Goal: Information Seeking & Learning: Learn about a topic

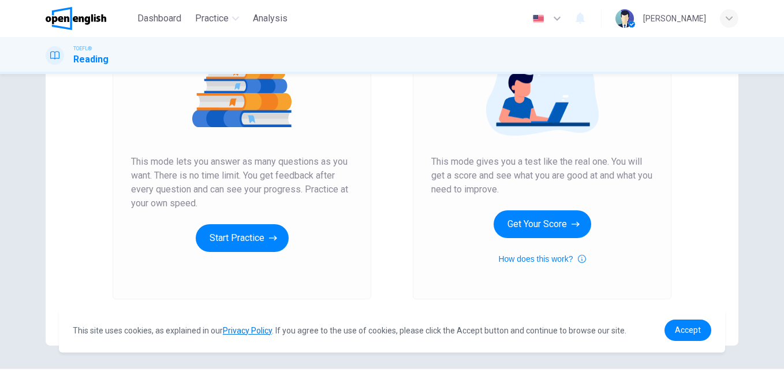
scroll to position [173, 0]
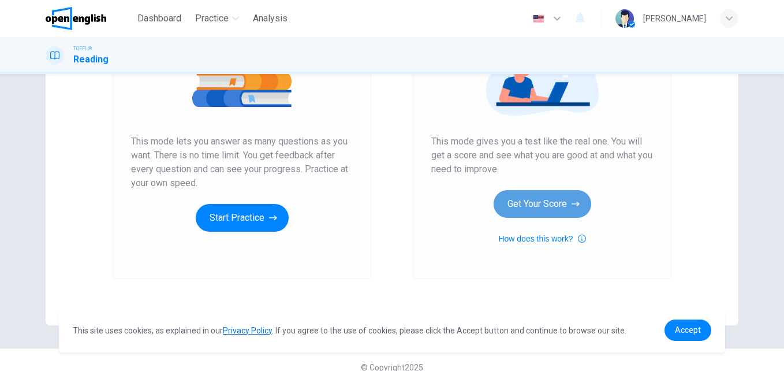
click at [536, 203] on button "Get Your Score" at bounding box center [543, 204] width 98 height 28
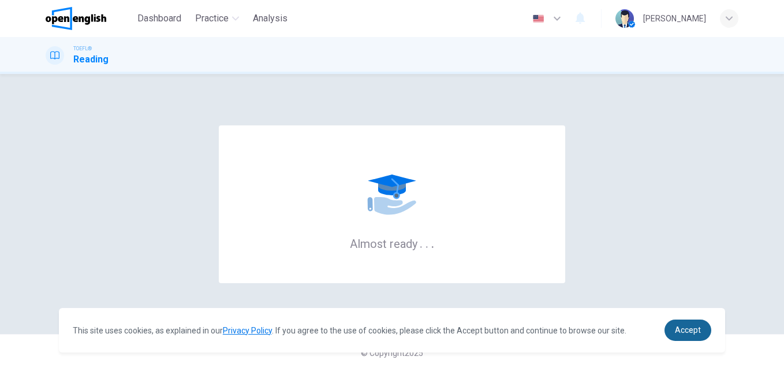
click at [695, 329] on span "Accept" at bounding box center [688, 329] width 26 height 9
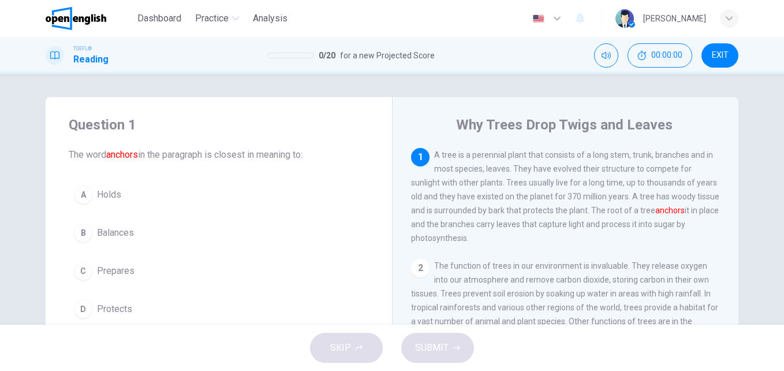
scroll to position [58, 0]
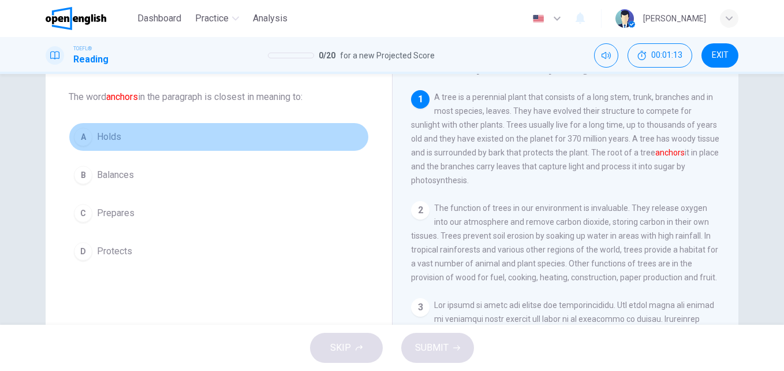
click at [107, 129] on button "A Holds" at bounding box center [219, 136] width 300 height 29
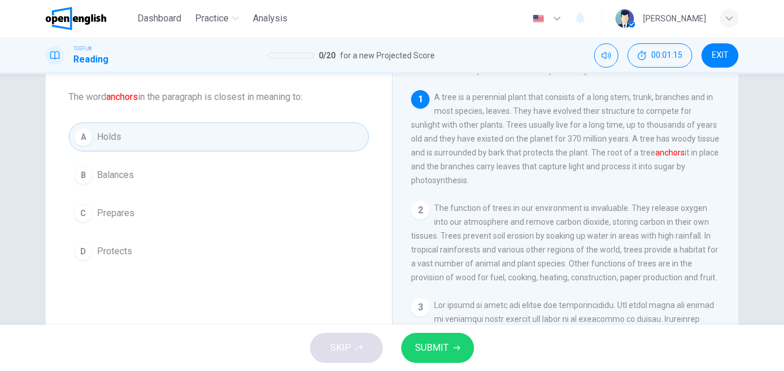
scroll to position [115, 0]
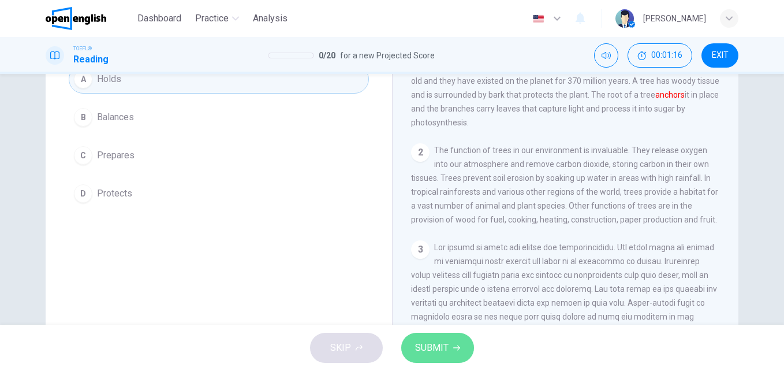
click at [453, 339] on button "SUBMIT" at bounding box center [437, 348] width 73 height 30
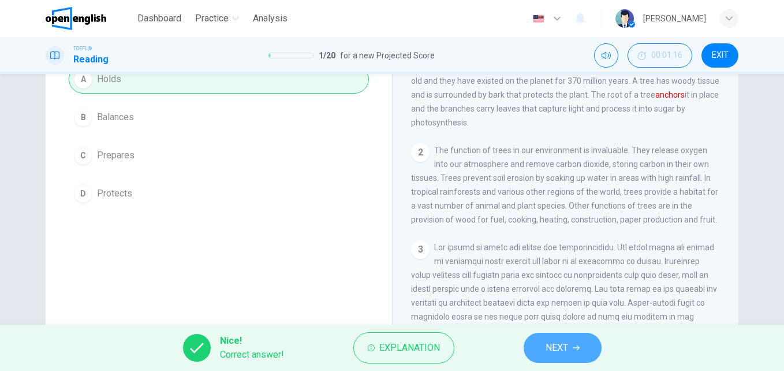
click at [582, 339] on button "NEXT" at bounding box center [563, 348] width 78 height 30
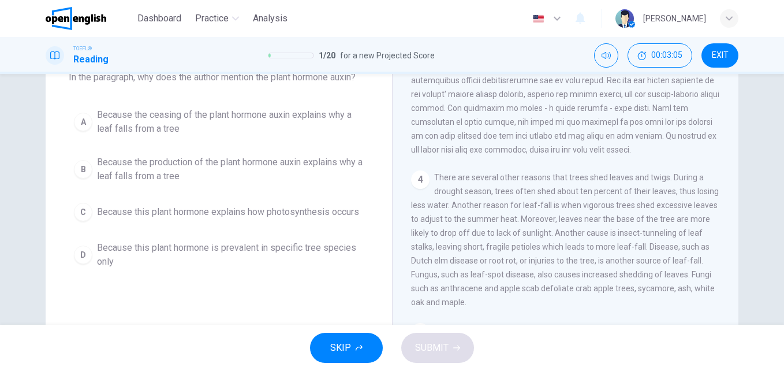
scroll to position [58, 0]
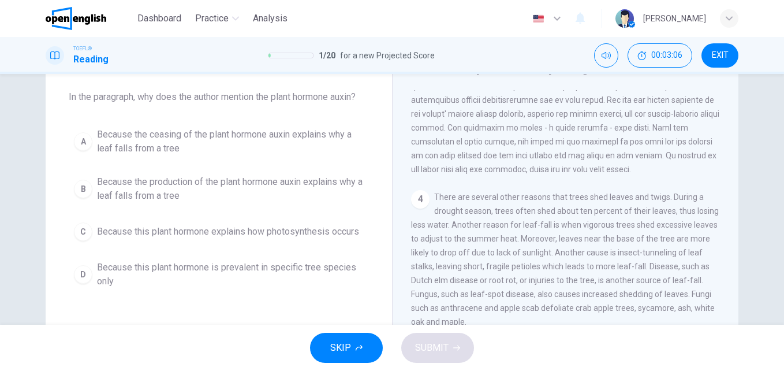
click at [84, 141] on div "A" at bounding box center [83, 141] width 18 height 18
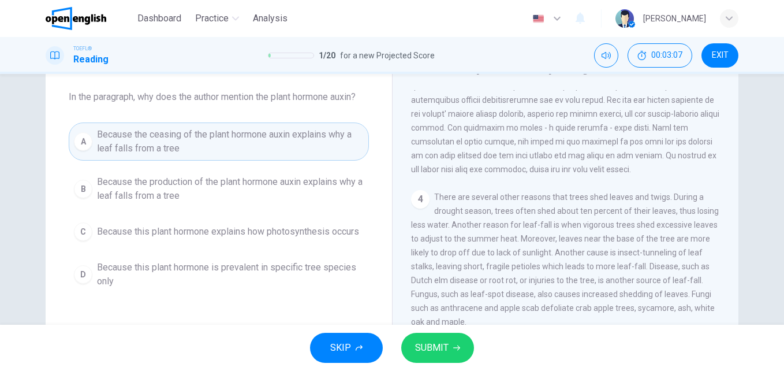
click at [423, 341] on span "SUBMIT" at bounding box center [431, 348] width 33 height 16
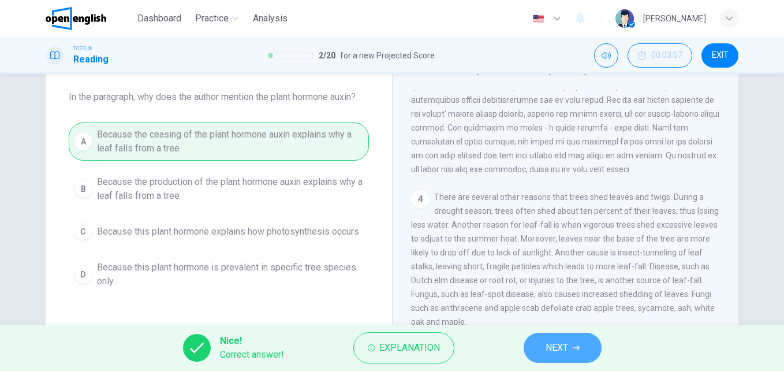
click at [561, 349] on span "NEXT" at bounding box center [557, 348] width 23 height 16
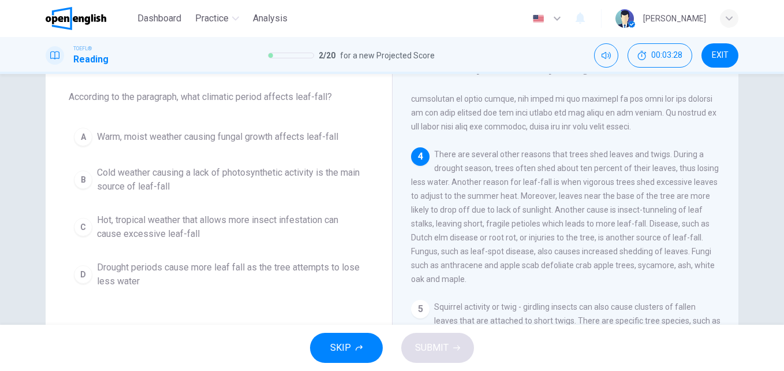
click at [514, 215] on span "There are several other reasons that trees shed leaves and twigs. During a drou…" at bounding box center [565, 217] width 308 height 134
drag, startPoint x: 429, startPoint y: 228, endPoint x: 482, endPoint y: 228, distance: 53.1
click at [482, 228] on span "There are several other reasons that trees shed leaves and twigs. During a drou…" at bounding box center [565, 217] width 308 height 134
drag, startPoint x: 467, startPoint y: 229, endPoint x: 539, endPoint y: 227, distance: 72.2
click at [530, 227] on span "There are several other reasons that trees shed leaves and twigs. During a drou…" at bounding box center [565, 217] width 308 height 134
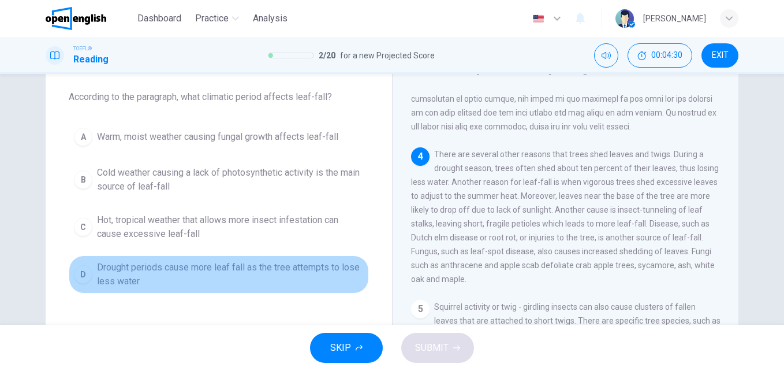
click at [74, 273] on div "D" at bounding box center [83, 274] width 18 height 18
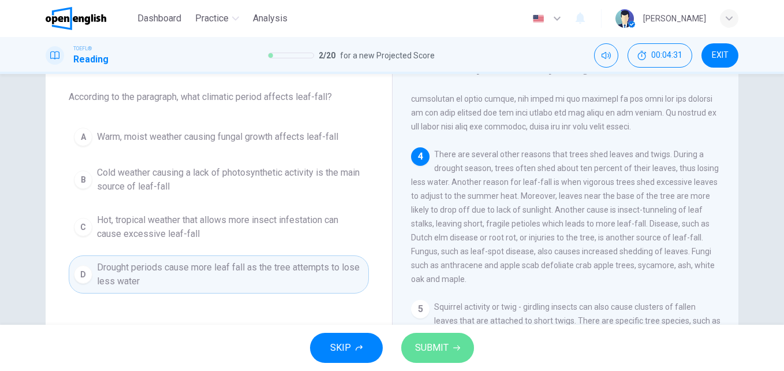
click at [418, 346] on span "SUBMIT" at bounding box center [431, 348] width 33 height 16
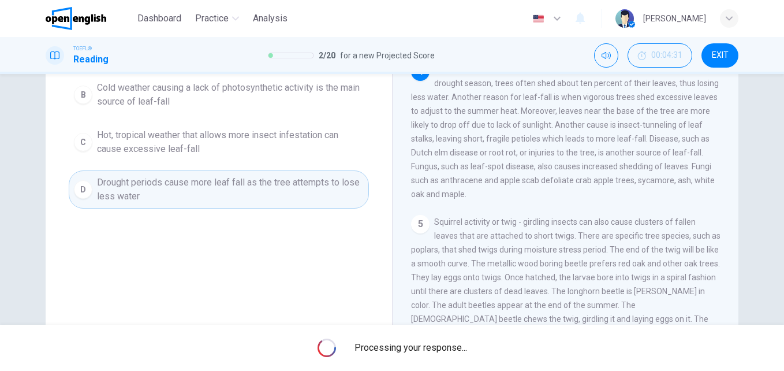
scroll to position [173, 0]
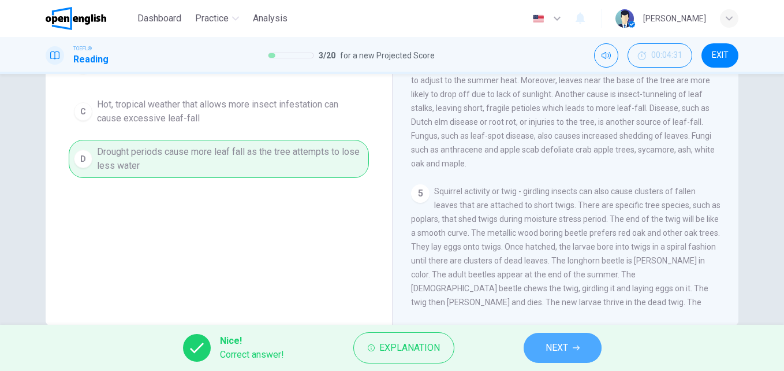
click at [580, 342] on button "NEXT" at bounding box center [563, 348] width 78 height 30
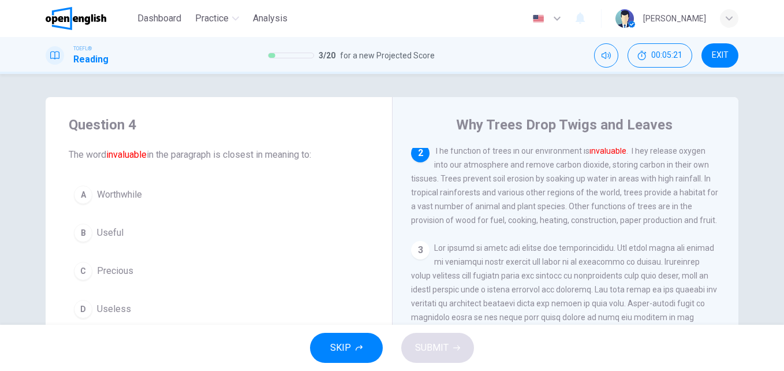
scroll to position [58, 0]
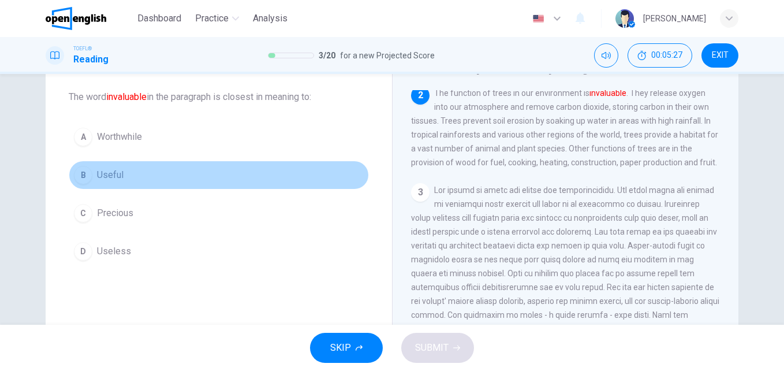
click at [120, 177] on span "Useful" at bounding box center [110, 175] width 27 height 14
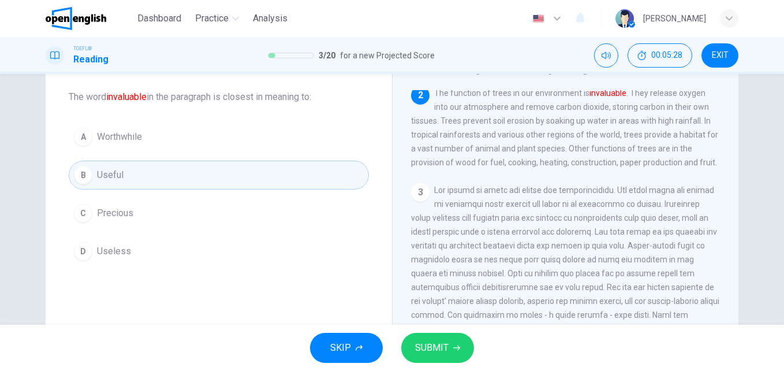
click at [443, 352] on span "SUBMIT" at bounding box center [431, 348] width 33 height 16
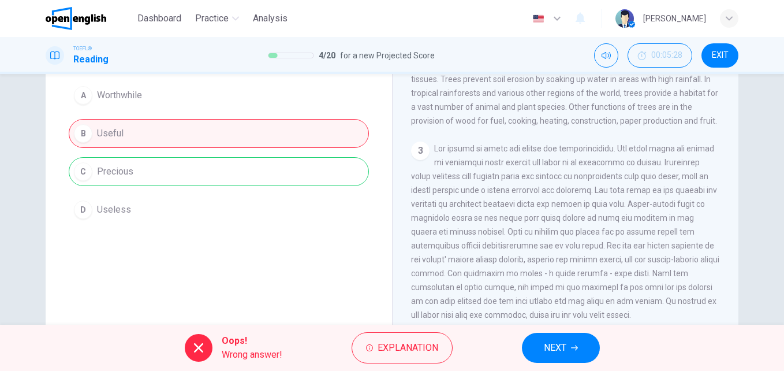
scroll to position [115, 0]
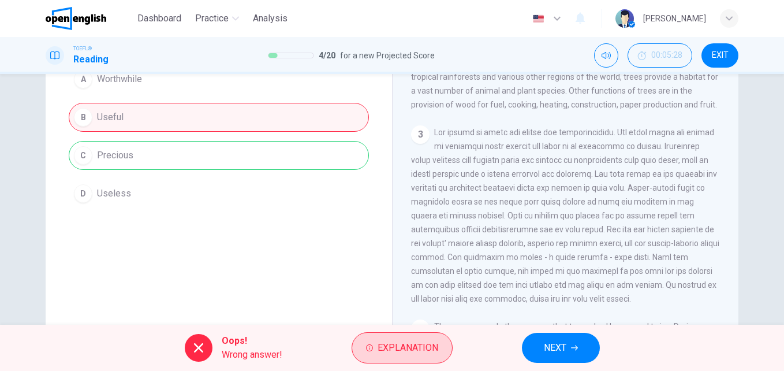
click at [415, 350] on span "Explanation" at bounding box center [408, 348] width 61 height 16
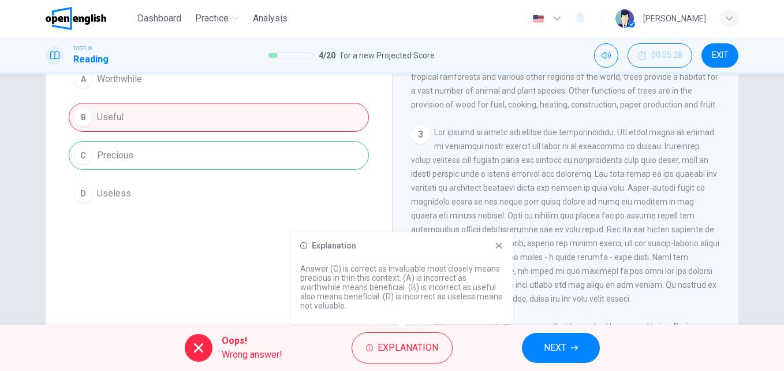
click at [499, 245] on icon at bounding box center [499, 246] width 6 height 6
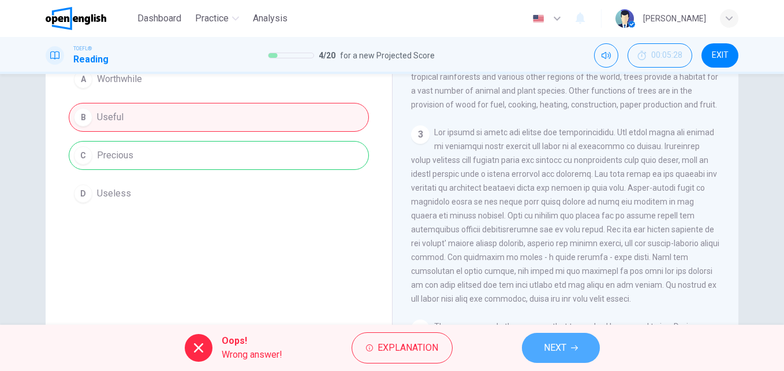
click at [555, 355] on span "NEXT" at bounding box center [555, 348] width 23 height 16
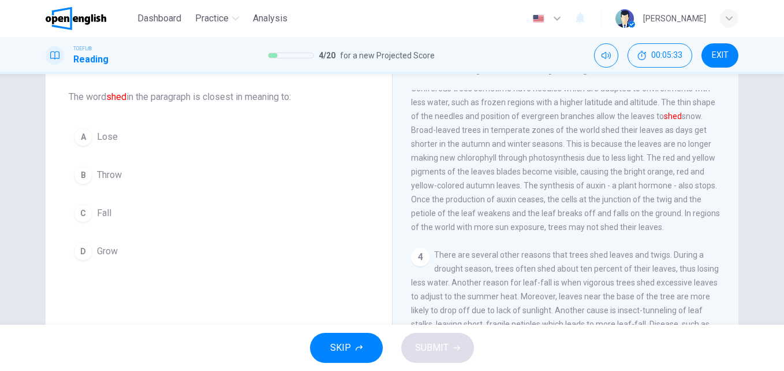
scroll to position [186, 0]
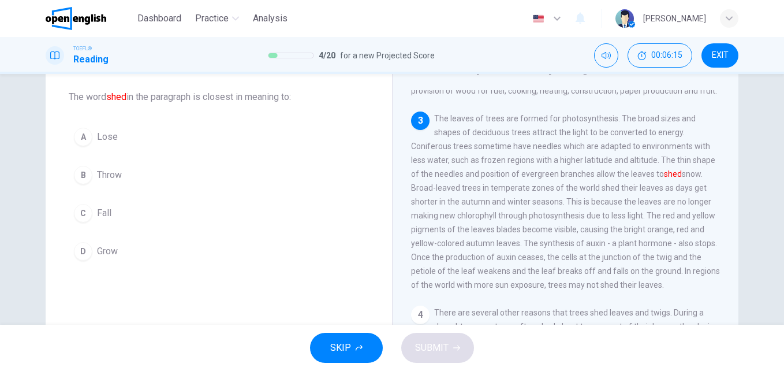
drag, startPoint x: 408, startPoint y: 184, endPoint x: 469, endPoint y: 185, distance: 61.8
click at [469, 185] on div "Why Trees Drop Twigs and Leaves 1 A tree is a perennial plant that consists of …" at bounding box center [565, 239] width 346 height 401
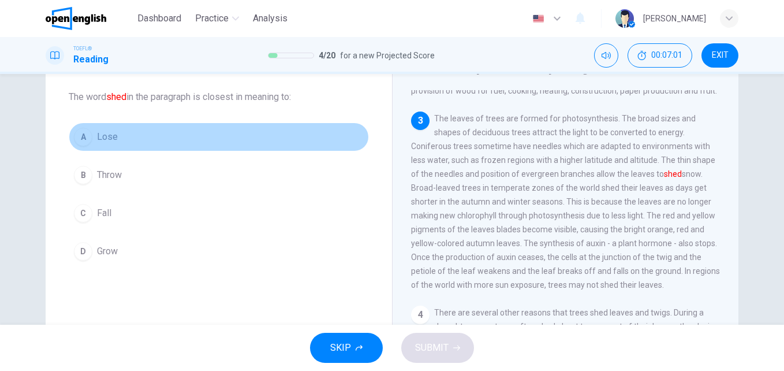
click at [129, 130] on button "A Lose" at bounding box center [219, 136] width 300 height 29
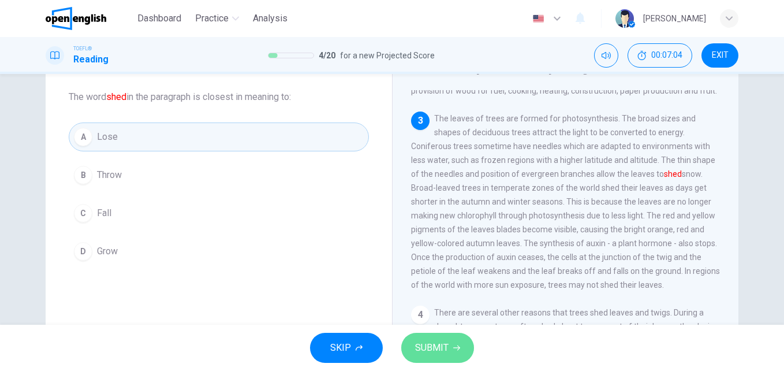
click at [452, 345] on button "SUBMIT" at bounding box center [437, 348] width 73 height 30
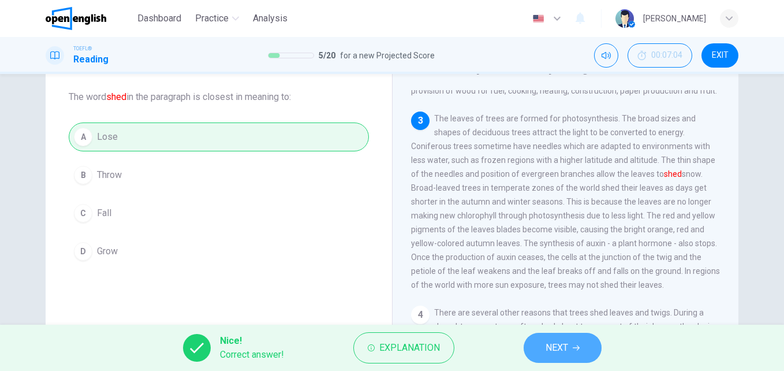
click at [564, 349] on span "NEXT" at bounding box center [557, 348] width 23 height 16
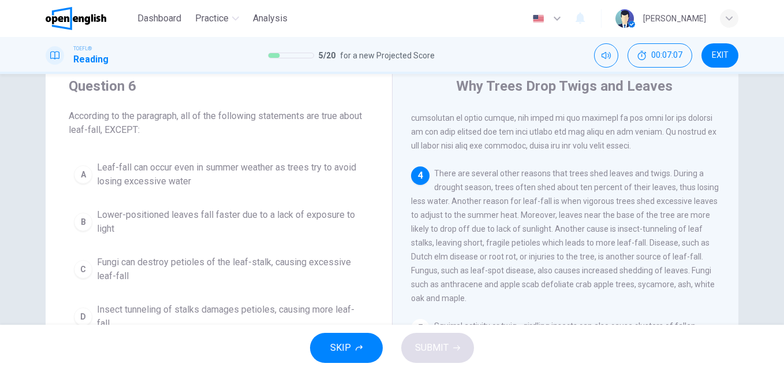
scroll to position [58, 0]
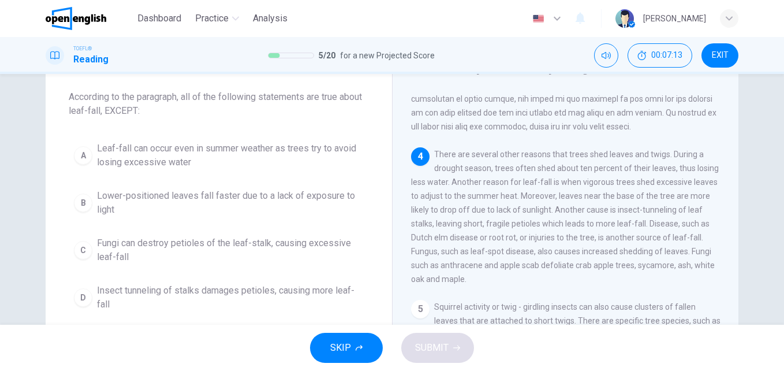
drag, startPoint x: 65, startPoint y: 111, endPoint x: 95, endPoint y: 110, distance: 29.5
click at [95, 110] on div "Question 6 According to the paragraph, all of the following statements are true…" at bounding box center [219, 187] width 346 height 296
drag, startPoint x: 137, startPoint y: 111, endPoint x: 105, endPoint y: 111, distance: 32.9
click at [105, 111] on span "According to the paragraph, all of the following statements are true about leaf…" at bounding box center [219, 104] width 300 height 28
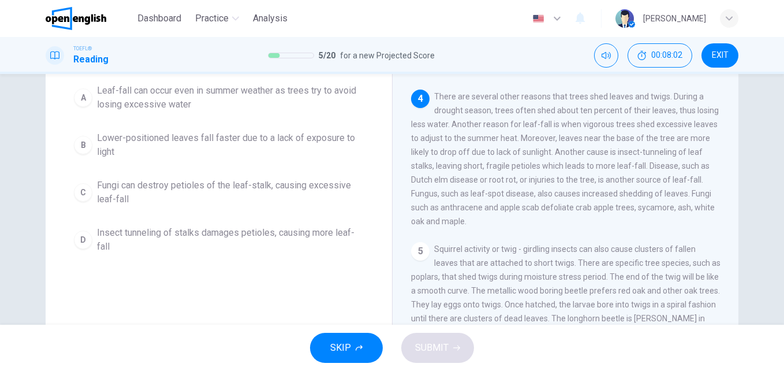
click at [146, 182] on span "Fungi can destroy petioles of the leaf-stalk, causing excessive leaf-fall" at bounding box center [230, 192] width 267 height 28
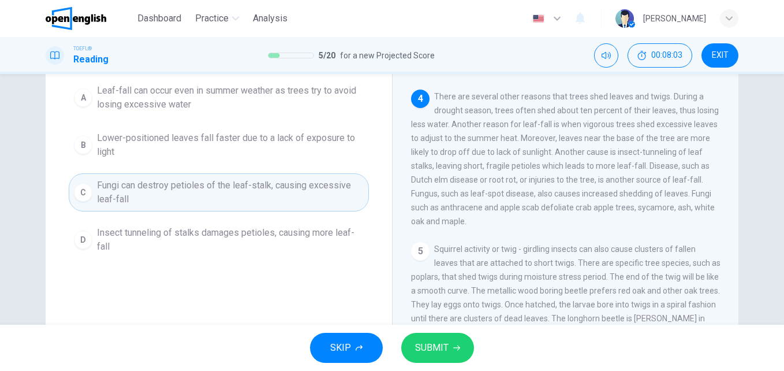
click at [466, 353] on button "SUBMIT" at bounding box center [437, 348] width 73 height 30
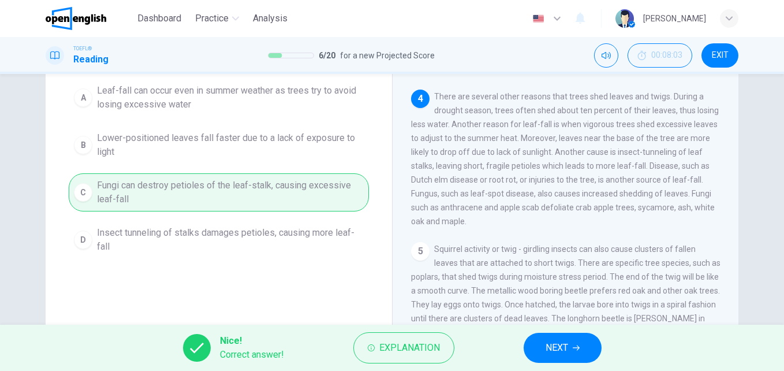
click at [581, 352] on button "NEXT" at bounding box center [563, 348] width 78 height 30
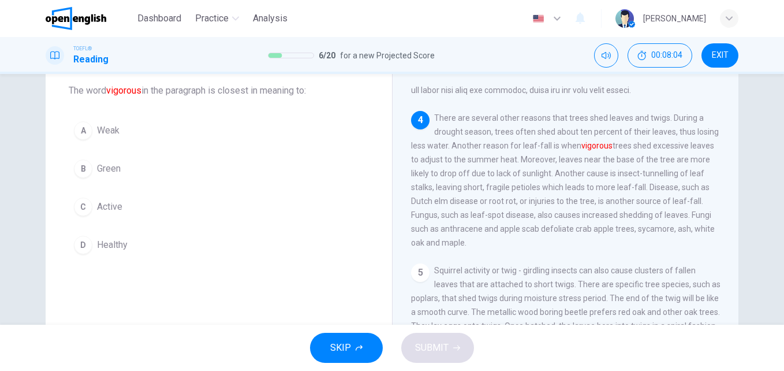
scroll to position [44, 0]
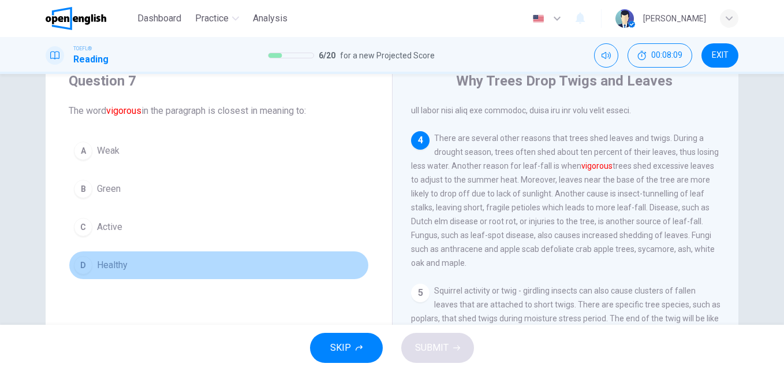
click at [103, 266] on span "Healthy" at bounding box center [112, 265] width 31 height 14
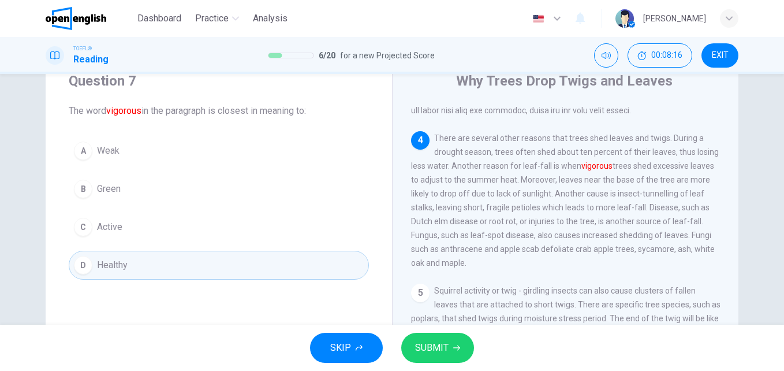
click at [430, 343] on span "SUBMIT" at bounding box center [431, 348] width 33 height 16
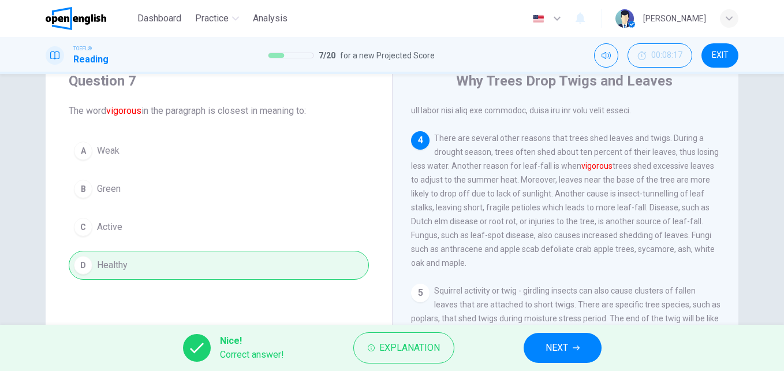
click at [583, 357] on button "NEXT" at bounding box center [563, 348] width 78 height 30
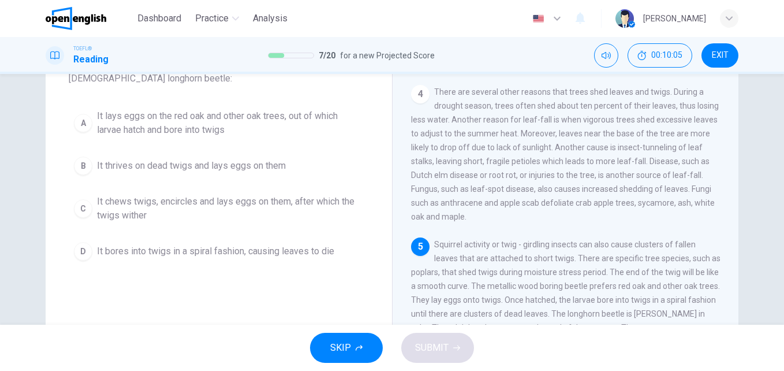
scroll to position [81, 0]
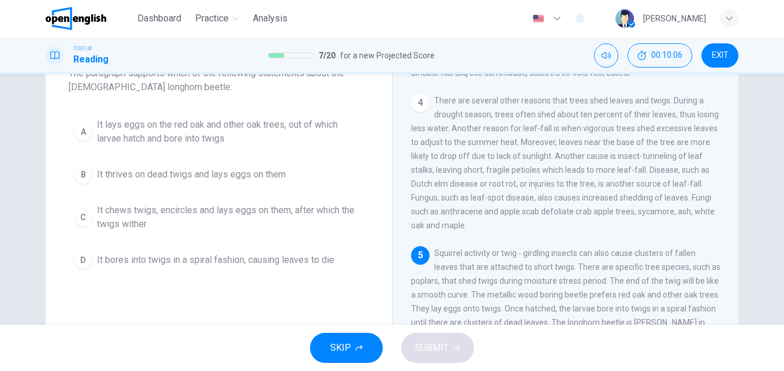
click at [180, 135] on span "It lays eggs on the red oak and other oak trees, out of which larvae hatch and …" at bounding box center [230, 132] width 267 height 28
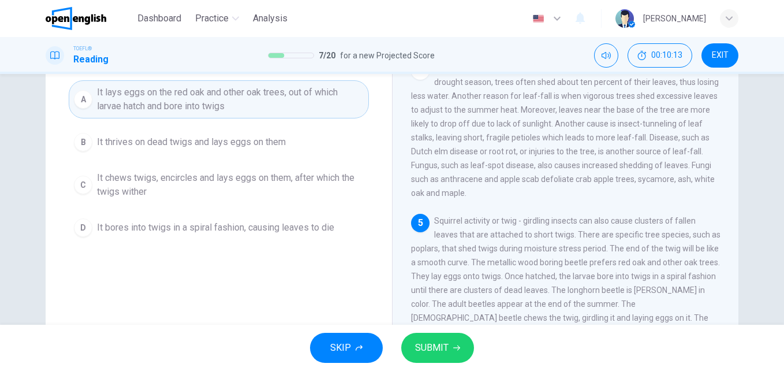
scroll to position [139, 0]
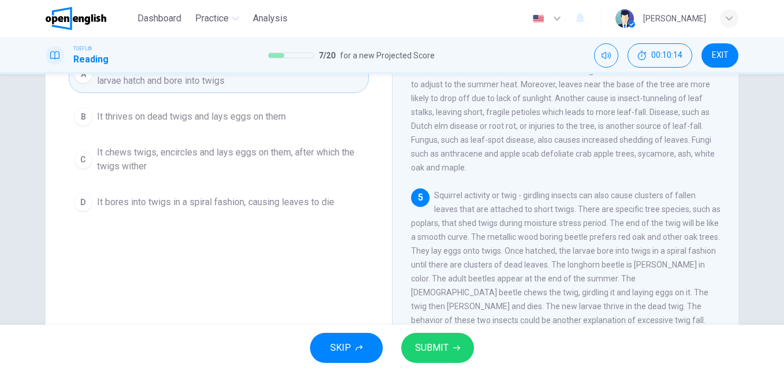
click at [428, 346] on span "SUBMIT" at bounding box center [431, 348] width 33 height 16
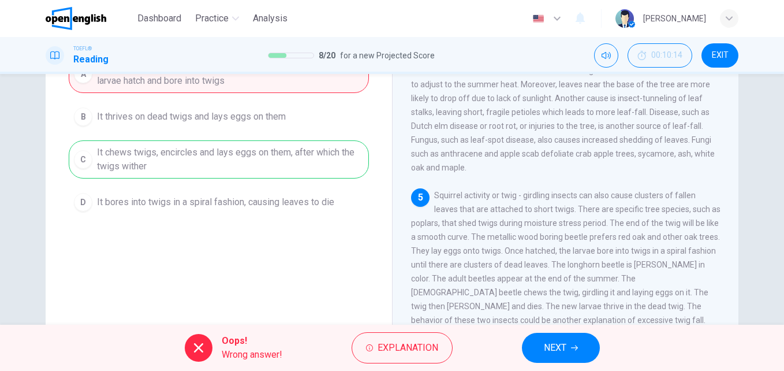
click at [565, 338] on button "NEXT" at bounding box center [561, 348] width 78 height 30
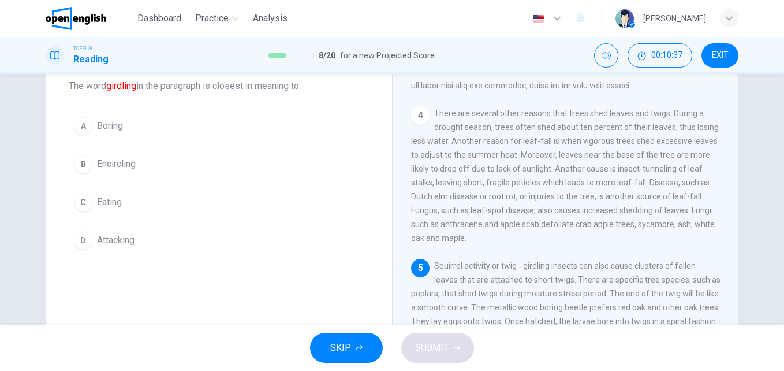
scroll to position [68, 0]
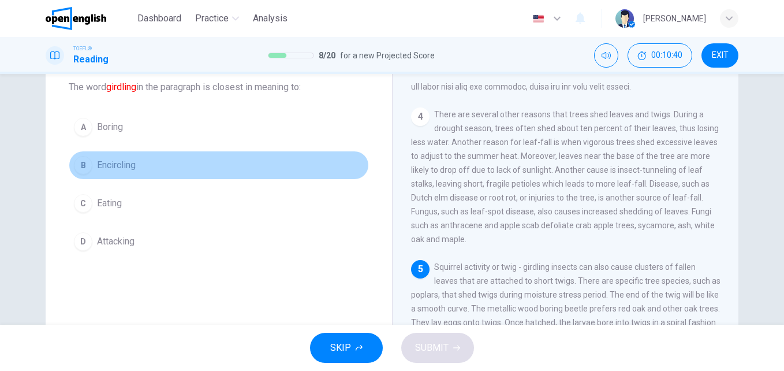
click at [115, 170] on span "Encircling" at bounding box center [116, 165] width 39 height 14
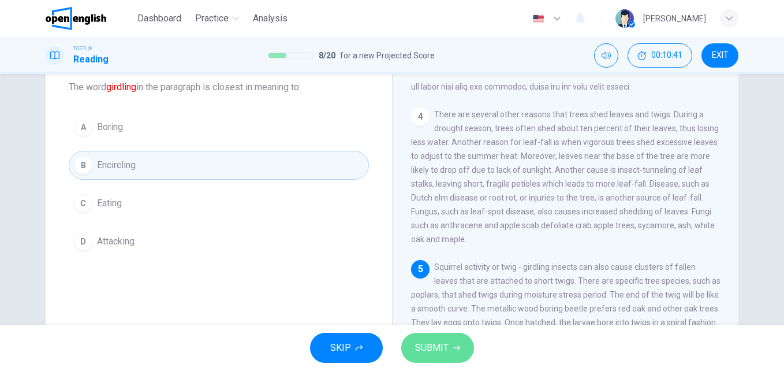
click at [442, 349] on span "SUBMIT" at bounding box center [431, 348] width 33 height 16
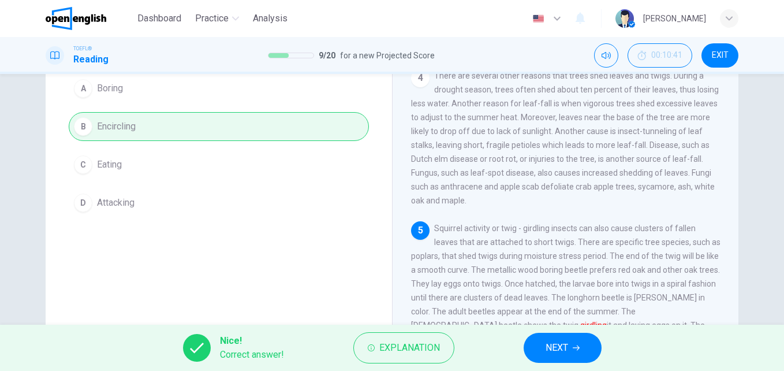
scroll to position [183, 0]
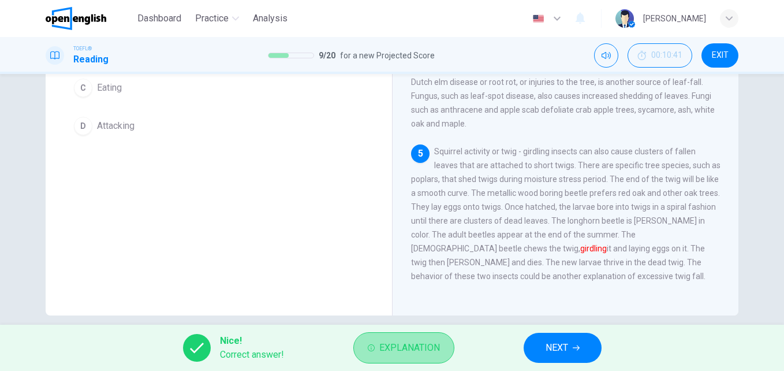
click at [409, 351] on span "Explanation" at bounding box center [409, 348] width 61 height 16
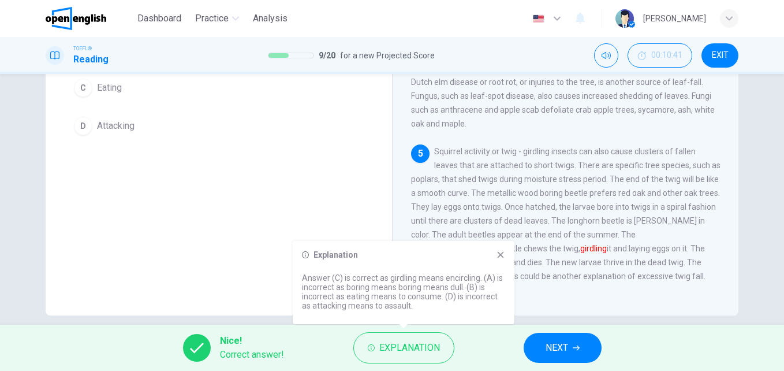
click at [496, 256] on icon at bounding box center [500, 254] width 9 height 9
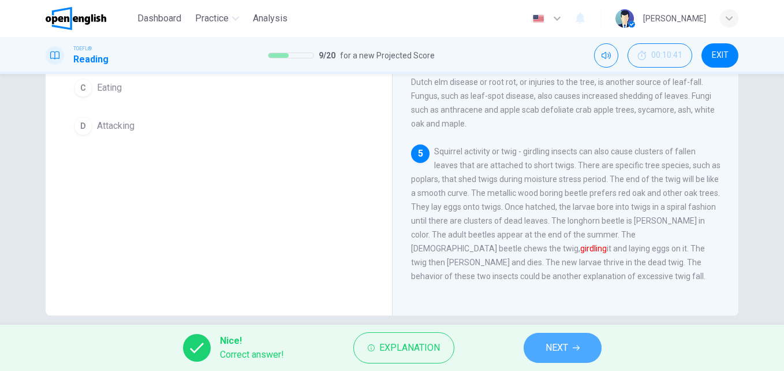
click at [551, 347] on span "NEXT" at bounding box center [557, 348] width 23 height 16
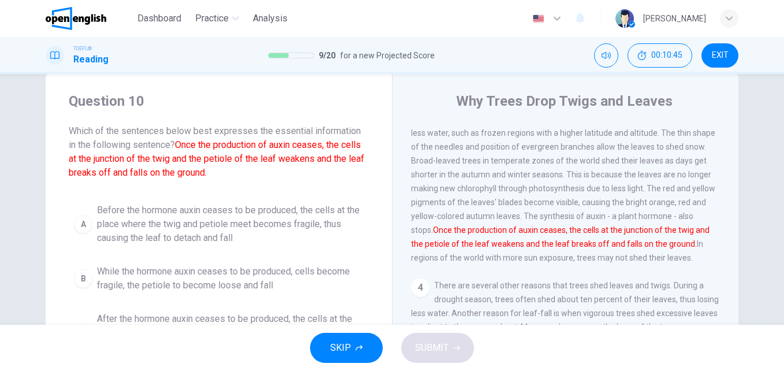
scroll to position [273, 0]
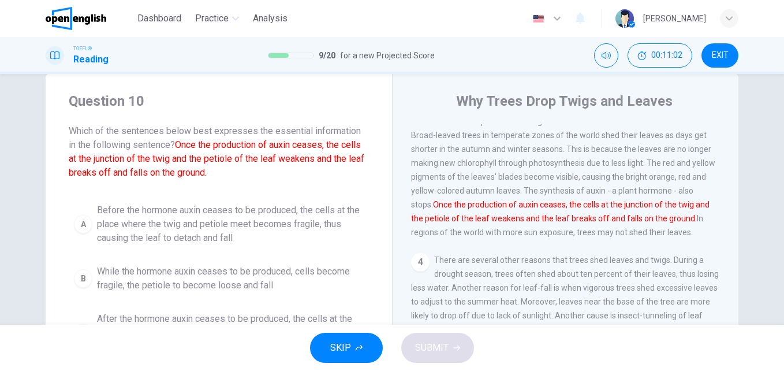
drag, startPoint x: 66, startPoint y: 174, endPoint x: 176, endPoint y: 175, distance: 109.7
click at [120, 174] on font "Once the production of auxin ceases, the cells at the junction of the twig and …" at bounding box center [217, 158] width 296 height 39
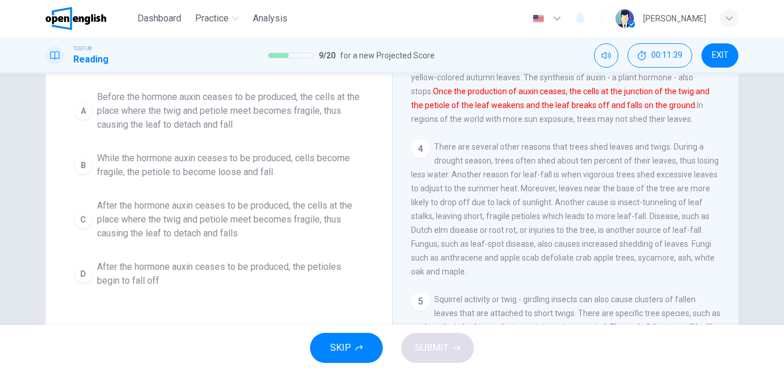
scroll to position [139, 0]
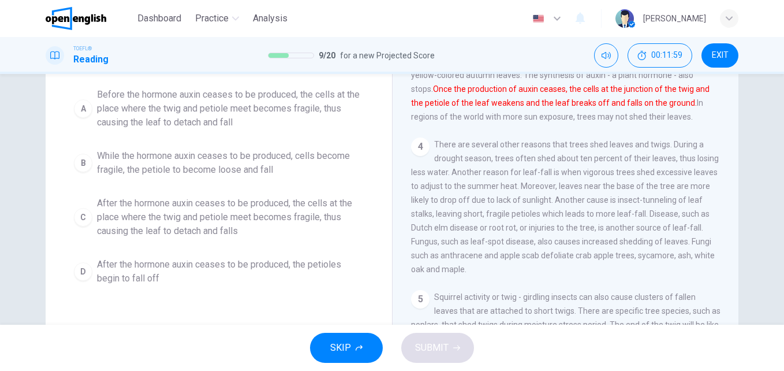
click at [167, 216] on span "After the hormone auxin ceases to be produced, the cells at the place where the…" at bounding box center [230, 217] width 267 height 42
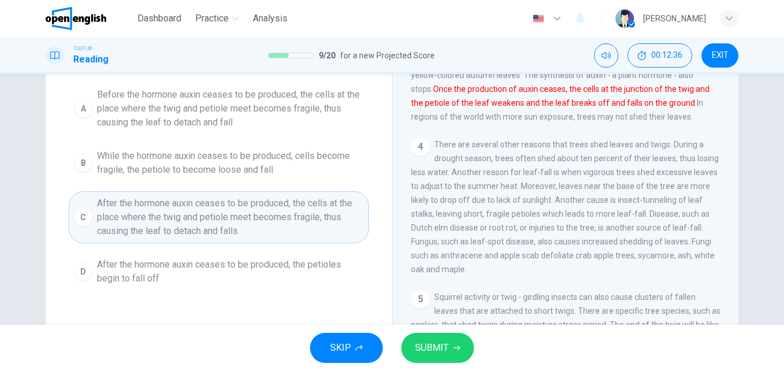
click at [445, 353] on span "SUBMIT" at bounding box center [431, 348] width 33 height 16
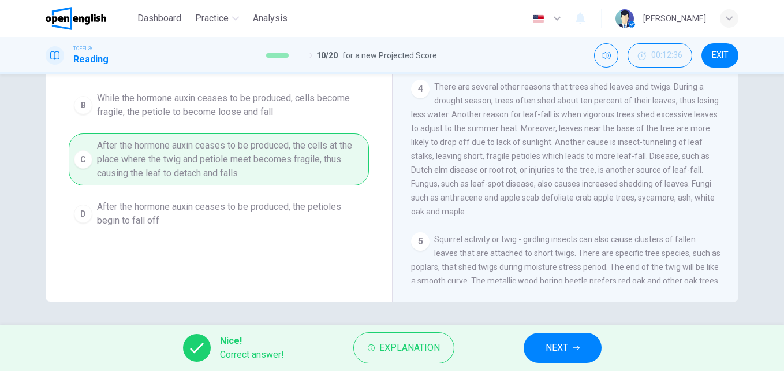
click at [575, 349] on icon "button" at bounding box center [576, 347] width 7 height 7
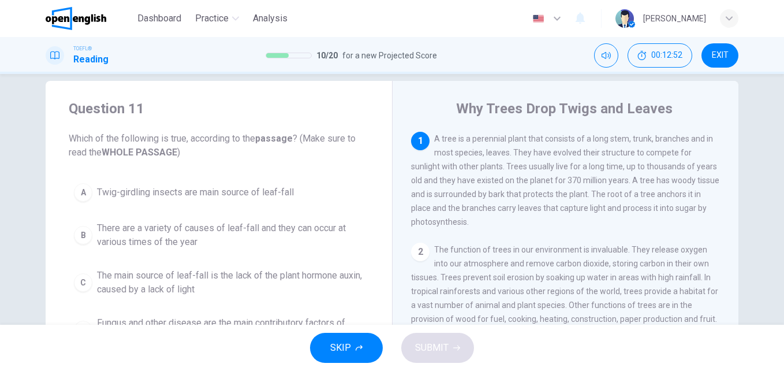
scroll to position [0, 0]
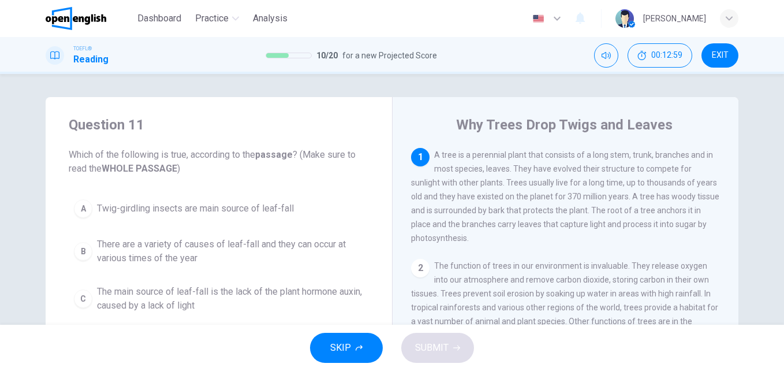
drag, startPoint x: 408, startPoint y: 184, endPoint x: 506, endPoint y: 184, distance: 97.6
click at [506, 184] on span "A tree is a perennial plant that consists of a long stem, trunk, branches and i…" at bounding box center [565, 196] width 308 height 92
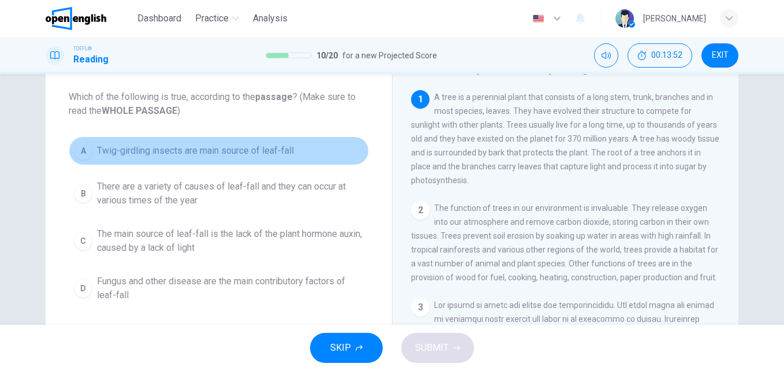
click at [113, 155] on span "Twig-girdling insects are main source of leaf-fall" at bounding box center [195, 151] width 197 height 14
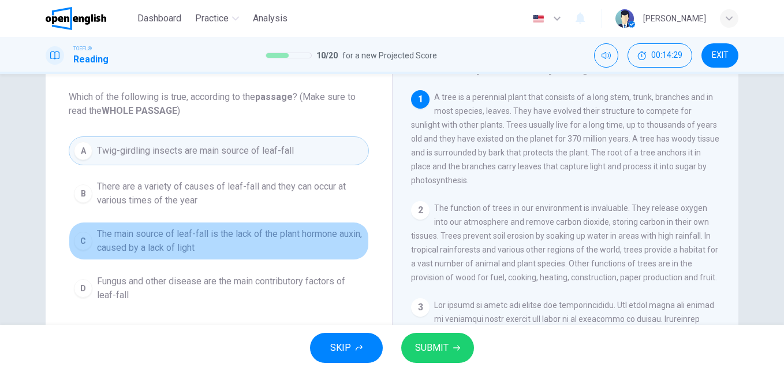
click at [133, 234] on span "The main source of leaf-fall is the lack of the plant hormone auxin, caused by …" at bounding box center [230, 241] width 267 height 28
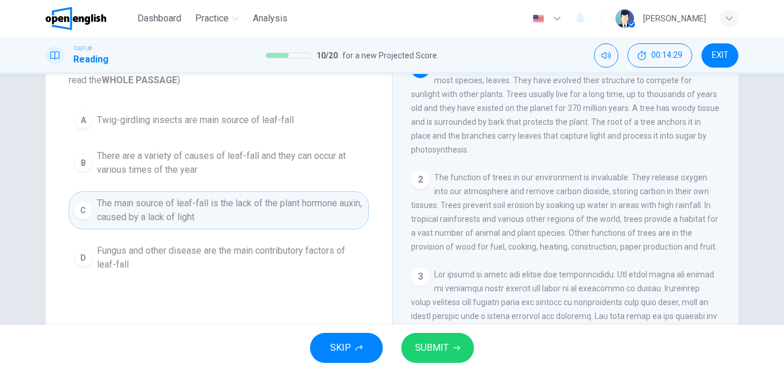
scroll to position [115, 0]
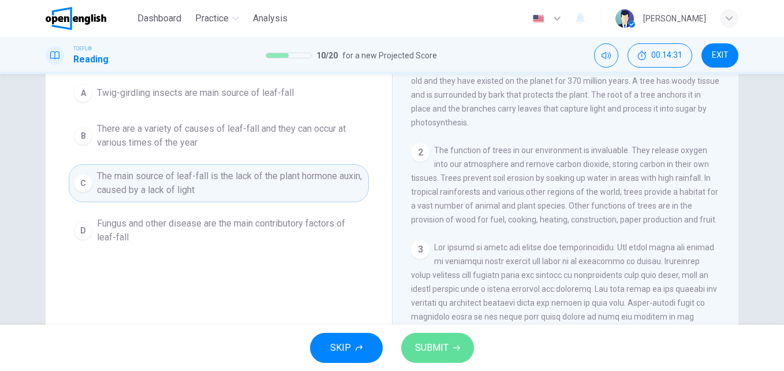
click at [463, 342] on button "SUBMIT" at bounding box center [437, 348] width 73 height 30
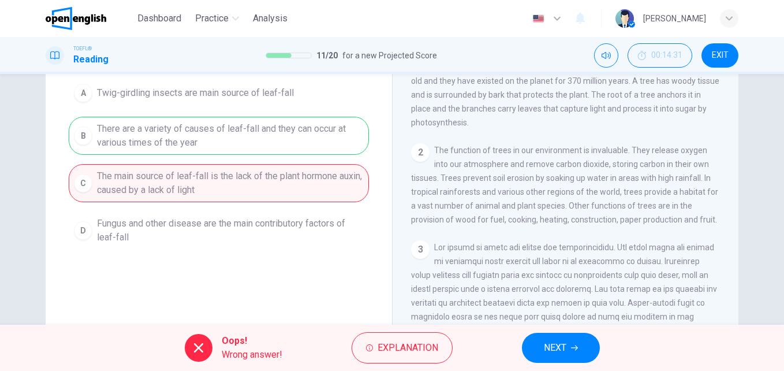
scroll to position [58, 0]
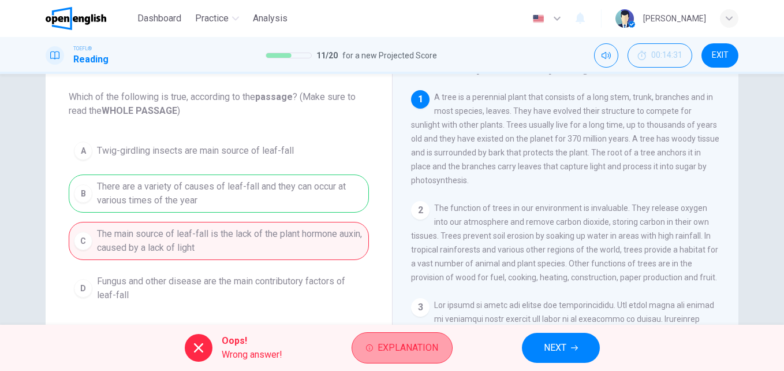
click at [386, 352] on span "Explanation" at bounding box center [408, 348] width 61 height 16
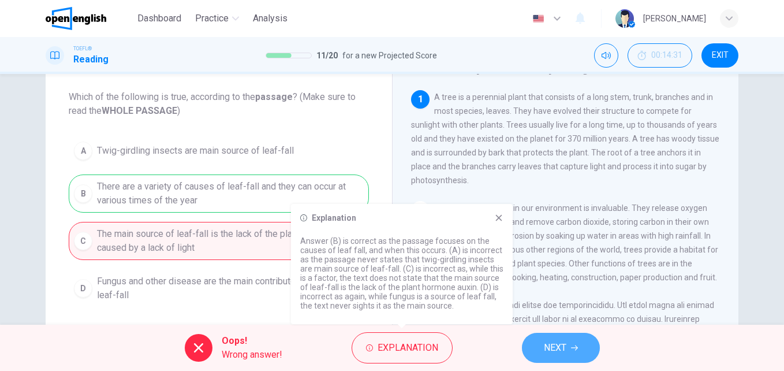
click at [552, 340] on span "NEXT" at bounding box center [555, 348] width 23 height 16
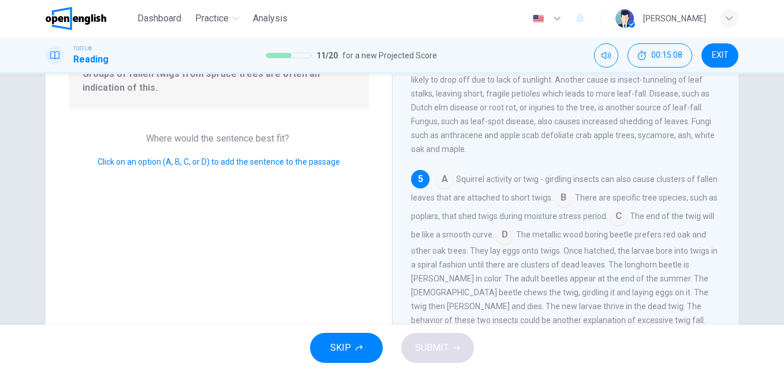
scroll to position [81, 0]
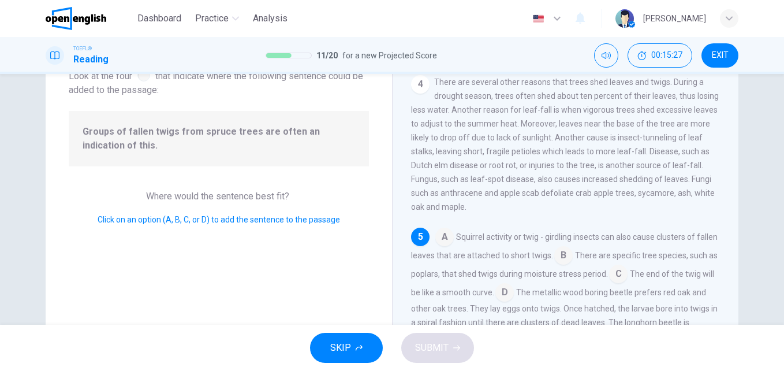
click at [177, 136] on span "Groups of fallen twigs from spruce trees are often an indication of this." at bounding box center [219, 139] width 273 height 28
click at [514, 293] on input at bounding box center [504, 293] width 18 height 18
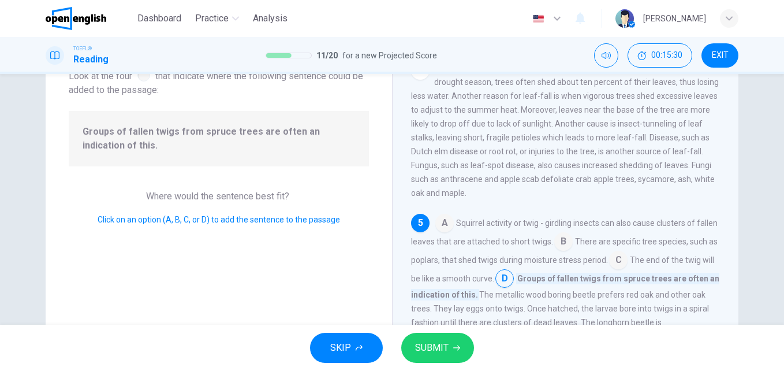
scroll to position [428, 0]
click at [628, 258] on input at bounding box center [618, 261] width 18 height 18
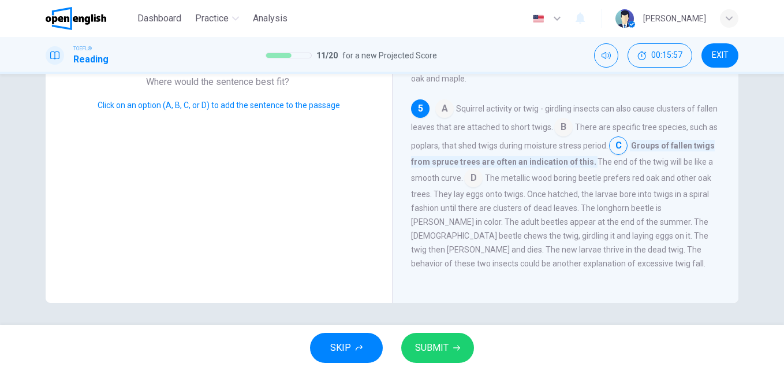
scroll to position [197, 0]
click at [438, 343] on span "SUBMIT" at bounding box center [431, 348] width 33 height 16
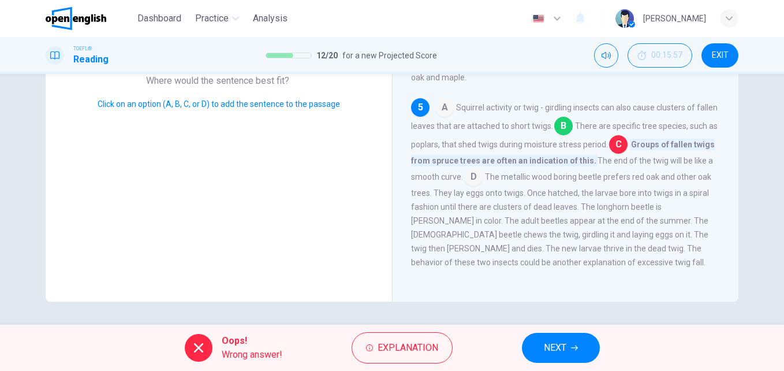
scroll to position [428, 0]
click at [551, 344] on span "NEXT" at bounding box center [555, 348] width 23 height 16
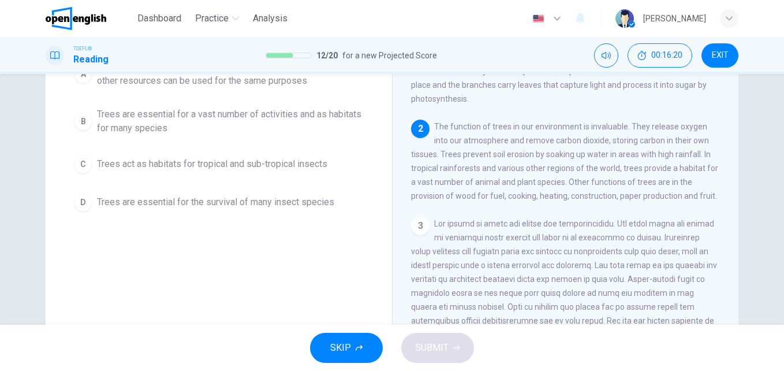
scroll to position [81, 0]
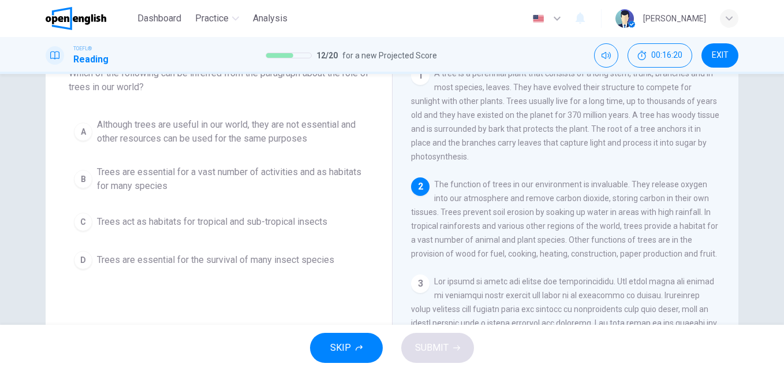
click at [153, 184] on span "Trees are essential for a vast number of activities and as habitats for many sp…" at bounding box center [230, 179] width 267 height 28
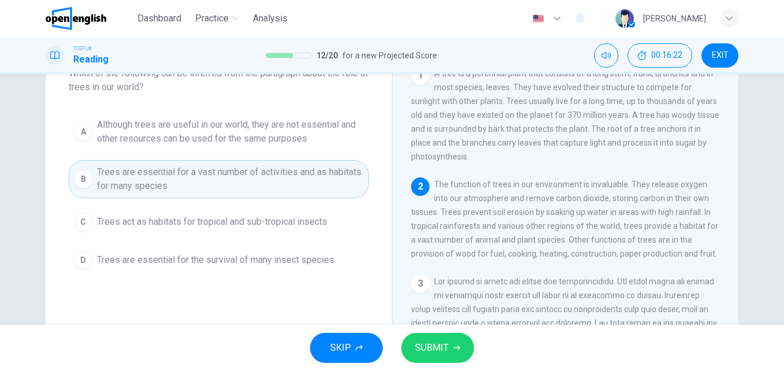
click at [441, 356] on button "SUBMIT" at bounding box center [437, 348] width 73 height 30
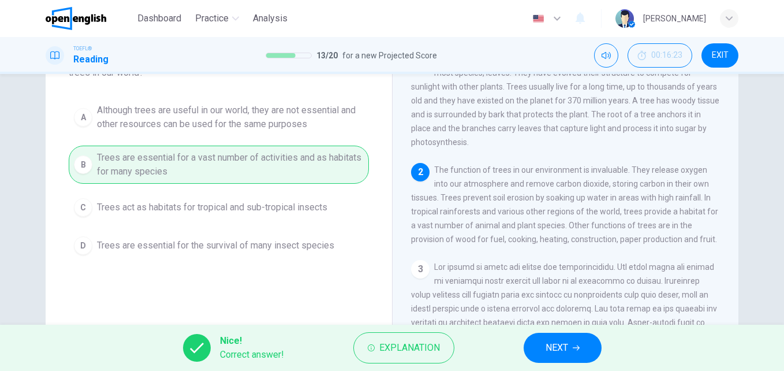
scroll to position [139, 0]
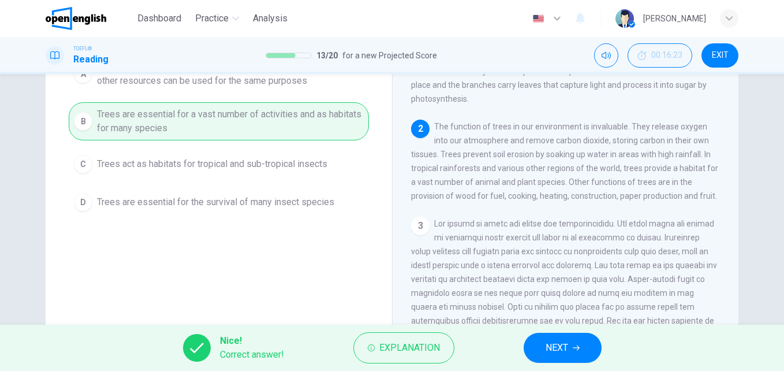
click at [570, 347] on button "NEXT" at bounding box center [563, 348] width 78 height 30
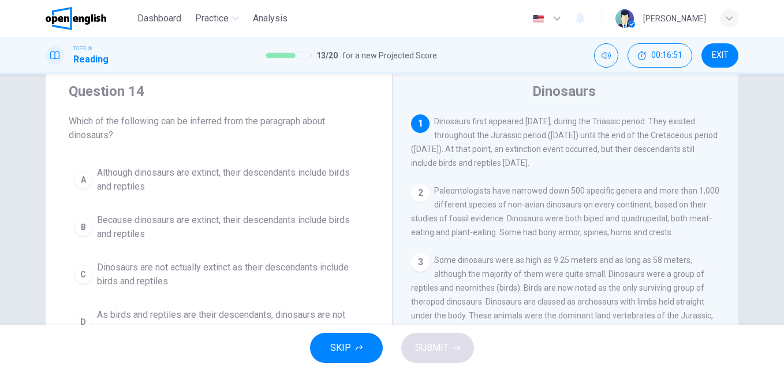
scroll to position [58, 0]
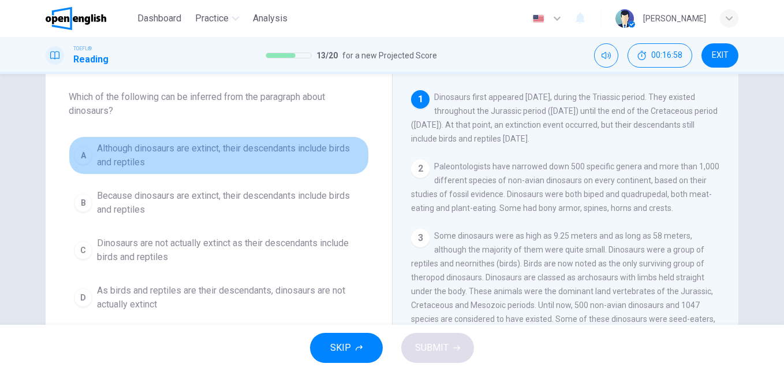
click at [125, 161] on span "Although dinosaurs are extinct, their descendants include birds and reptiles" at bounding box center [230, 155] width 267 height 28
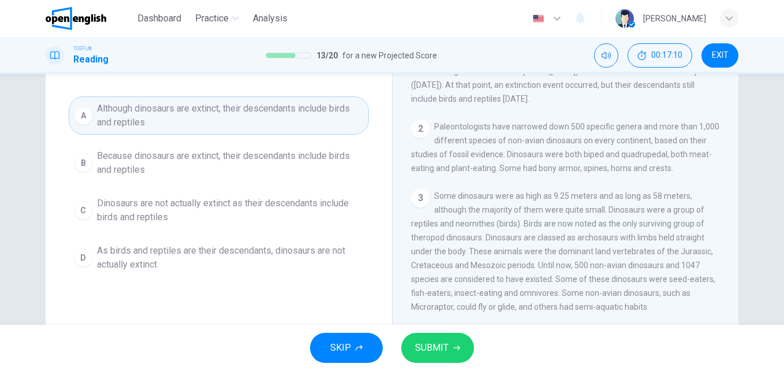
scroll to position [115, 0]
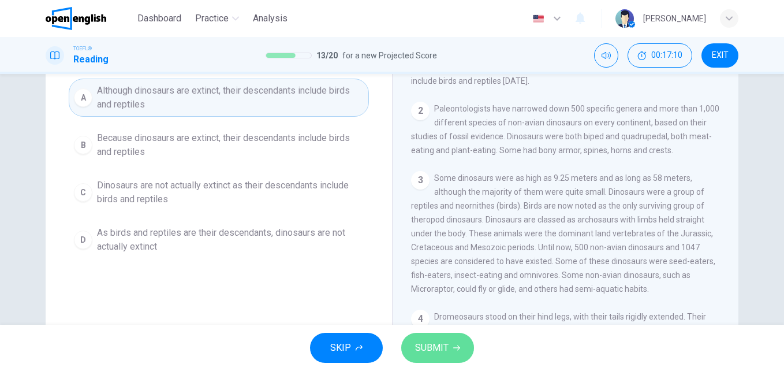
click at [416, 338] on button "SUBMIT" at bounding box center [437, 348] width 73 height 30
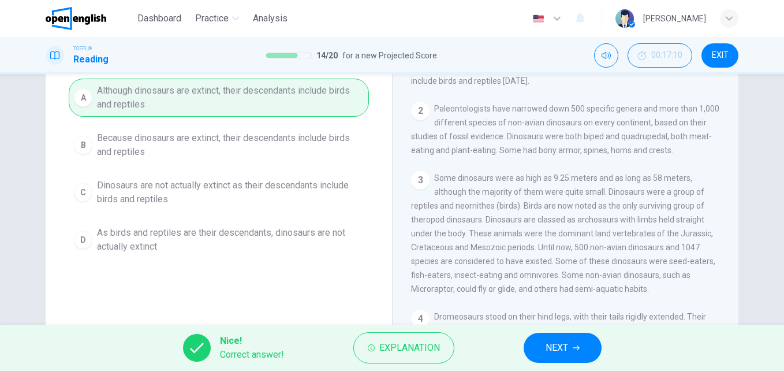
click at [586, 343] on button "NEXT" at bounding box center [563, 348] width 78 height 30
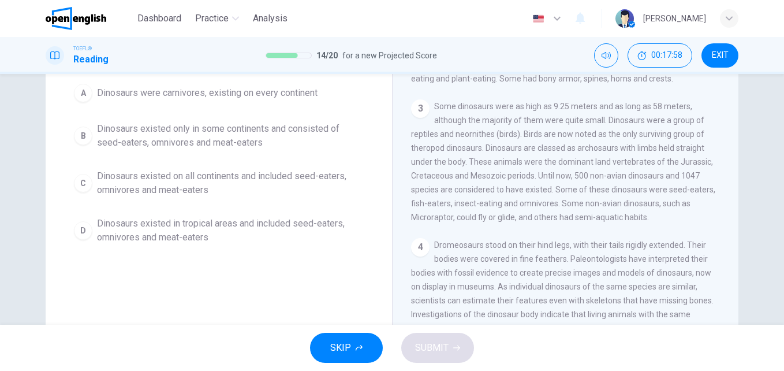
click at [186, 196] on span "Dinosaurs existed on all continents and included seed-eaters, omnivores and mea…" at bounding box center [230, 183] width 267 height 28
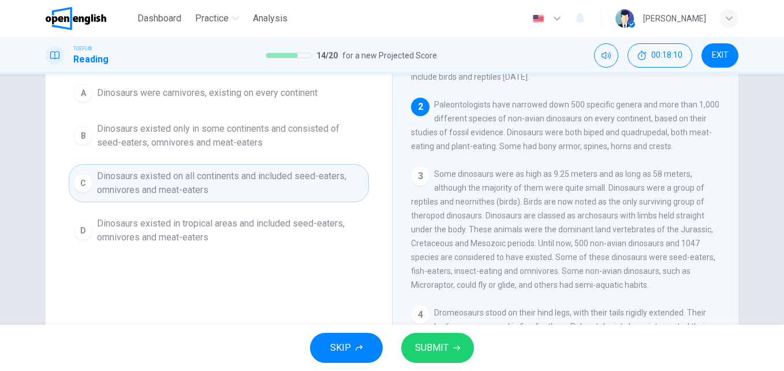
scroll to position [0, 0]
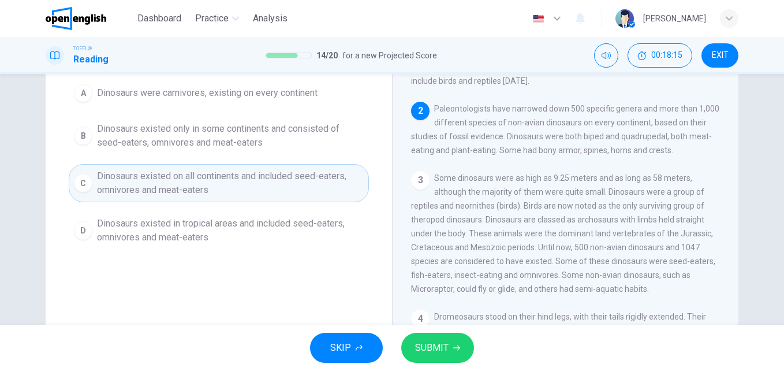
click at [443, 347] on span "SUBMIT" at bounding box center [431, 348] width 33 height 16
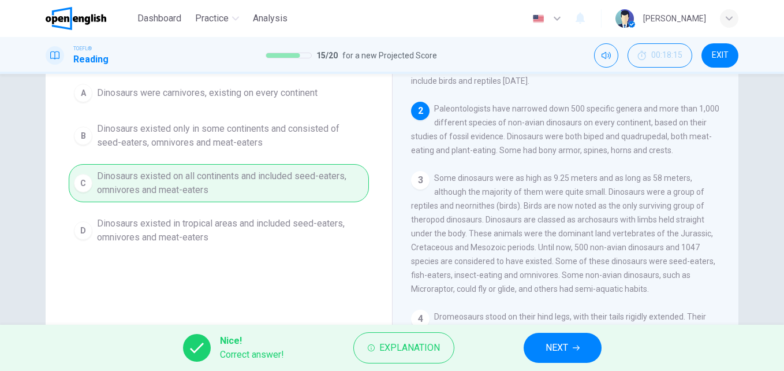
click at [574, 352] on button "NEXT" at bounding box center [563, 348] width 78 height 30
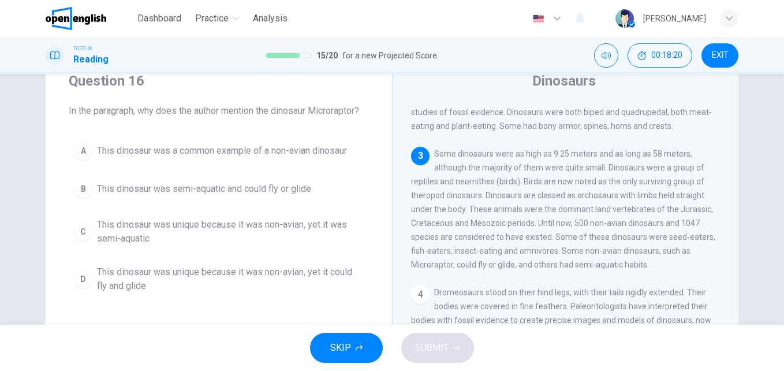
scroll to position [115, 0]
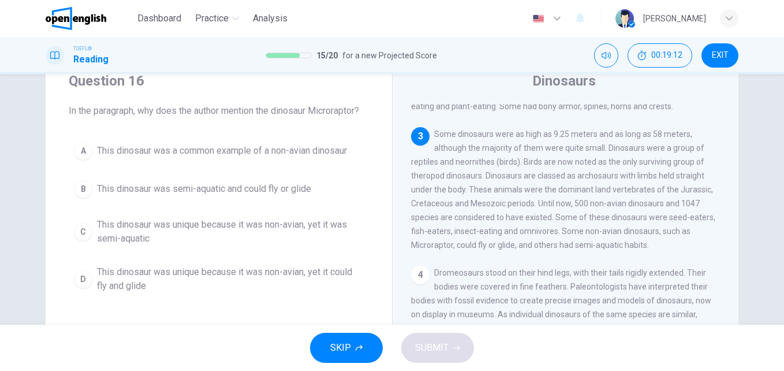
click at [155, 155] on span "This dinosaur was a common example of a non-avian dinosaur" at bounding box center [222, 151] width 250 height 14
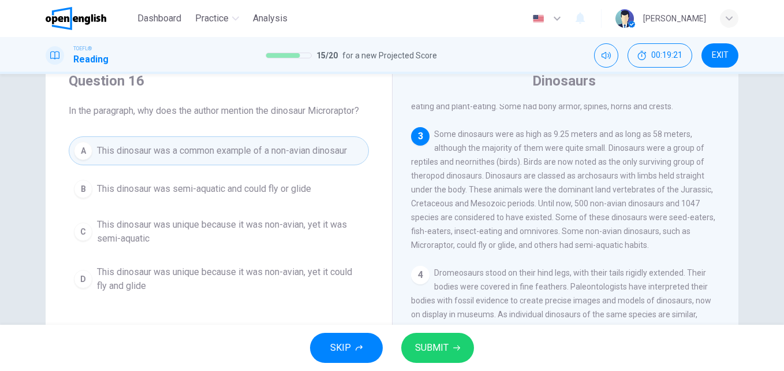
click at [173, 190] on span "This dinosaur was semi-aquatic and could fly or glide" at bounding box center [204, 189] width 214 height 14
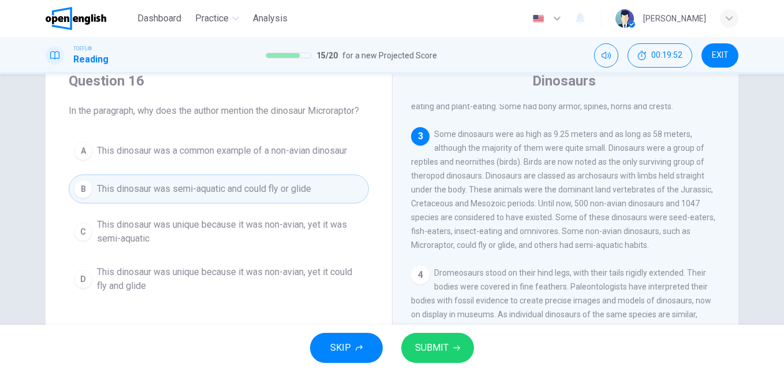
click at [169, 281] on span "This dinosaur was unique because it was non-avian, yet it could fly and glide" at bounding box center [230, 279] width 267 height 28
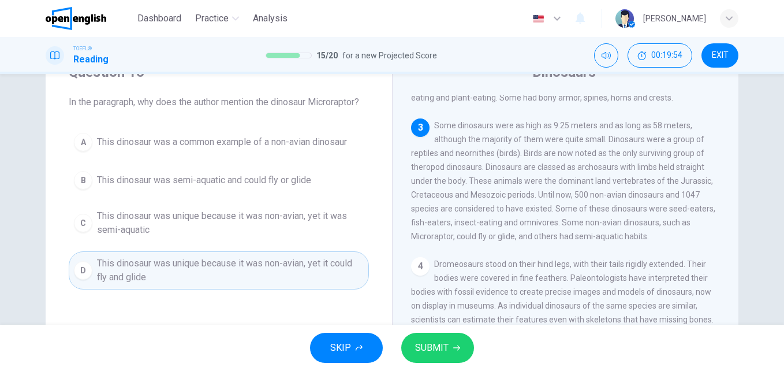
scroll to position [44, 0]
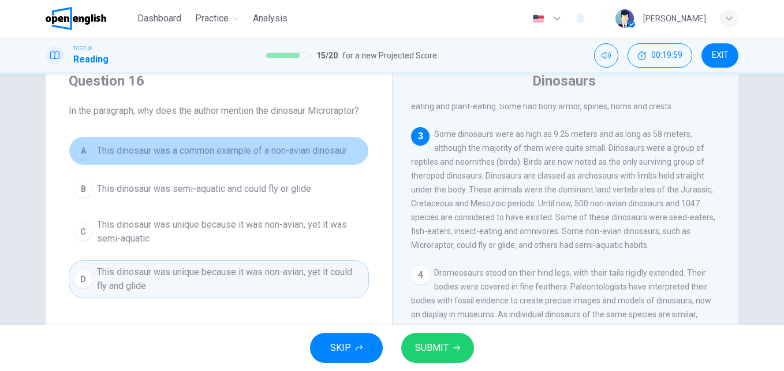
click at [213, 152] on span "This dinosaur was a common example of a non-avian dinosaur" at bounding box center [222, 151] width 250 height 14
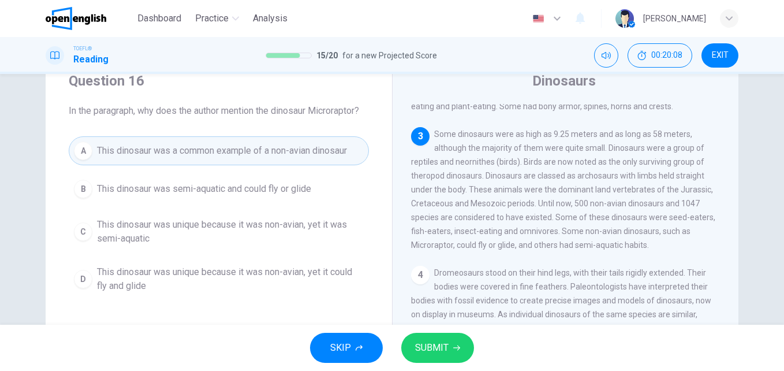
click at [154, 288] on span "This dinosaur was unique because it was non-avian, yet it could fly and glide" at bounding box center [230, 279] width 267 height 28
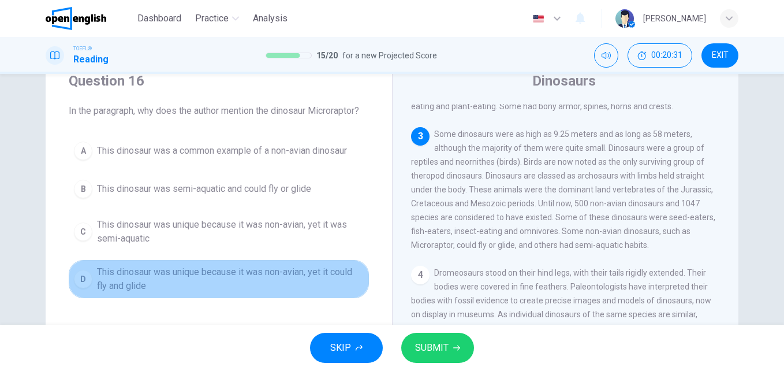
click at [173, 277] on span "This dinosaur was unique because it was non-avian, yet it could fly and glide" at bounding box center [230, 279] width 267 height 28
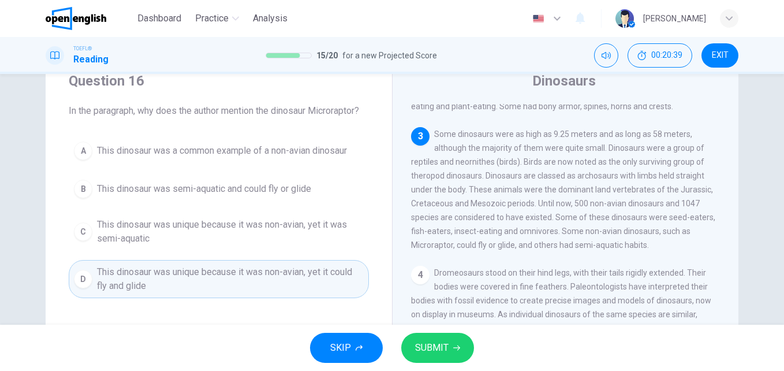
click at [236, 150] on span "This dinosaur was a common example of a non-avian dinosaur" at bounding box center [222, 151] width 250 height 14
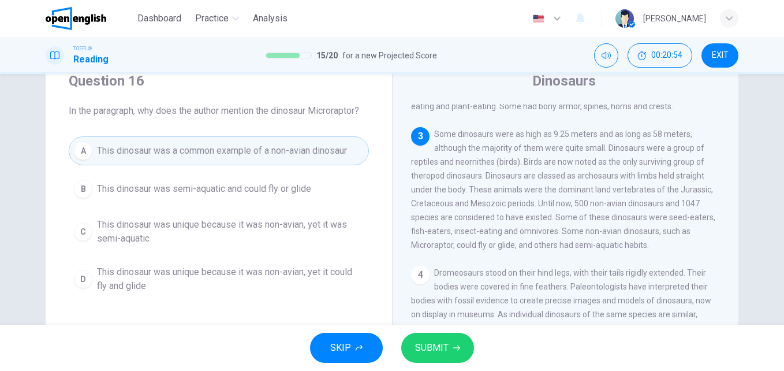
click at [441, 339] on button "SUBMIT" at bounding box center [437, 348] width 73 height 30
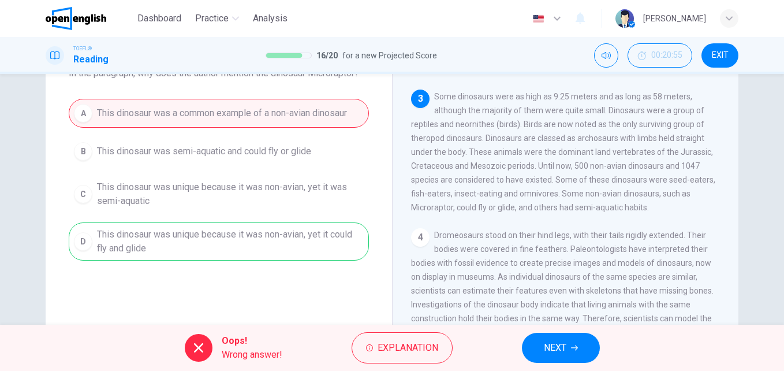
scroll to position [102, 0]
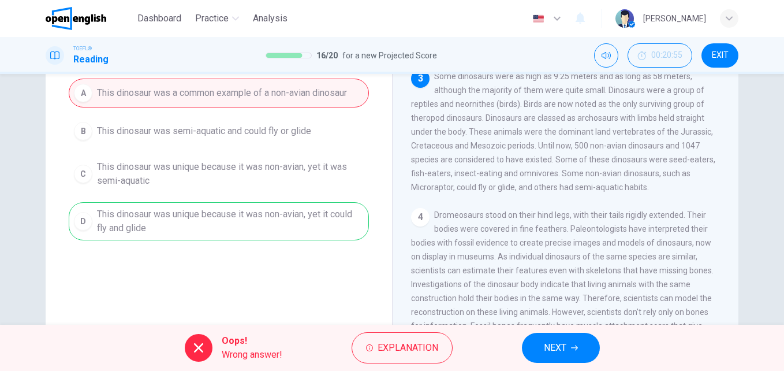
click at [557, 350] on span "NEXT" at bounding box center [555, 348] width 23 height 16
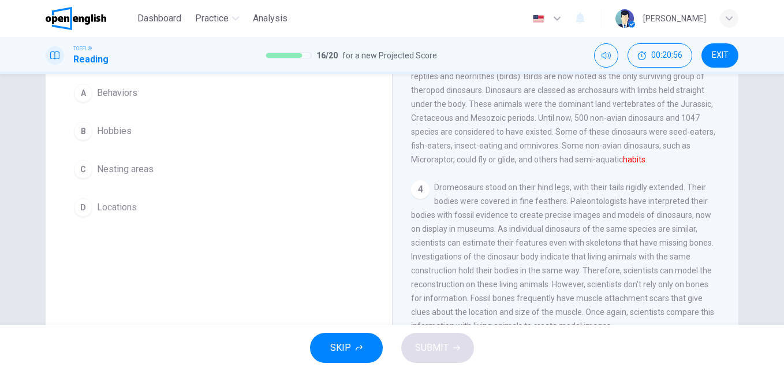
scroll to position [44, 0]
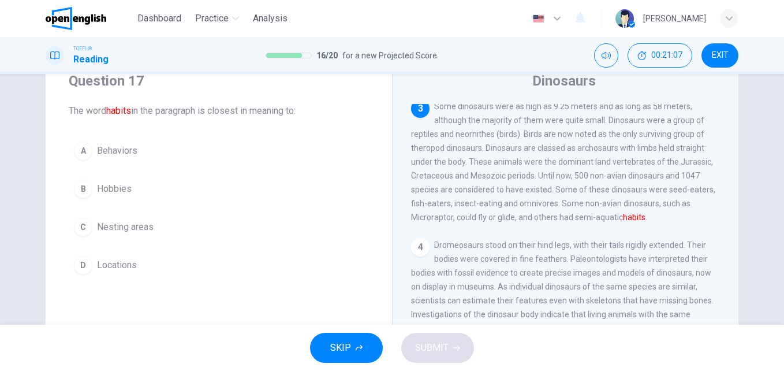
click at [121, 260] on span "Locations" at bounding box center [117, 265] width 40 height 14
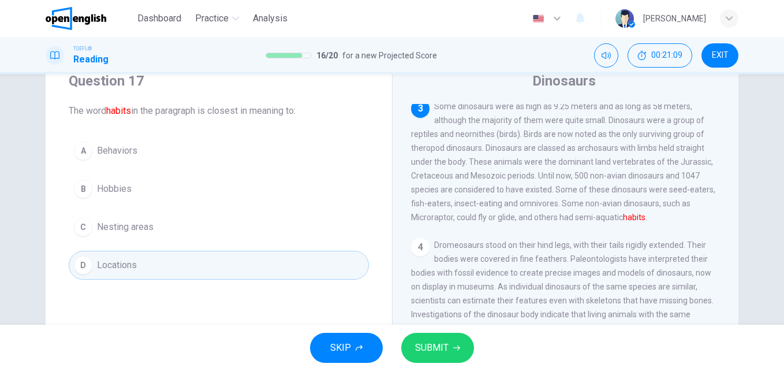
scroll to position [102, 0]
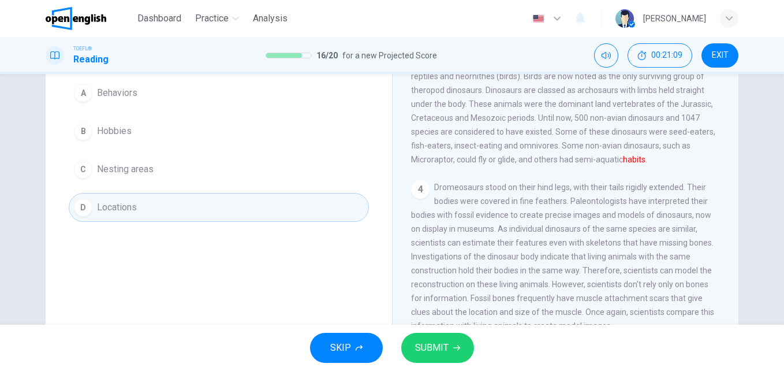
click at [446, 349] on span "SUBMIT" at bounding box center [431, 348] width 33 height 16
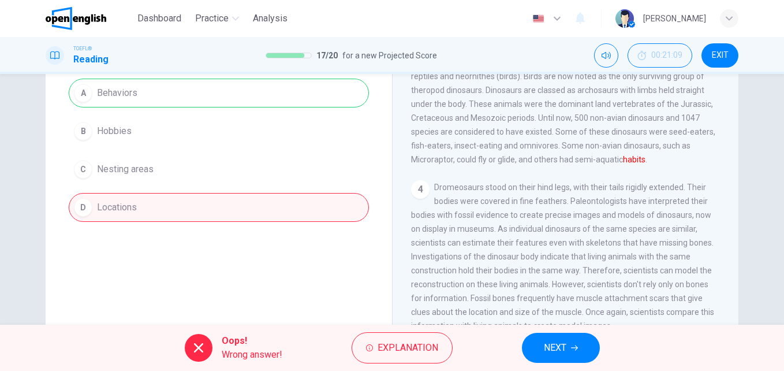
scroll to position [44, 0]
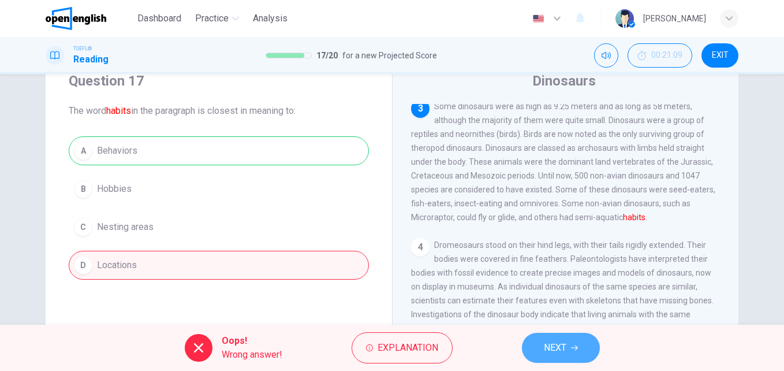
click at [540, 346] on button "NEXT" at bounding box center [561, 348] width 78 height 30
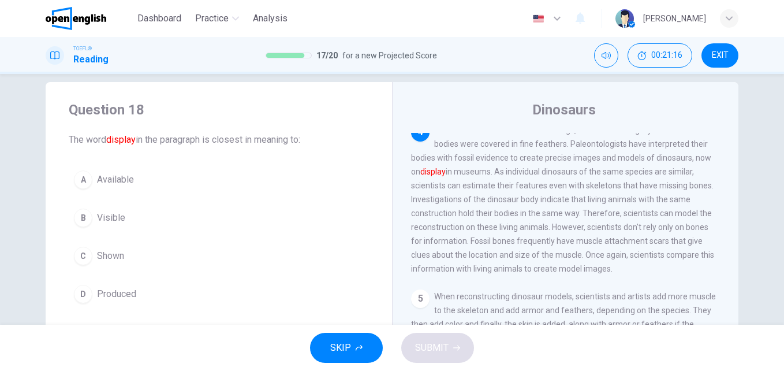
scroll to position [58, 0]
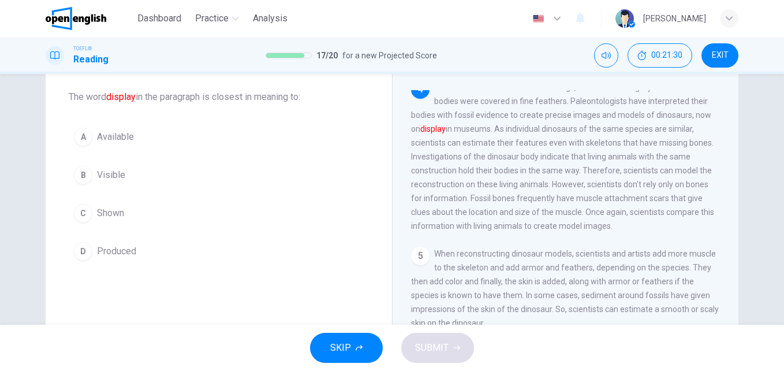
click at [110, 213] on span "Shown" at bounding box center [110, 213] width 27 height 14
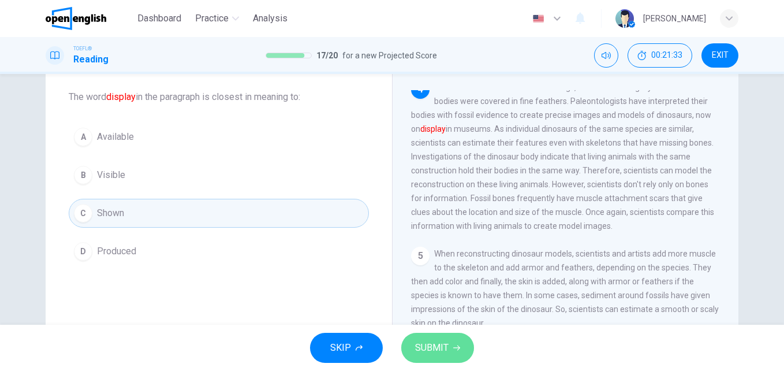
click at [435, 346] on span "SUBMIT" at bounding box center [431, 348] width 33 height 16
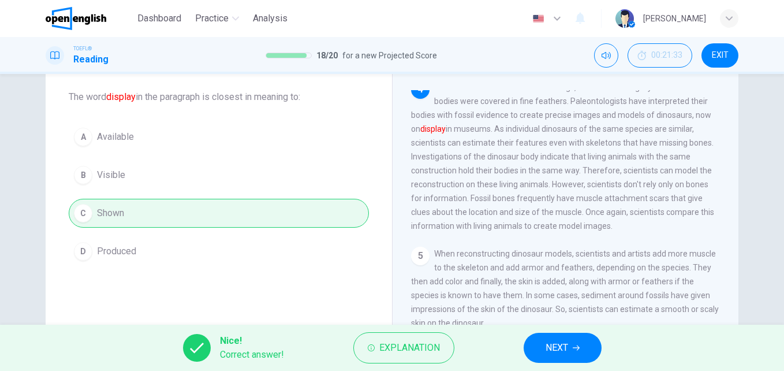
click at [582, 350] on button "NEXT" at bounding box center [563, 348] width 78 height 30
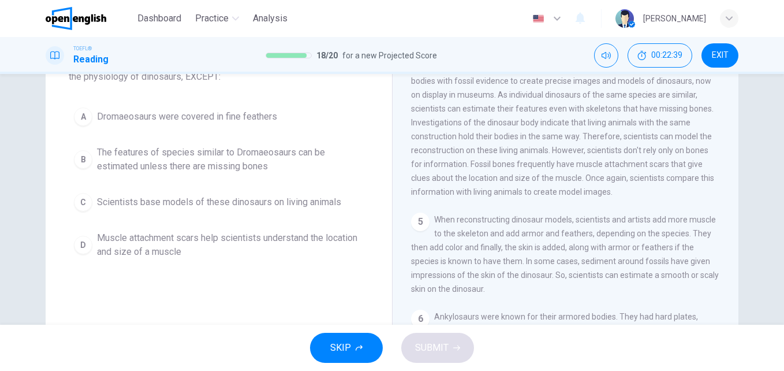
scroll to position [115, 0]
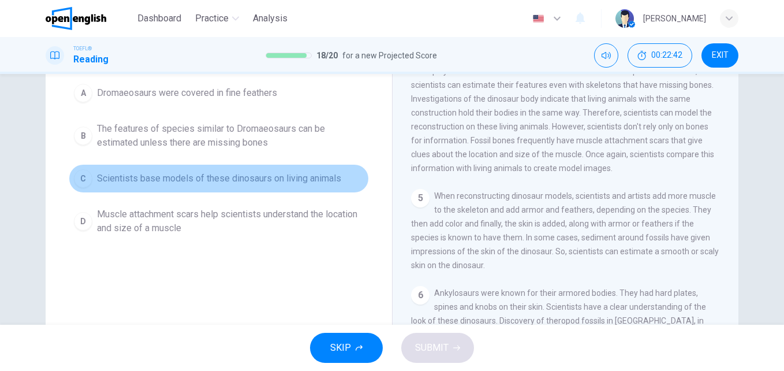
click at [158, 182] on span "Scientists base models of these dinosaurs on living animals" at bounding box center [219, 178] width 244 height 14
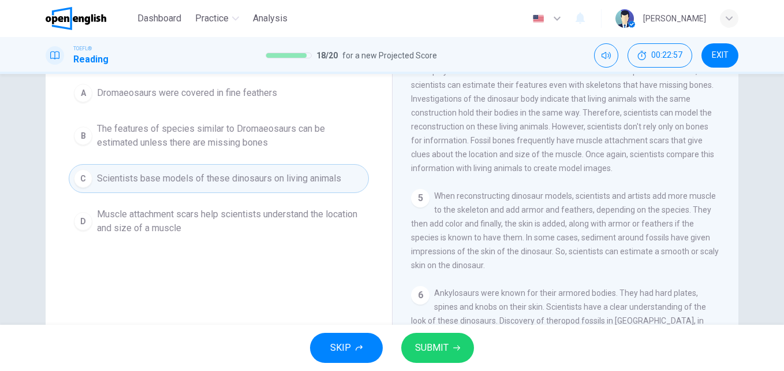
scroll to position [58, 0]
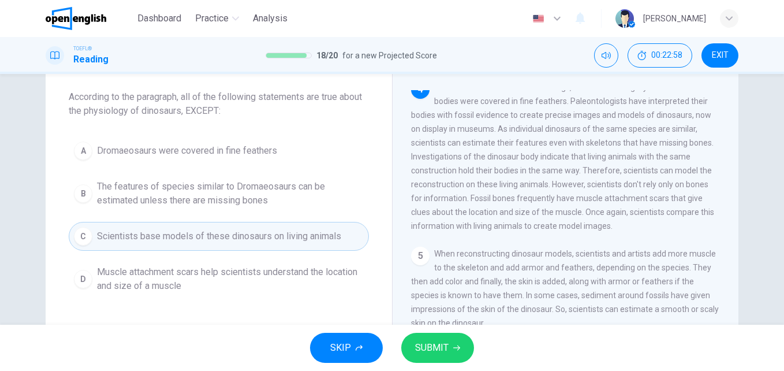
click at [435, 342] on span "SUBMIT" at bounding box center [431, 348] width 33 height 16
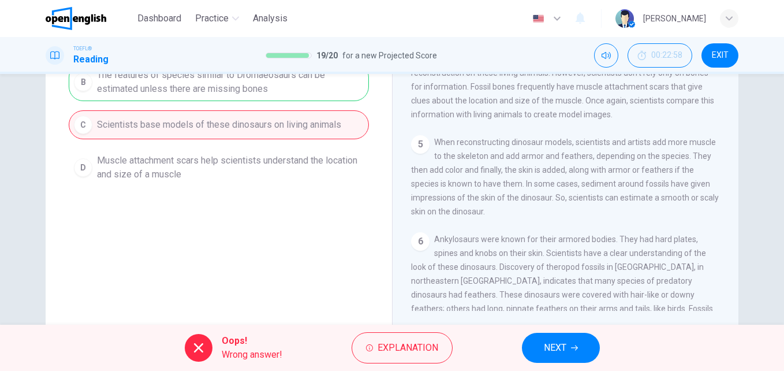
scroll to position [173, 0]
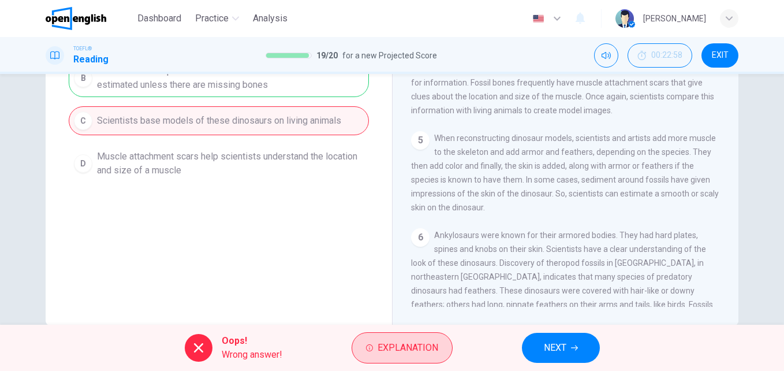
click at [413, 348] on span "Explanation" at bounding box center [408, 348] width 61 height 16
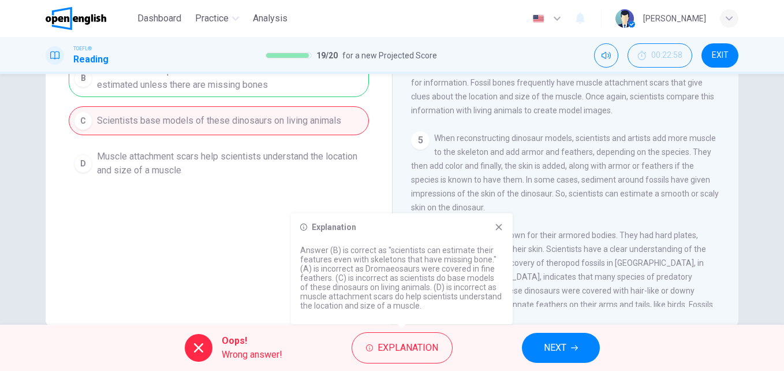
click at [494, 227] on icon at bounding box center [498, 226] width 9 height 9
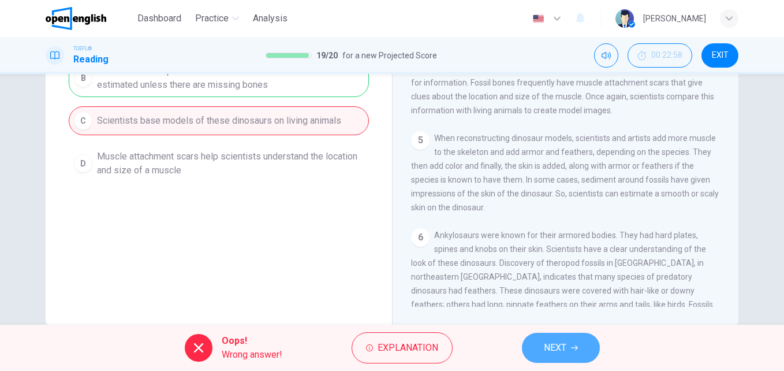
click at [561, 355] on span "NEXT" at bounding box center [555, 348] width 23 height 16
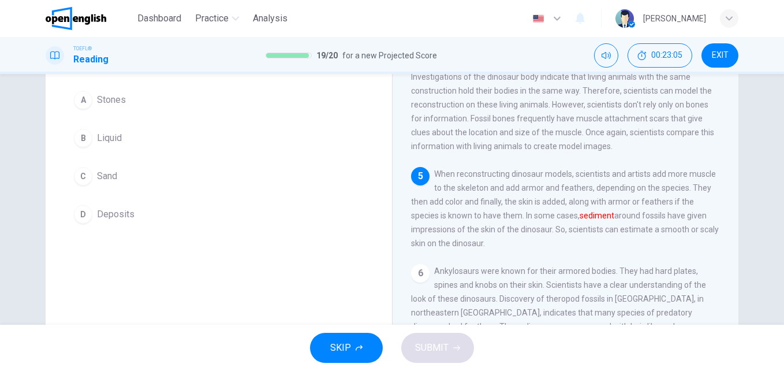
scroll to position [102, 0]
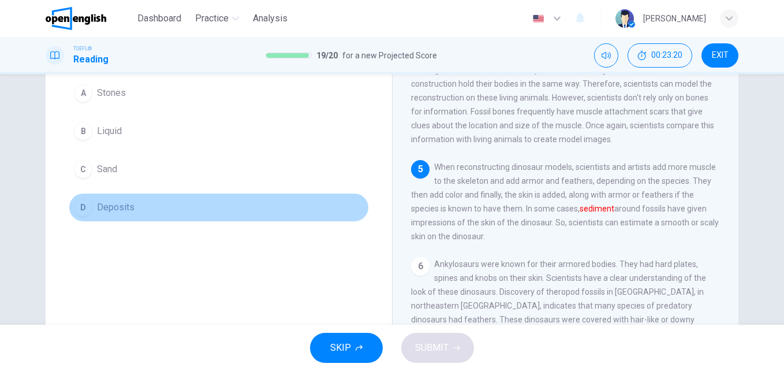
click at [121, 202] on span "Deposits" at bounding box center [116, 207] width 38 height 14
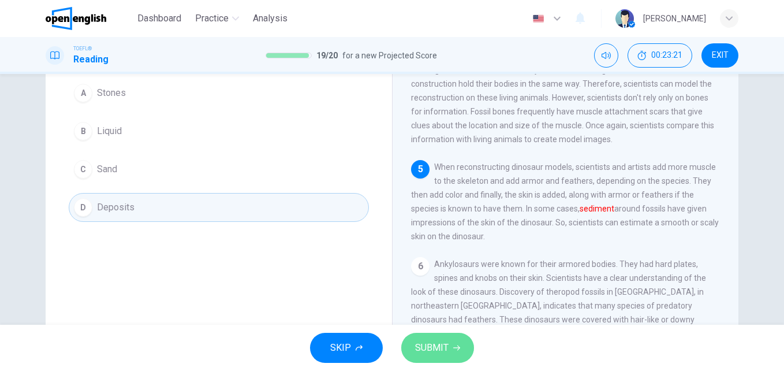
click at [446, 348] on span "SUBMIT" at bounding box center [431, 348] width 33 height 16
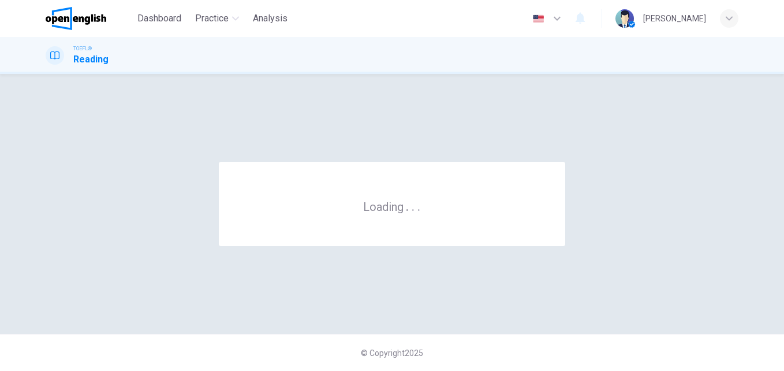
scroll to position [0, 0]
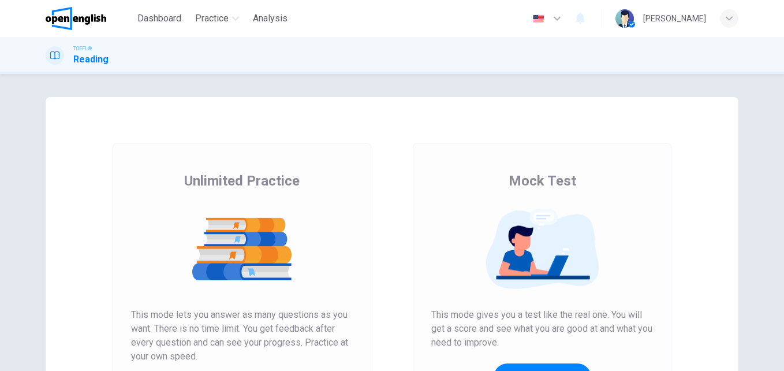
scroll to position [115, 0]
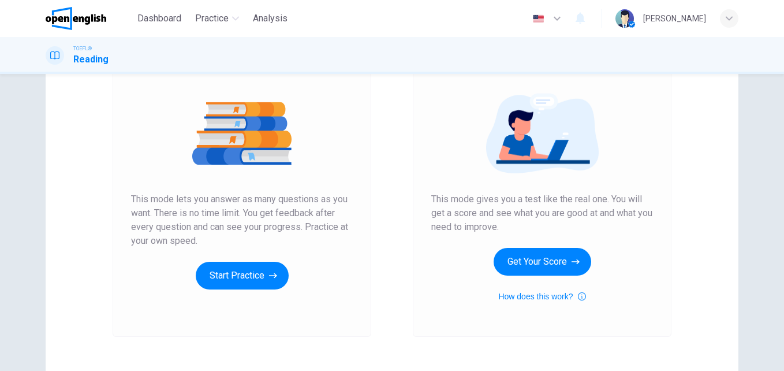
drag, startPoint x: 129, startPoint y: 197, endPoint x: 195, endPoint y: 236, distance: 76.8
click at [195, 236] on span "This mode lets you answer as many questions as you want. There is no time limit…" at bounding box center [242, 219] width 222 height 55
drag, startPoint x: 200, startPoint y: 243, endPoint x: 137, endPoint y: 204, distance: 73.6
click at [139, 206] on span "This mode lets you answer as many questions as you want. There is no time limit…" at bounding box center [242, 219] width 222 height 55
drag, startPoint x: 130, startPoint y: 199, endPoint x: 182, endPoint y: 237, distance: 64.0
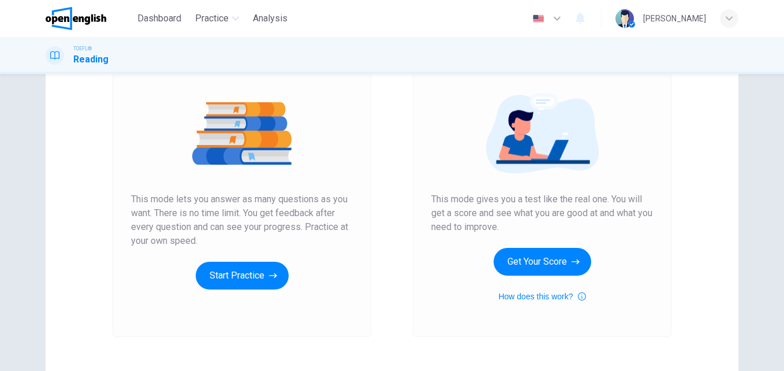
click at [176, 236] on span "This mode lets you answer as many questions as you want. There is no time limit…" at bounding box center [242, 219] width 222 height 55
click at [579, 296] on icon "button" at bounding box center [582, 296] width 8 height 8
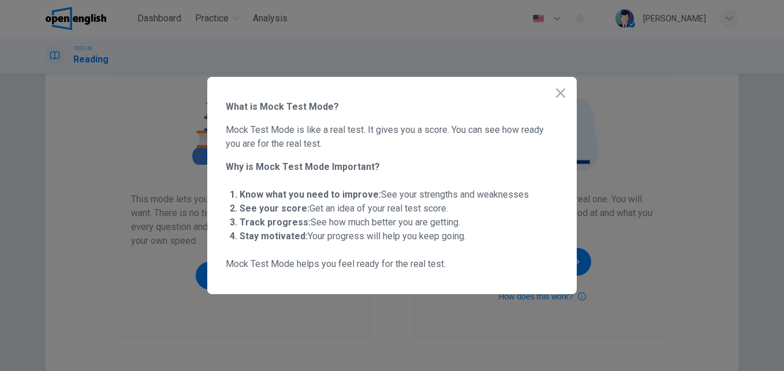
drag, startPoint x: 309, startPoint y: 207, endPoint x: 437, endPoint y: 207, distance: 128.2
click at [437, 207] on span "See your score: Get an idea of your real test score." at bounding box center [344, 208] width 208 height 11
click at [561, 96] on icon "button" at bounding box center [561, 93] width 14 height 14
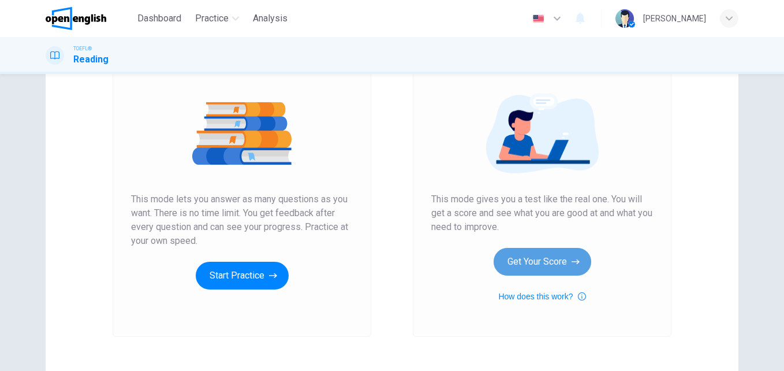
click at [538, 259] on button "Get Your Score" at bounding box center [543, 262] width 98 height 28
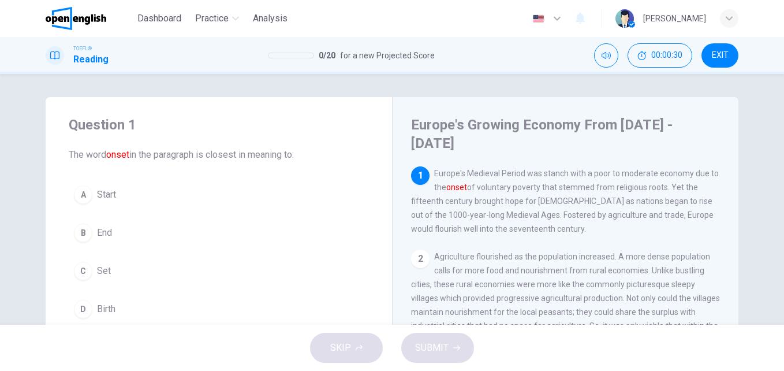
drag, startPoint x: 411, startPoint y: 199, endPoint x: 484, endPoint y: 201, distance: 72.8
click at [484, 201] on span "Europe's Medieval Period was stanch with a poor to moderate economy due to the …" at bounding box center [565, 201] width 308 height 65
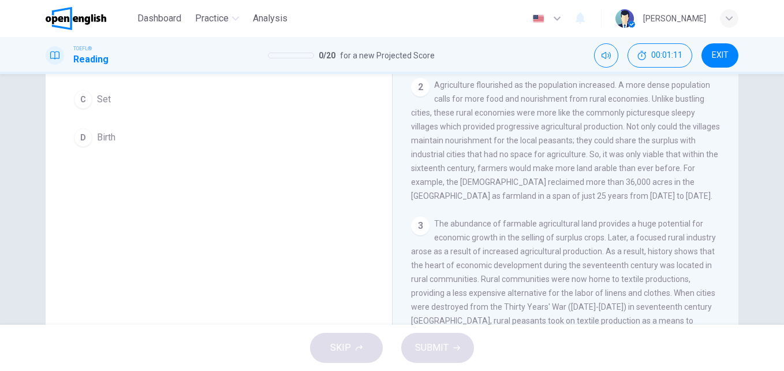
scroll to position [173, 0]
click at [353, 349] on div "SKIP SUBMIT" at bounding box center [392, 347] width 784 height 46
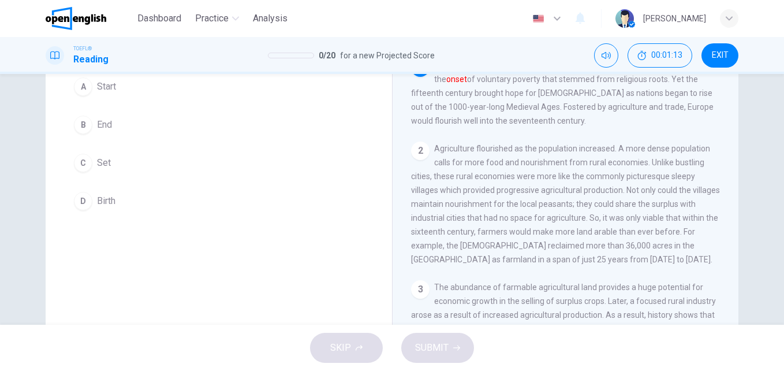
scroll to position [58, 0]
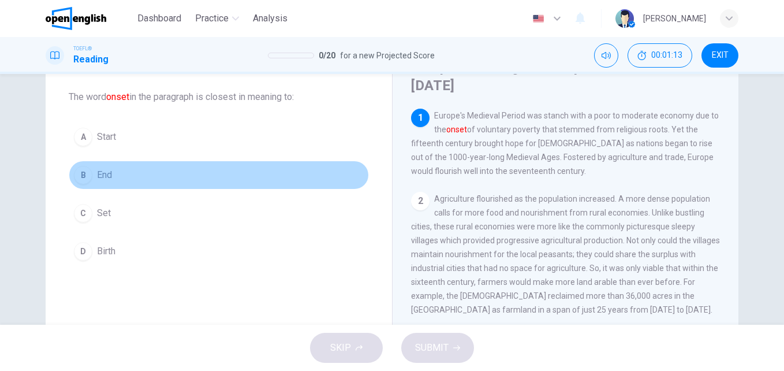
click at [94, 182] on button "B End" at bounding box center [219, 175] width 300 height 29
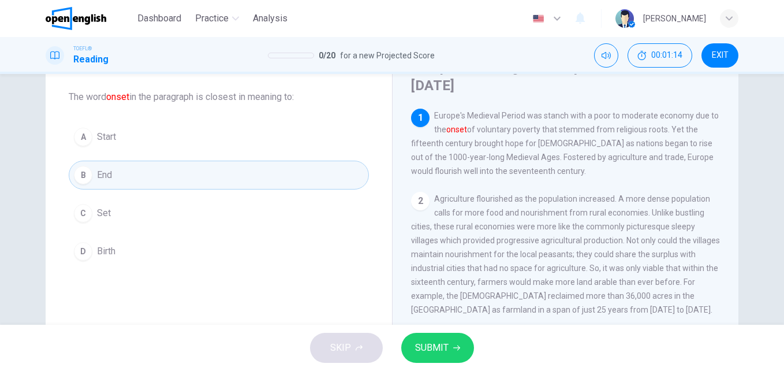
click at [129, 126] on button "A Start" at bounding box center [219, 136] width 300 height 29
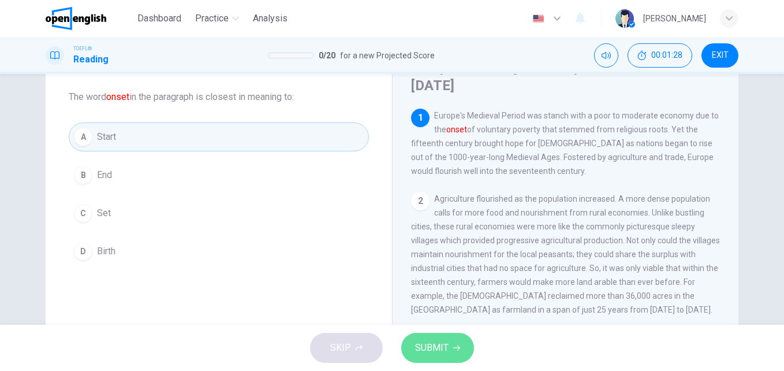
click at [438, 349] on span "SUBMIT" at bounding box center [431, 348] width 33 height 16
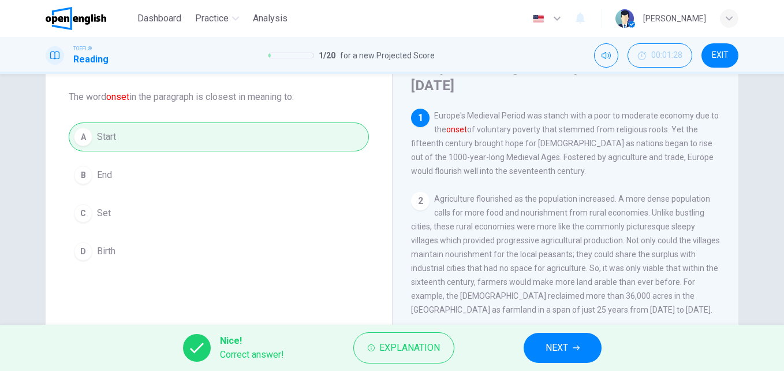
click at [547, 352] on span "NEXT" at bounding box center [557, 348] width 23 height 16
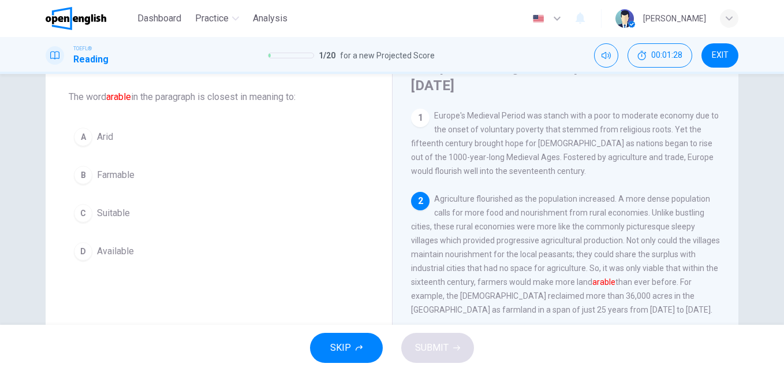
scroll to position [86, 0]
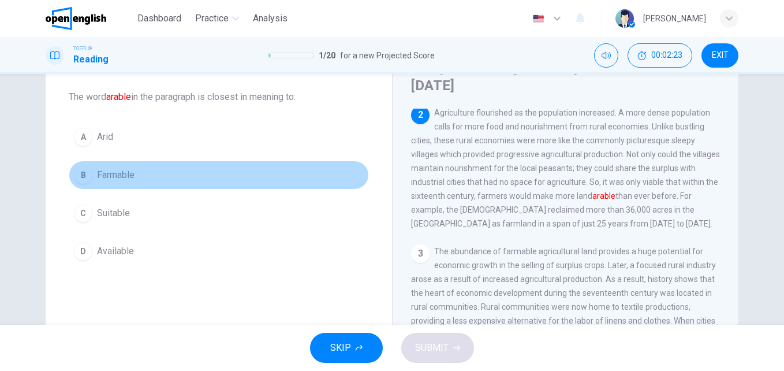
click at [127, 175] on span "Farmable" at bounding box center [116, 175] width 38 height 14
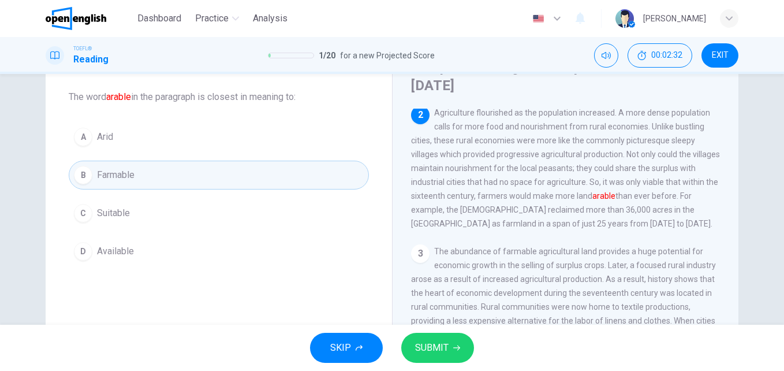
click at [428, 345] on span "SUBMIT" at bounding box center [431, 348] width 33 height 16
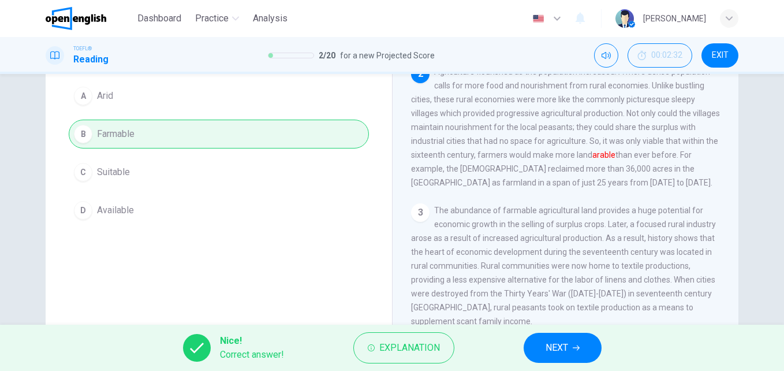
scroll to position [115, 0]
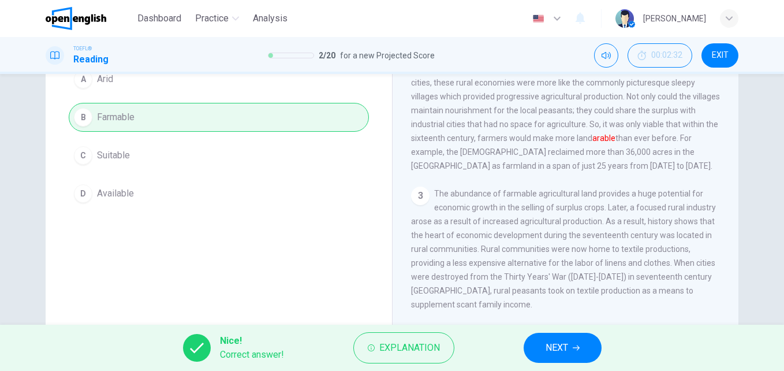
click at [558, 349] on span "NEXT" at bounding box center [557, 348] width 23 height 16
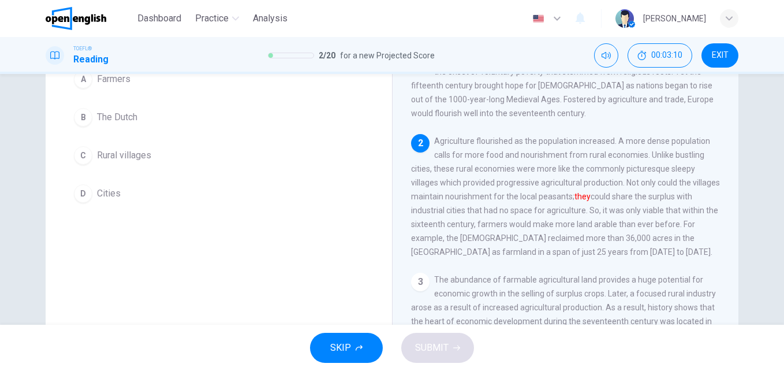
scroll to position [58, 0]
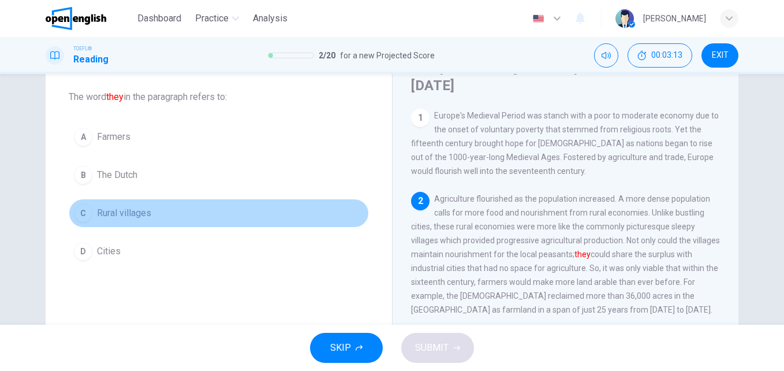
click at [115, 211] on span "Rural villages" at bounding box center [124, 213] width 54 height 14
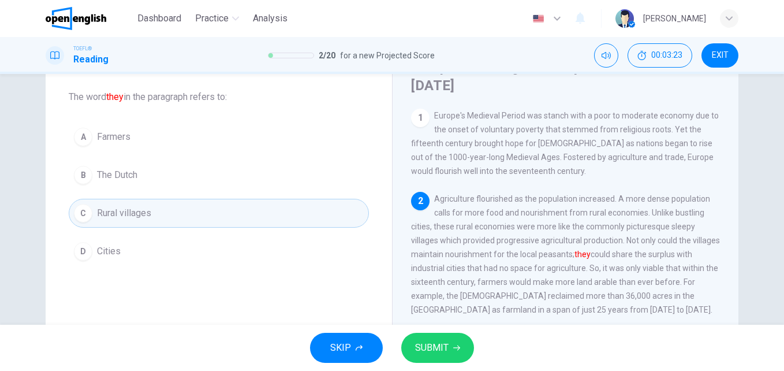
scroll to position [115, 0]
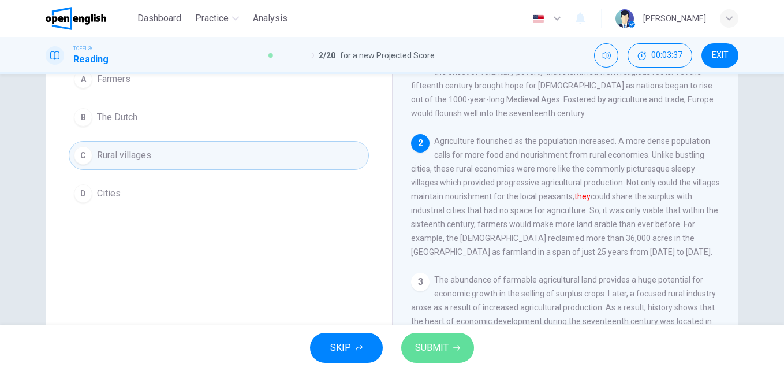
click at [441, 346] on span "SUBMIT" at bounding box center [431, 348] width 33 height 16
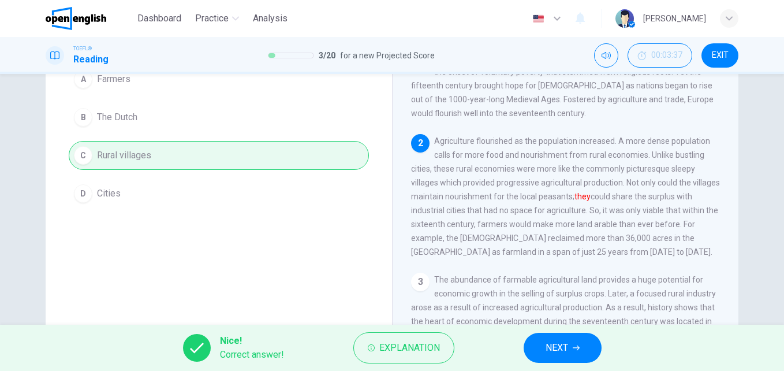
click at [557, 342] on span "NEXT" at bounding box center [557, 348] width 23 height 16
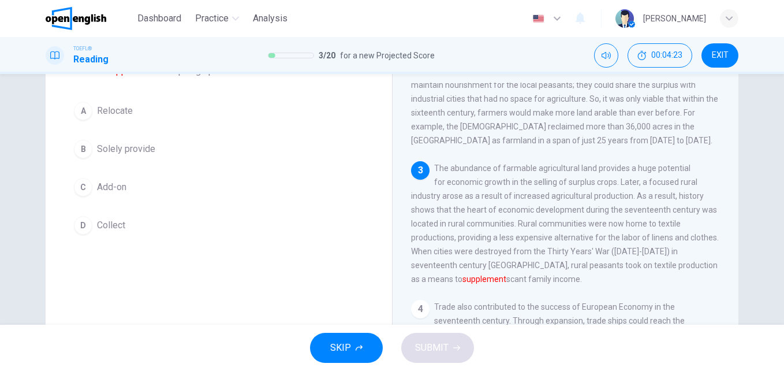
scroll to position [58, 0]
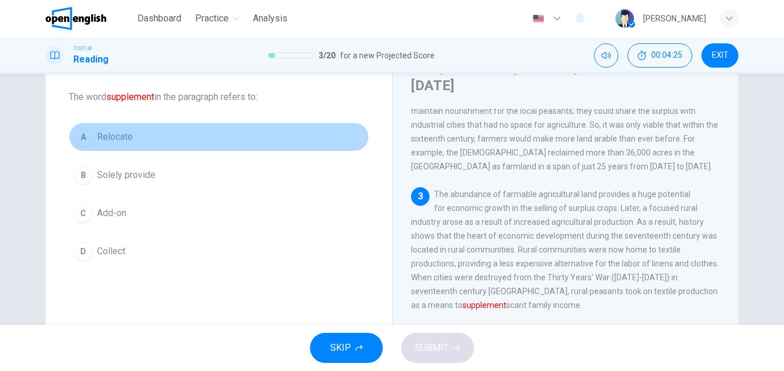
click at [123, 143] on span "Relocate" at bounding box center [115, 137] width 36 height 14
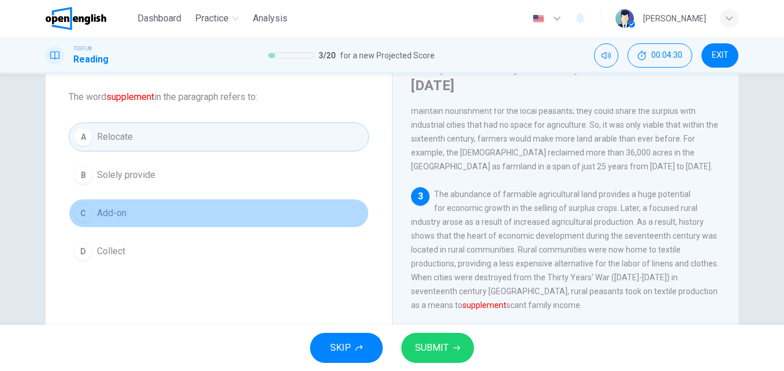
click at [110, 215] on span "Add-on" at bounding box center [111, 213] width 29 height 14
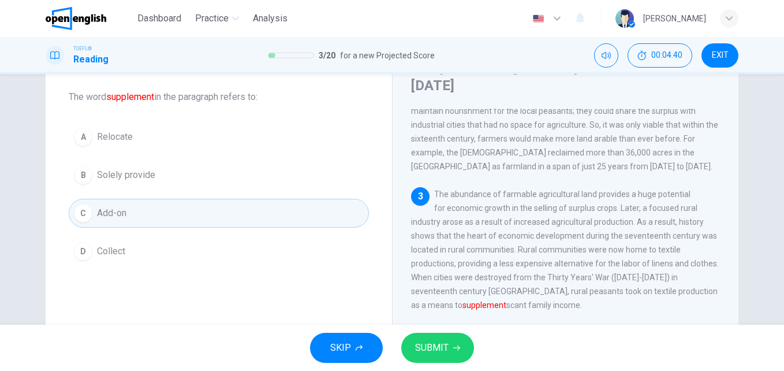
click at [445, 348] on span "SUBMIT" at bounding box center [431, 348] width 33 height 16
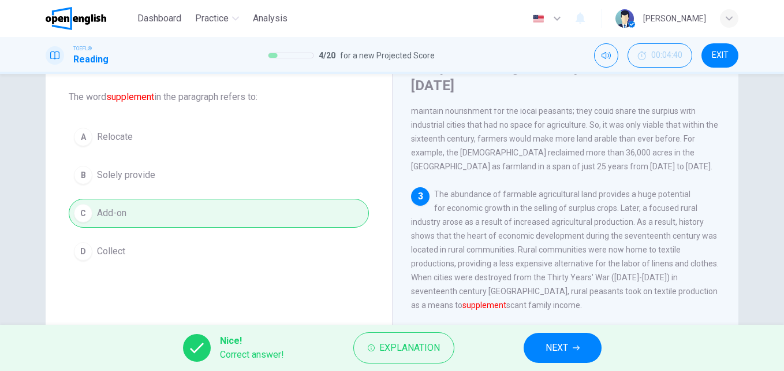
click at [560, 348] on span "NEXT" at bounding box center [557, 348] width 23 height 16
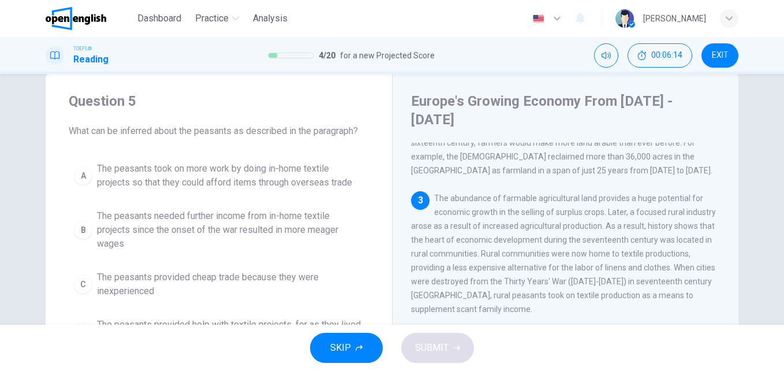
scroll to position [81, 0]
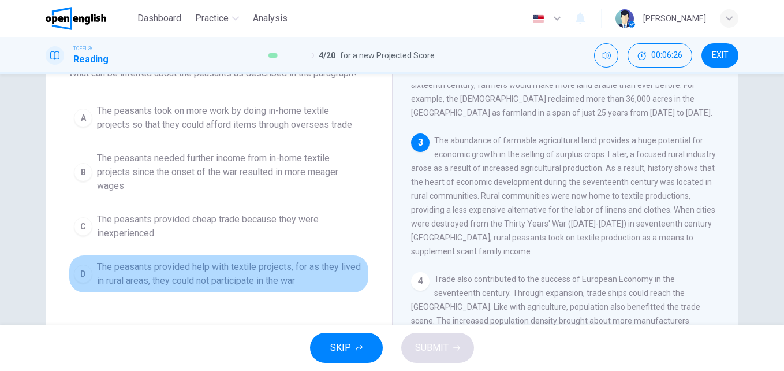
click at [173, 273] on span "The peasants provided help with textile projects, for as they lived in rural ar…" at bounding box center [230, 274] width 267 height 28
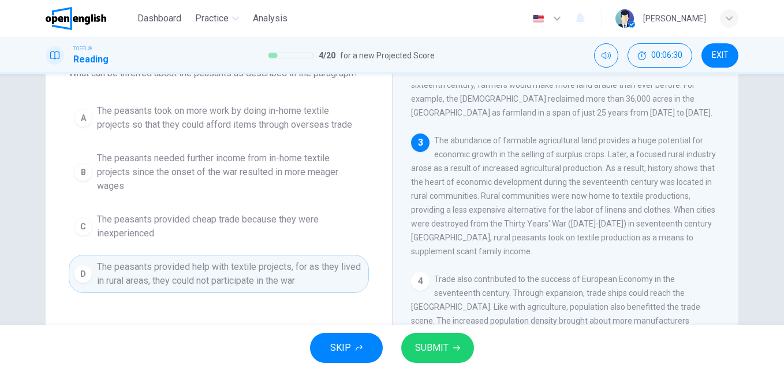
click at [152, 226] on span "The peasants provided cheap trade because they were inexperienced" at bounding box center [230, 226] width 267 height 28
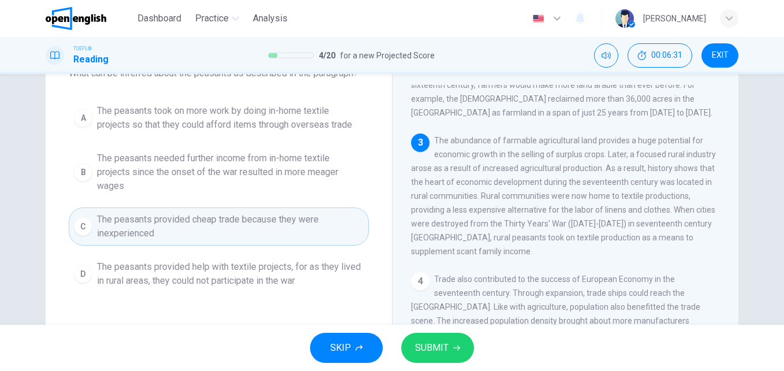
click at [184, 174] on span "The peasants needed further income from in-home textile projects since the onse…" at bounding box center [230, 172] width 267 height 42
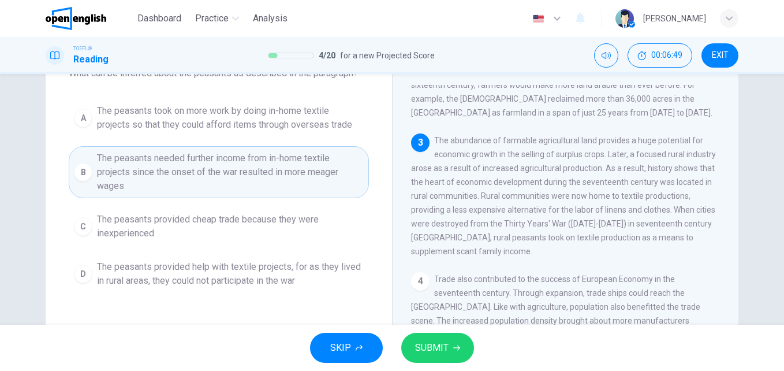
click at [230, 116] on span "The peasants took on more work by doing in-home textile projects so that they c…" at bounding box center [230, 118] width 267 height 28
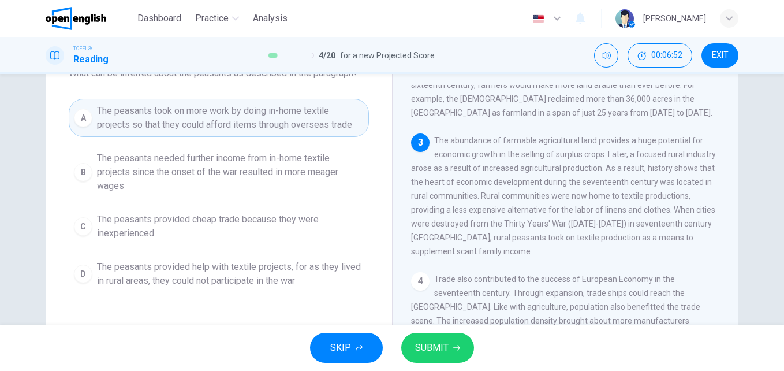
click at [163, 179] on span "The peasants needed further income from in-home textile projects since the onse…" at bounding box center [230, 172] width 267 height 42
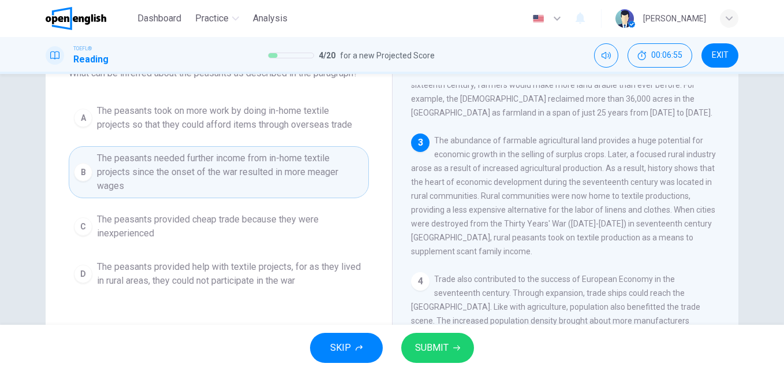
click at [460, 354] on button "SUBMIT" at bounding box center [437, 348] width 73 height 30
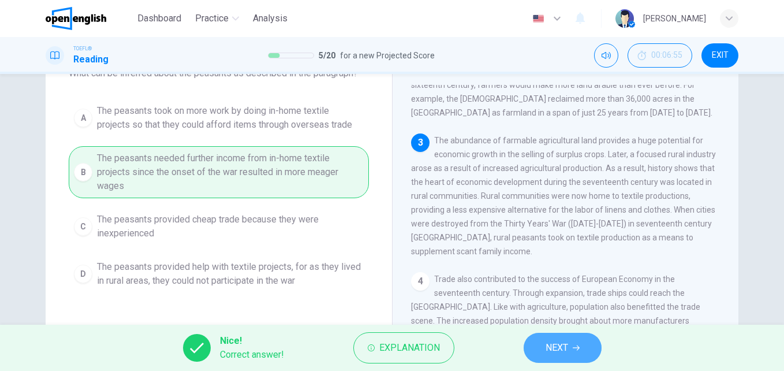
click at [557, 341] on span "NEXT" at bounding box center [557, 348] width 23 height 16
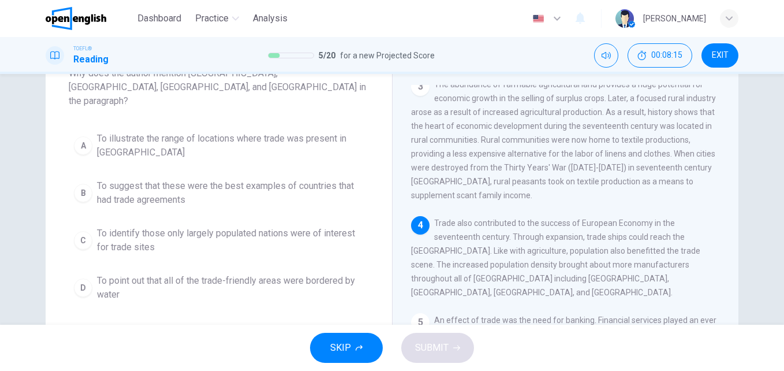
scroll to position [139, 0]
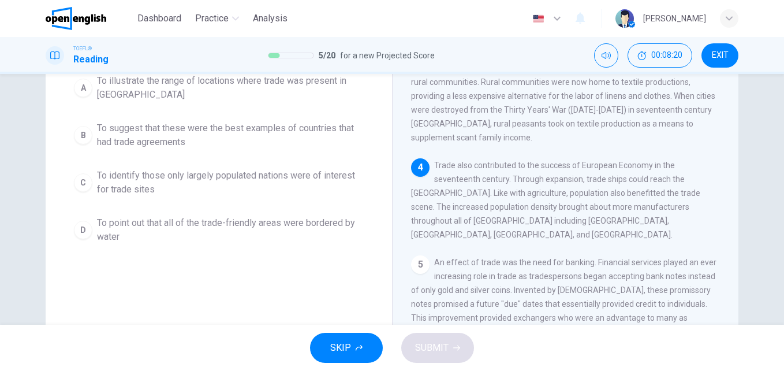
click at [186, 128] on span "To suggest that these were the best examples of countries that had trade agreem…" at bounding box center [230, 135] width 267 height 28
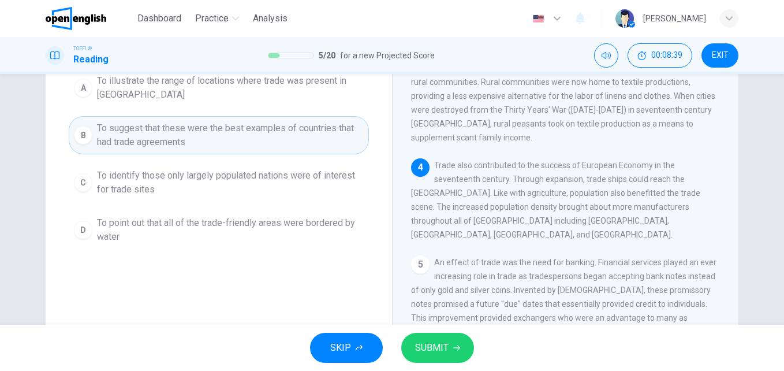
scroll to position [81, 0]
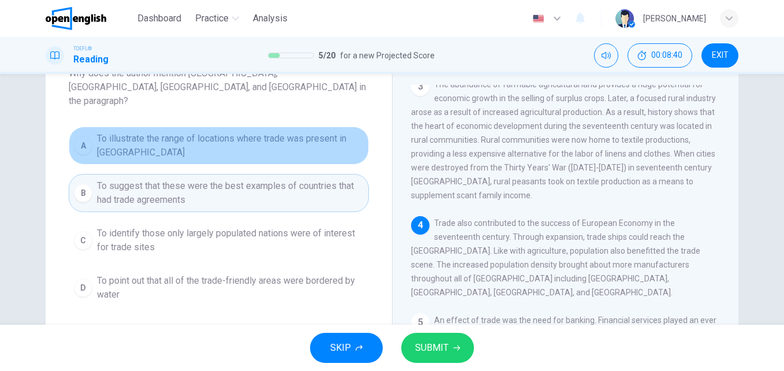
click at [163, 144] on span "To illustrate the range of locations where trade was present in Europe" at bounding box center [230, 146] width 267 height 28
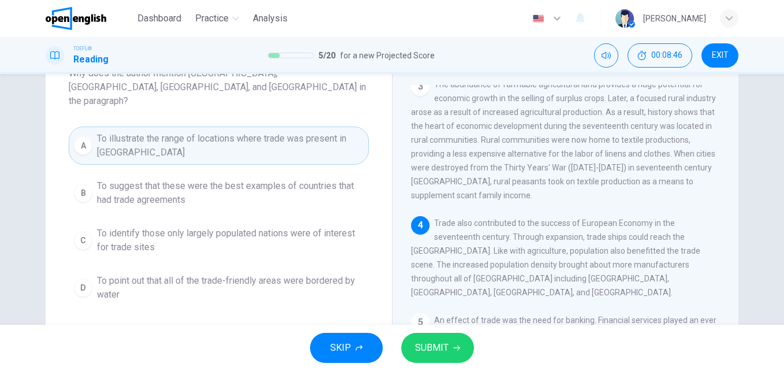
click at [454, 350] on icon "button" at bounding box center [456, 347] width 7 height 7
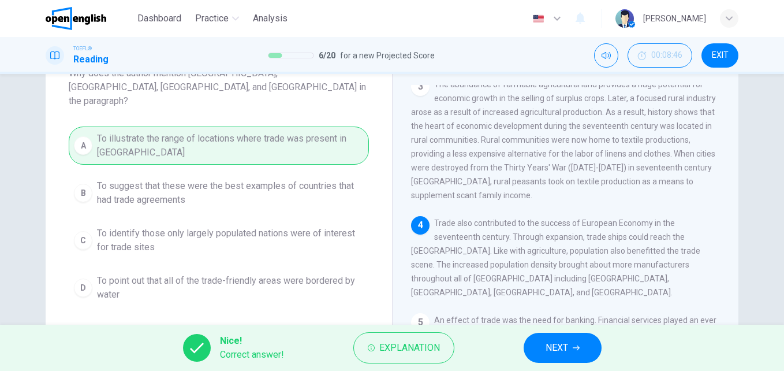
click at [564, 337] on button "NEXT" at bounding box center [563, 348] width 78 height 30
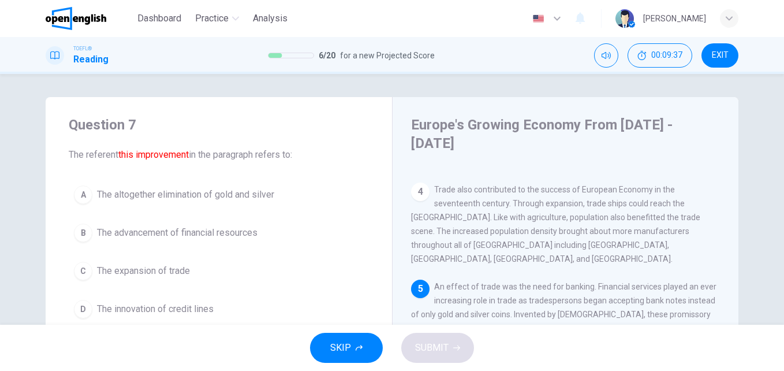
scroll to position [58, 0]
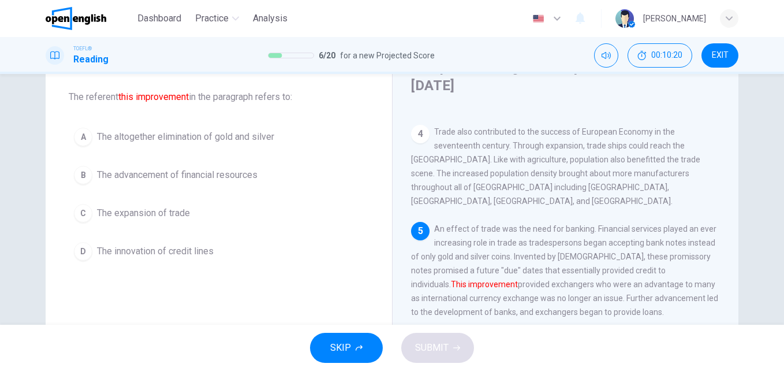
click at [158, 142] on span "The altogether elimination of gold and silver" at bounding box center [185, 137] width 177 height 14
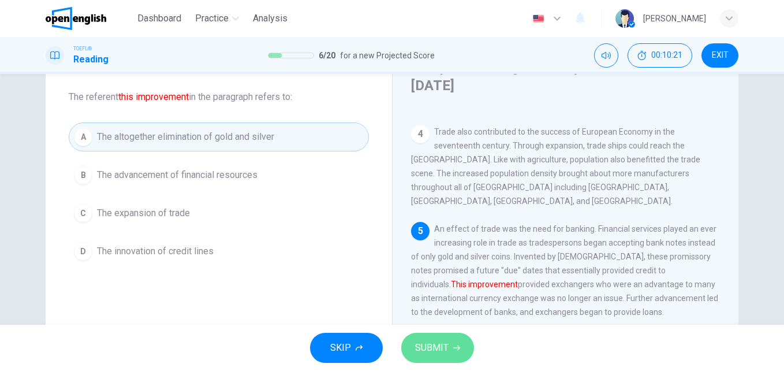
click at [457, 339] on button "SUBMIT" at bounding box center [437, 348] width 73 height 30
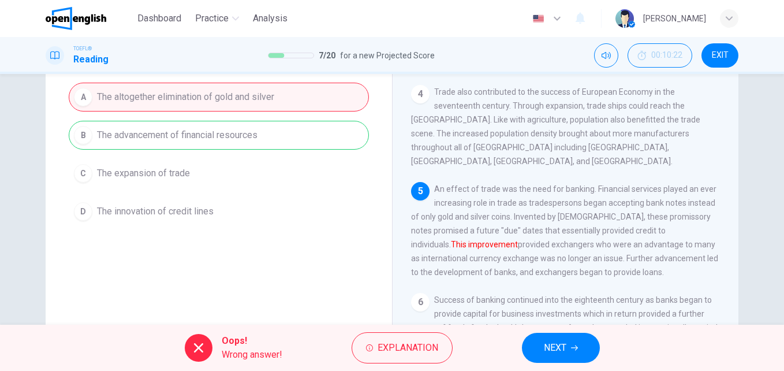
scroll to position [115, 0]
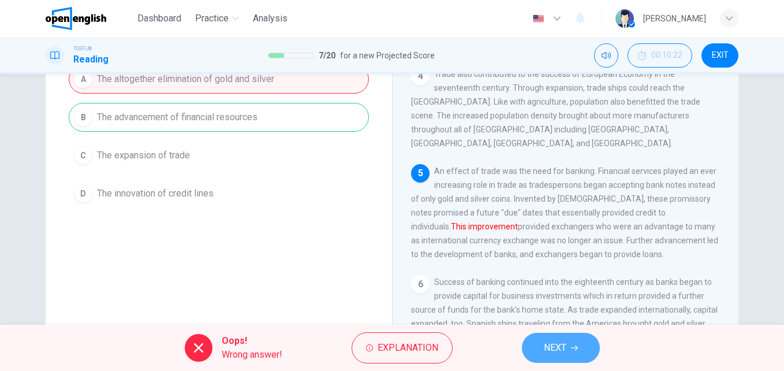
click at [551, 347] on span "NEXT" at bounding box center [555, 348] width 23 height 16
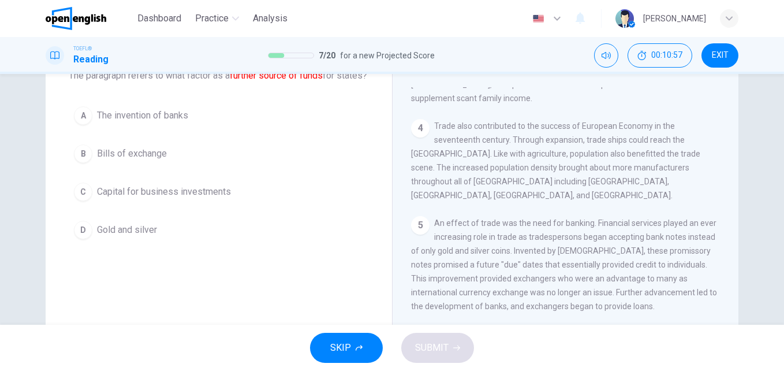
scroll to position [72, 0]
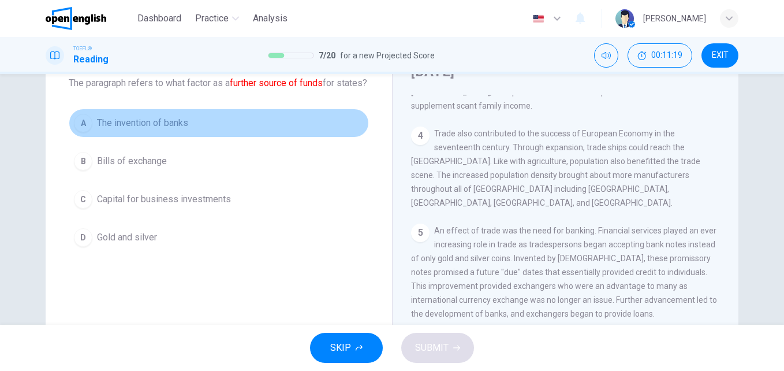
click at [161, 130] on span "The invention of banks" at bounding box center [142, 123] width 91 height 14
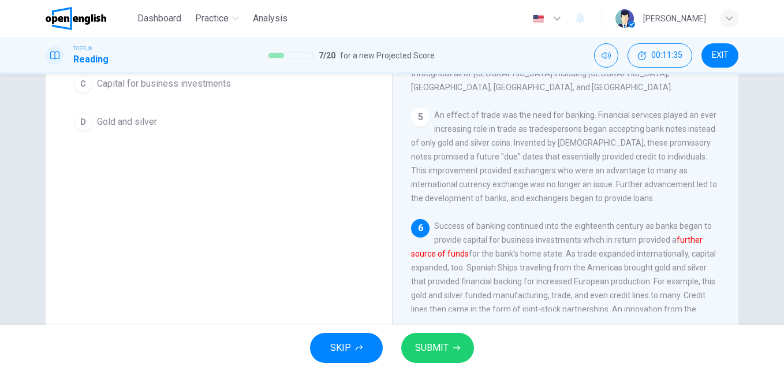
scroll to position [129, 0]
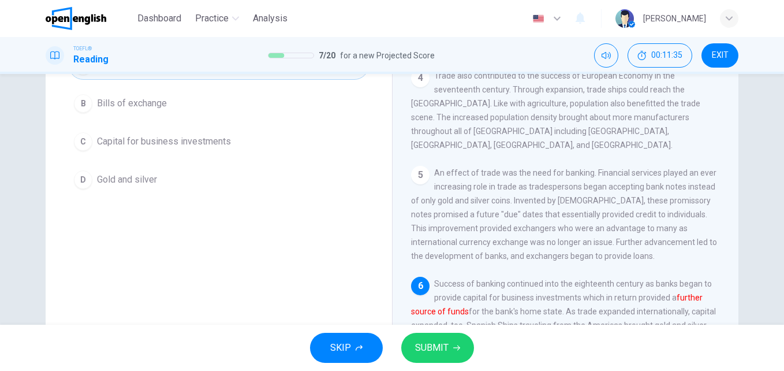
click at [158, 156] on button "C Capital for business investments" at bounding box center [219, 141] width 300 height 29
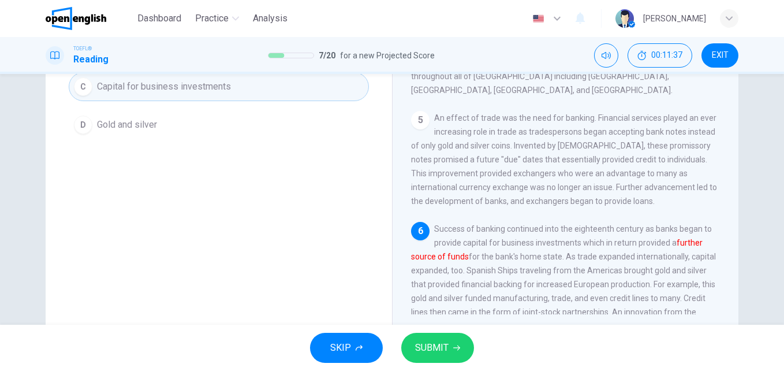
scroll to position [187, 0]
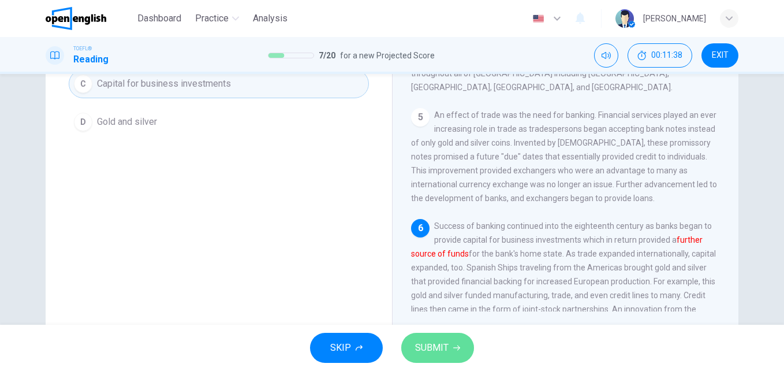
click at [451, 346] on button "SUBMIT" at bounding box center [437, 348] width 73 height 30
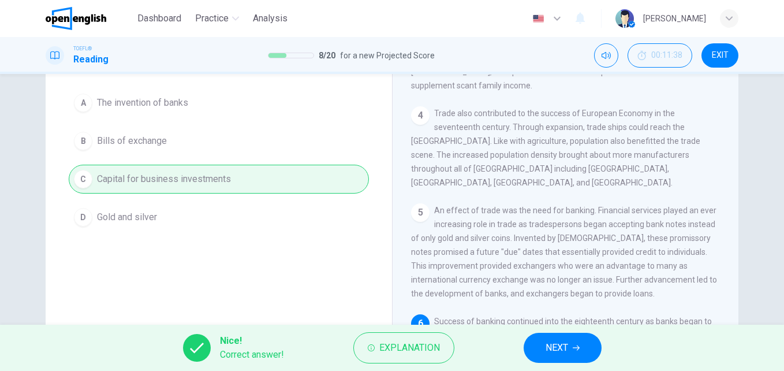
scroll to position [72, 0]
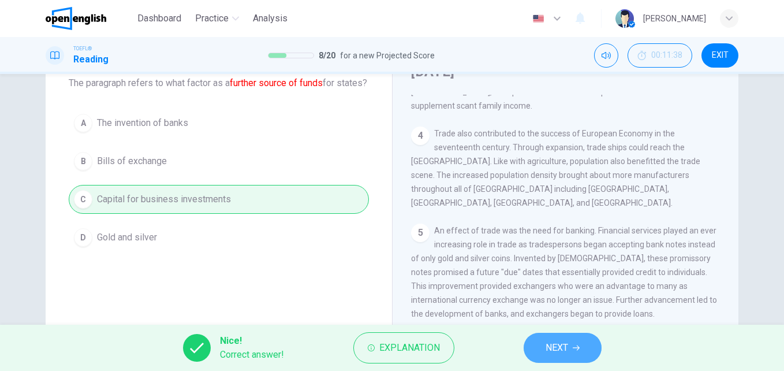
click at [576, 357] on button "NEXT" at bounding box center [563, 348] width 78 height 30
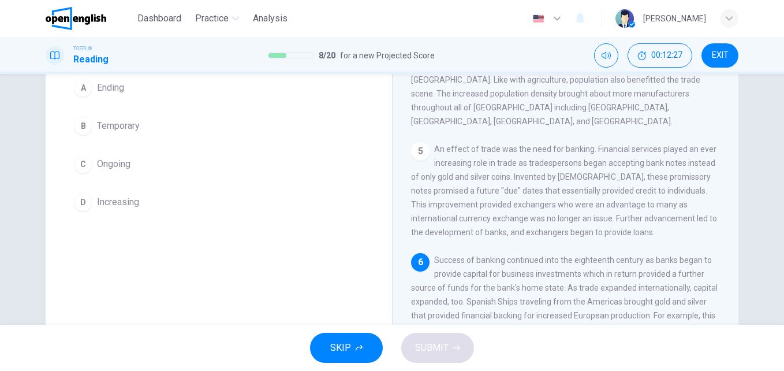
scroll to position [81, 0]
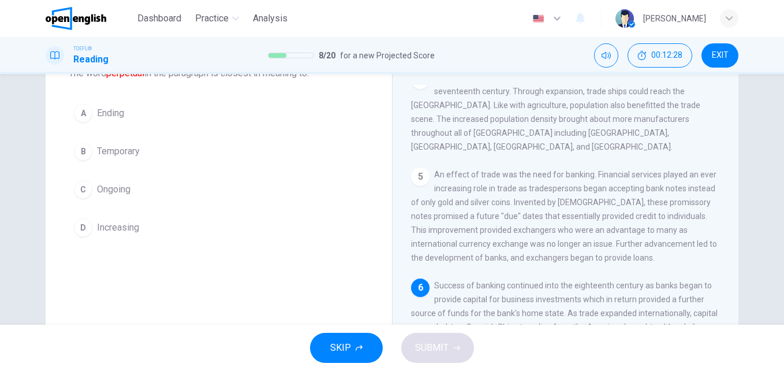
click at [133, 199] on button "C Ongoing" at bounding box center [219, 189] width 300 height 29
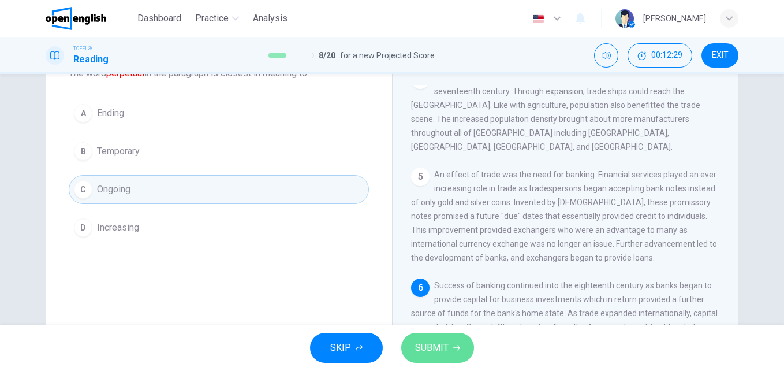
click at [456, 348] on icon "button" at bounding box center [456, 347] width 7 height 5
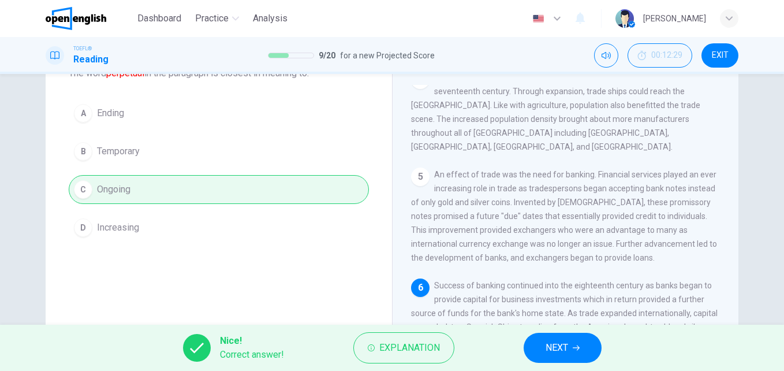
click at [579, 349] on icon "button" at bounding box center [576, 347] width 7 height 7
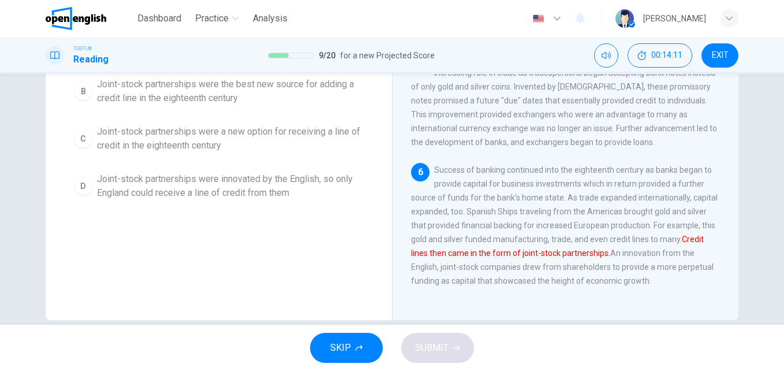
scroll to position [139, 0]
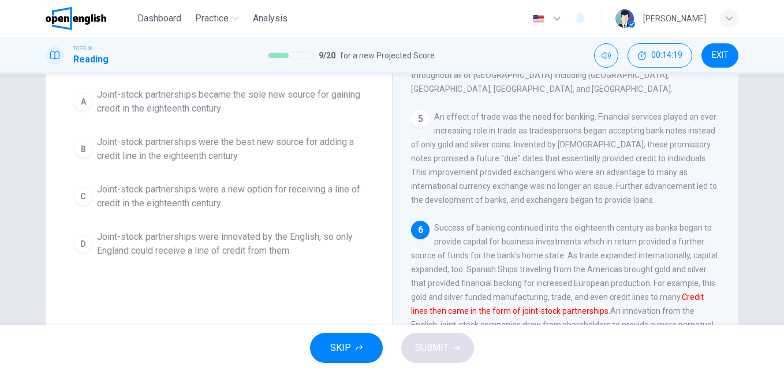
click at [208, 197] on span "Joint-stock partnerships were a new option for receiving a line of credit in th…" at bounding box center [230, 196] width 267 height 28
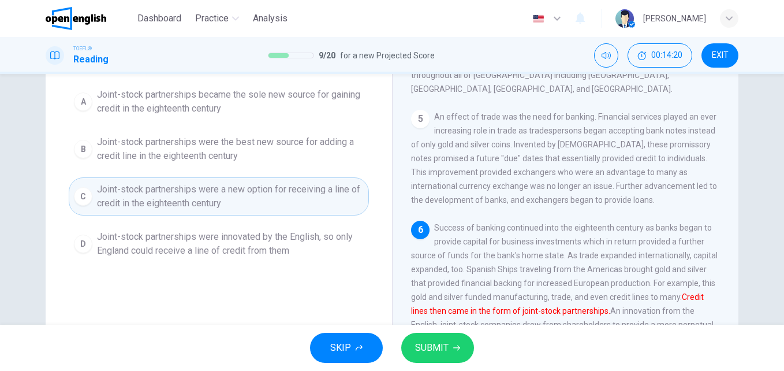
scroll to position [197, 0]
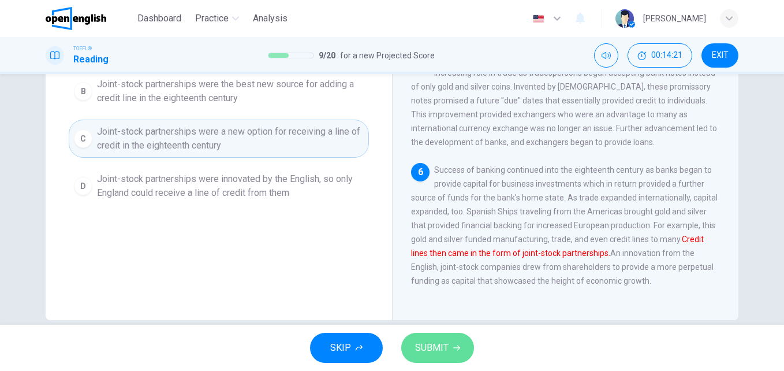
click at [458, 349] on icon "button" at bounding box center [456, 347] width 7 height 7
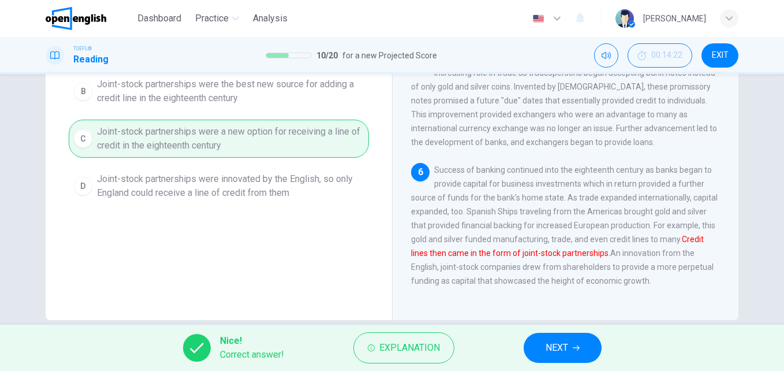
click at [555, 343] on span "NEXT" at bounding box center [557, 348] width 23 height 16
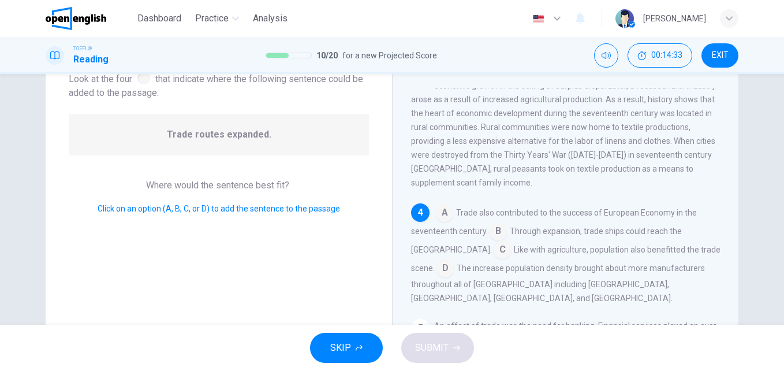
scroll to position [58, 0]
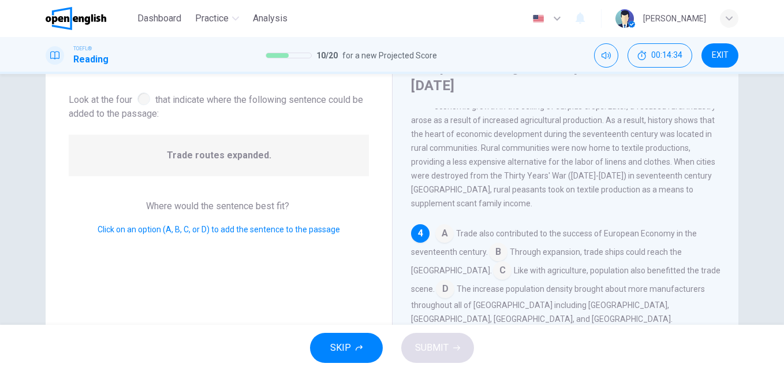
click at [443, 227] on input at bounding box center [444, 234] width 18 height 18
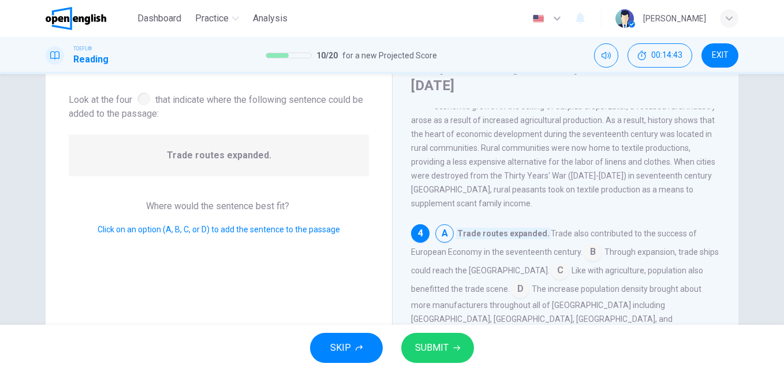
click at [591, 245] on input at bounding box center [593, 253] width 18 height 18
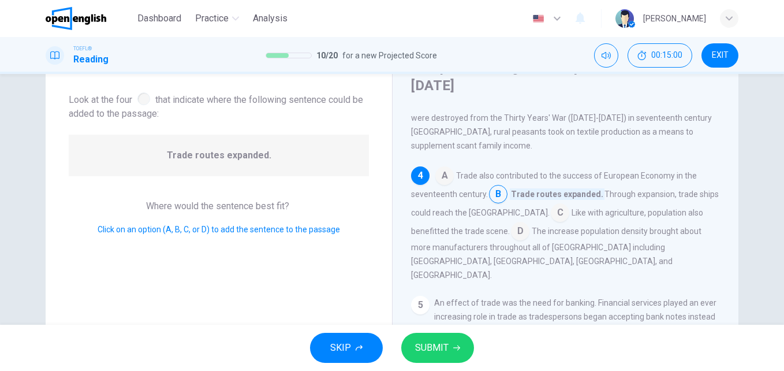
click at [421, 345] on span "SUBMIT" at bounding box center [431, 348] width 33 height 16
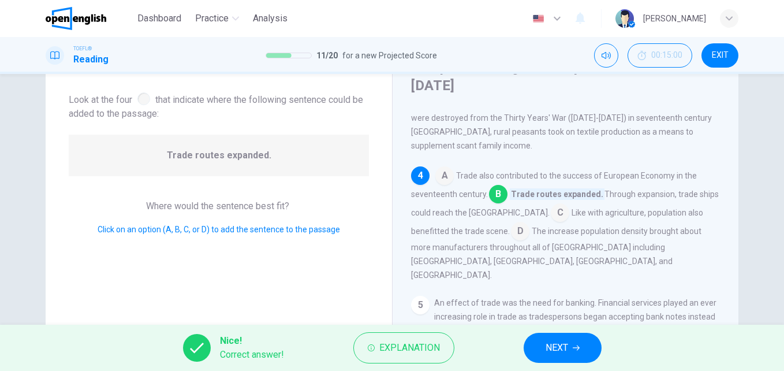
click at [579, 345] on icon "button" at bounding box center [576, 347] width 7 height 7
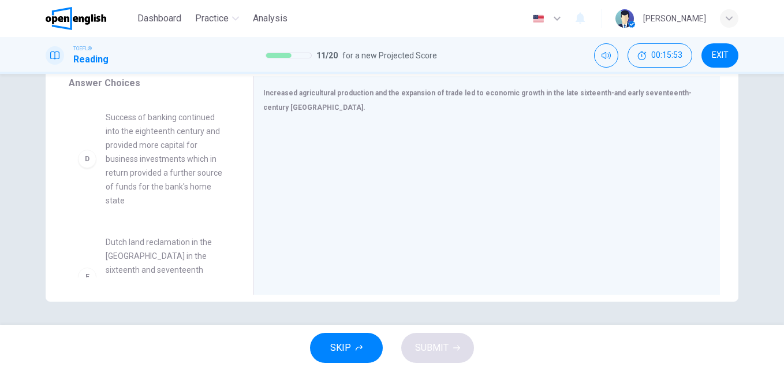
scroll to position [289, 0]
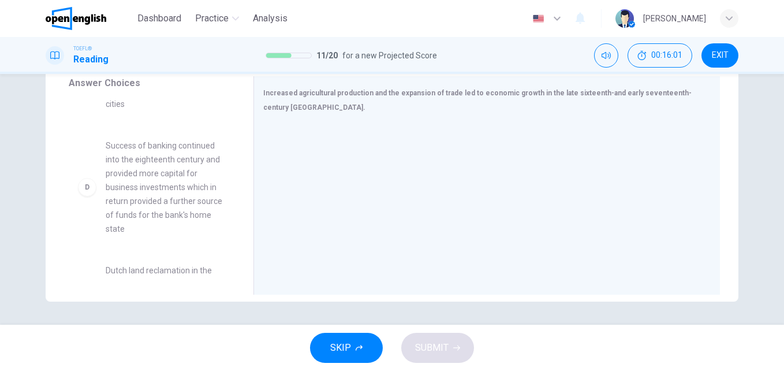
click at [144, 220] on span "Success of banking continued into the eighteenth century and provided more capi…" at bounding box center [166, 187] width 120 height 97
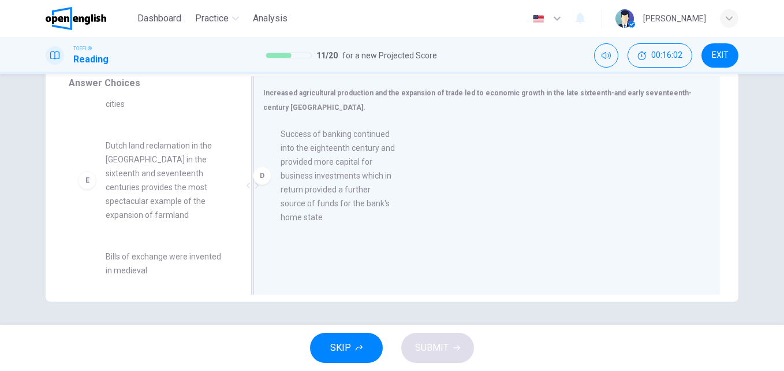
drag, startPoint x: 154, startPoint y: 209, endPoint x: 354, endPoint y: 178, distance: 202.7
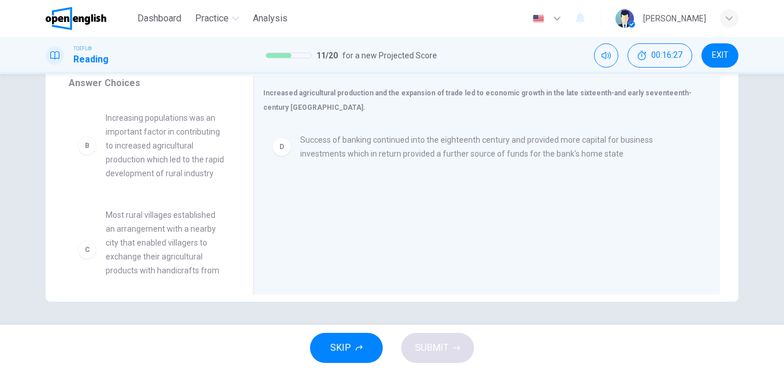
scroll to position [51, 0]
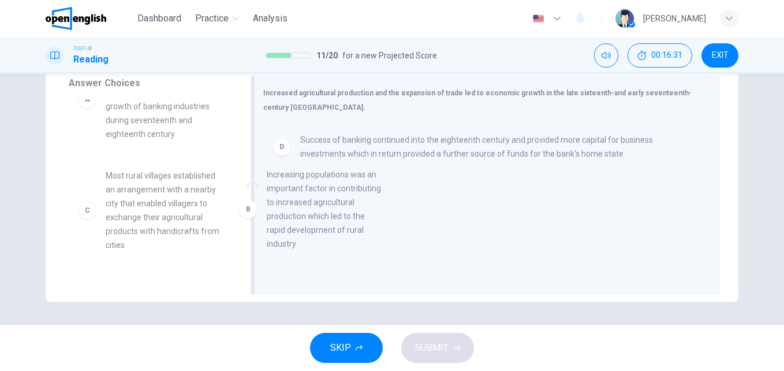
drag, startPoint x: 147, startPoint y: 208, endPoint x: 378, endPoint y: 204, distance: 231.0
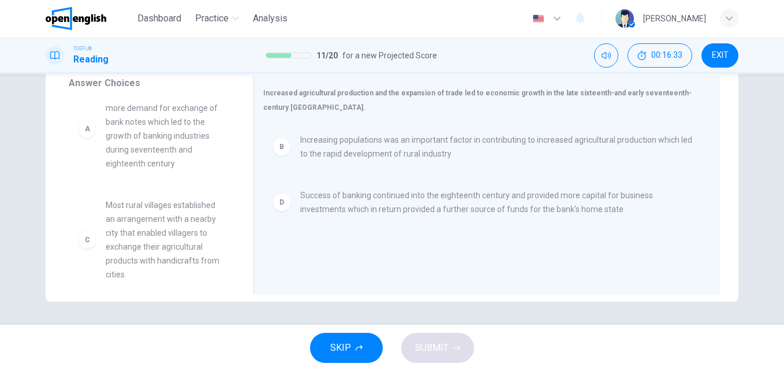
scroll to position [0, 0]
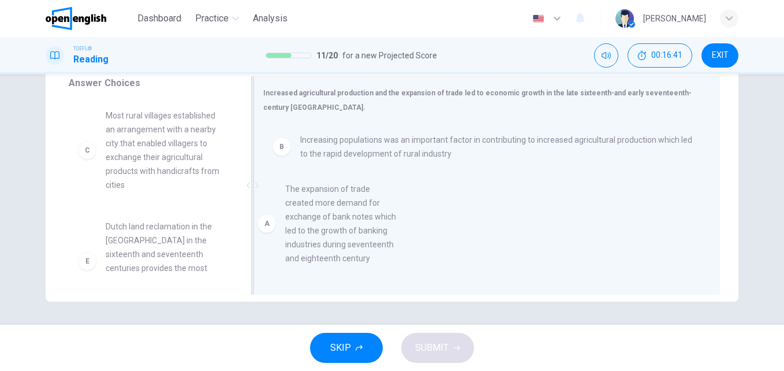
drag, startPoint x: 141, startPoint y: 181, endPoint x: 327, endPoint y: 254, distance: 199.3
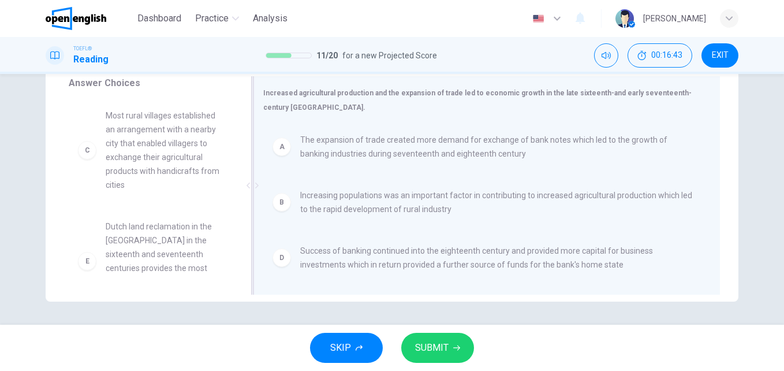
scroll to position [2, 0]
click at [433, 341] on span "SUBMIT" at bounding box center [431, 348] width 33 height 16
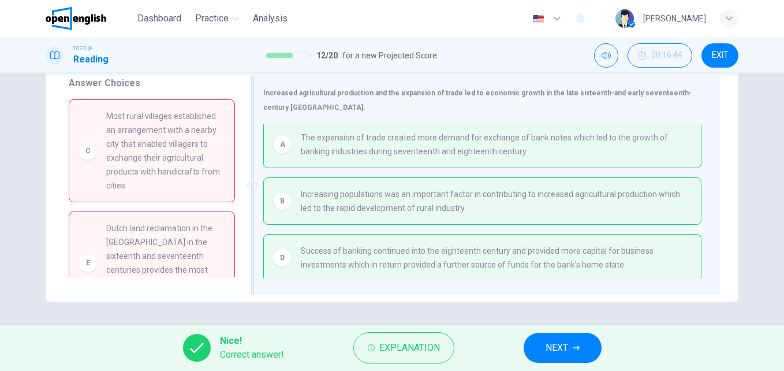
scroll to position [6, 0]
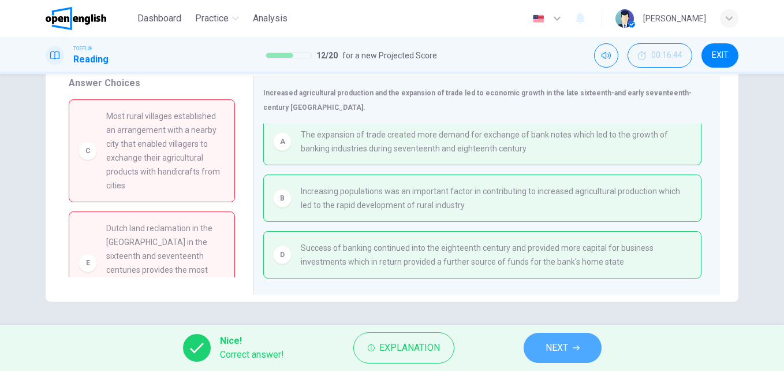
click at [564, 347] on span "NEXT" at bounding box center [557, 348] width 23 height 16
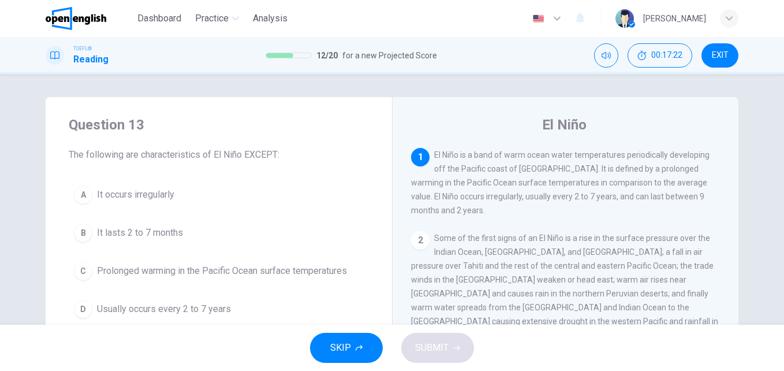
scroll to position [58, 0]
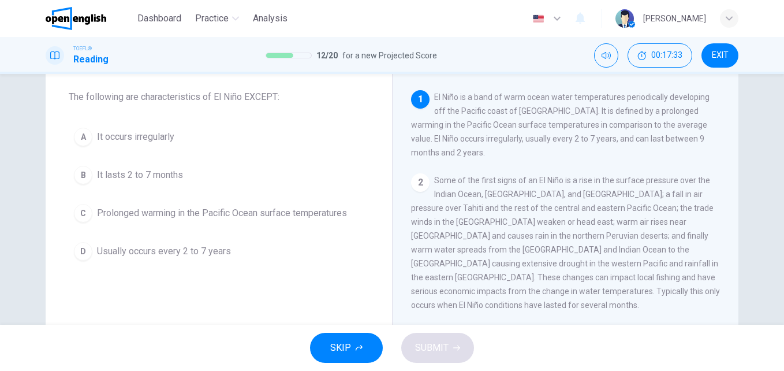
click at [123, 173] on span "It lasts 2 to 7 months" at bounding box center [140, 175] width 86 height 14
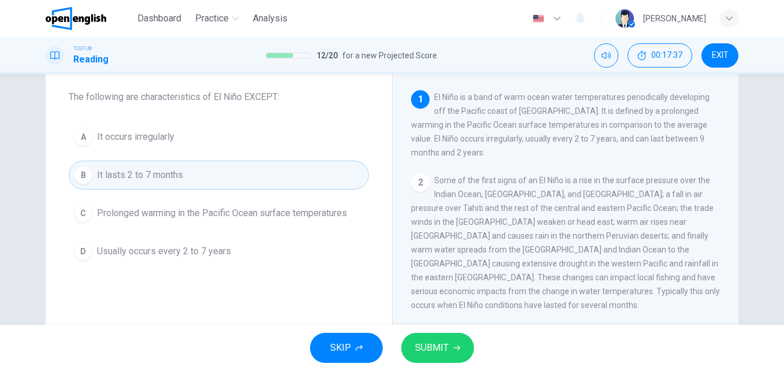
click at [450, 344] on button "SUBMIT" at bounding box center [437, 348] width 73 height 30
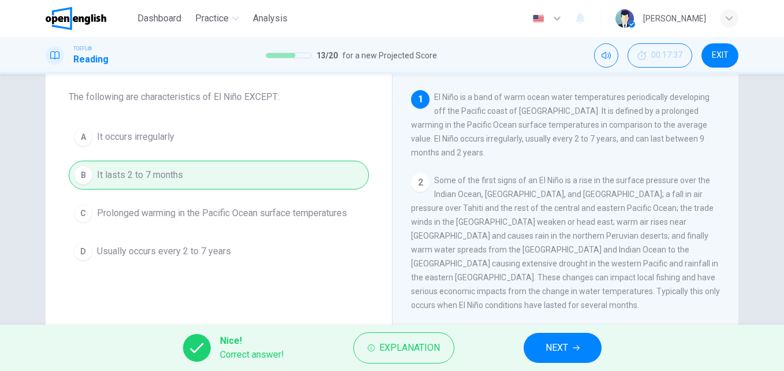
click at [565, 353] on span "NEXT" at bounding box center [557, 348] width 23 height 16
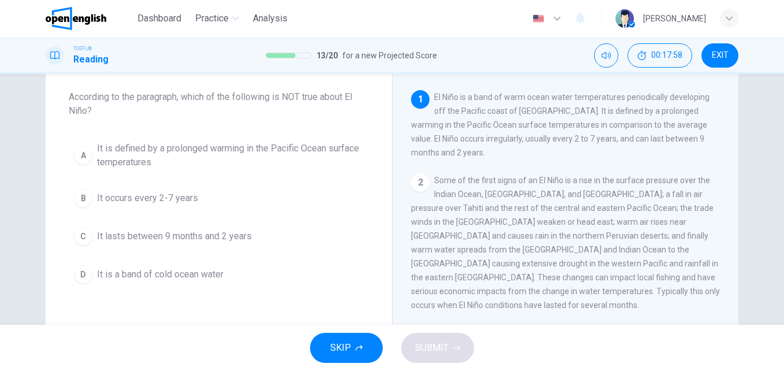
click at [146, 278] on span "It is a band of cold ocean water" at bounding box center [160, 274] width 126 height 14
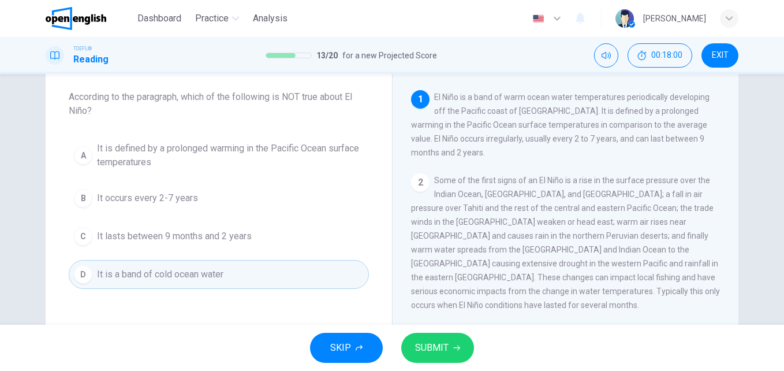
click at [431, 344] on span "SUBMIT" at bounding box center [431, 348] width 33 height 16
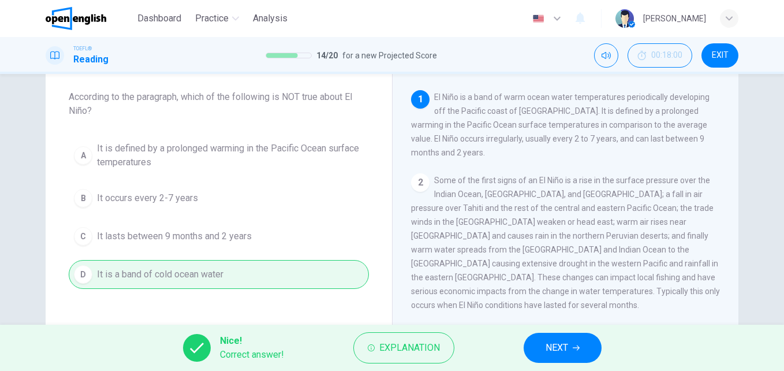
click at [574, 345] on icon "button" at bounding box center [576, 347] width 7 height 7
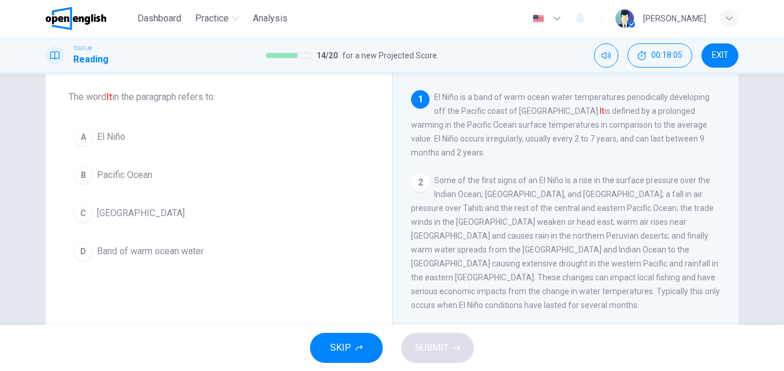
click at [130, 131] on button "A El Niño" at bounding box center [219, 136] width 300 height 29
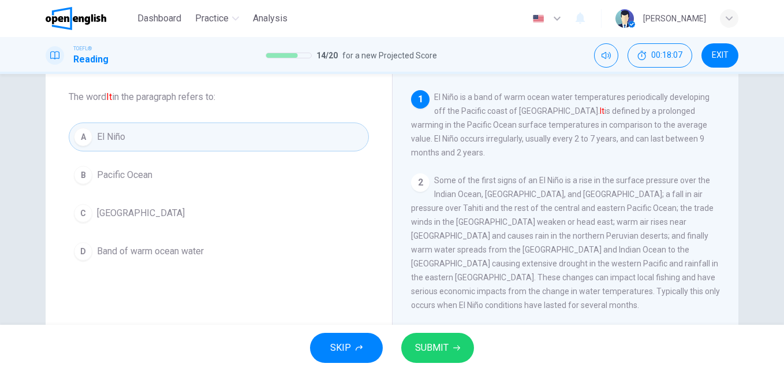
click at [456, 344] on icon "button" at bounding box center [456, 347] width 7 height 7
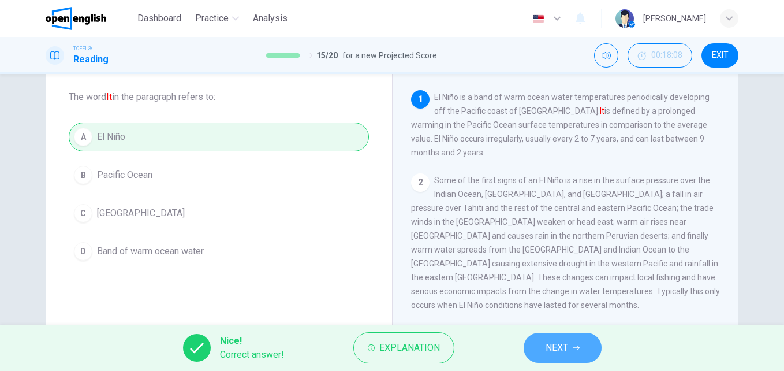
click at [582, 351] on button "NEXT" at bounding box center [563, 348] width 78 height 30
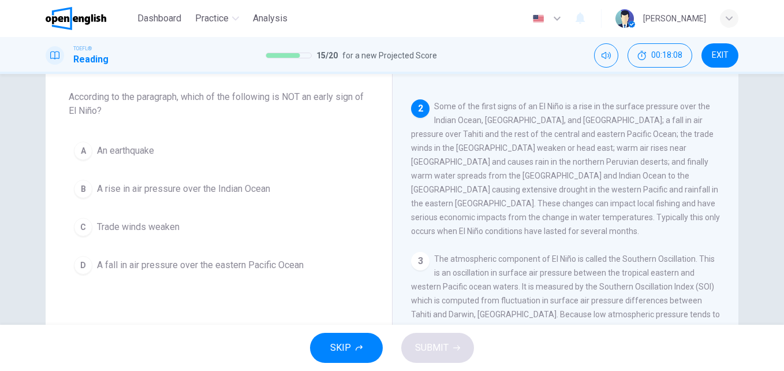
scroll to position [86, 0]
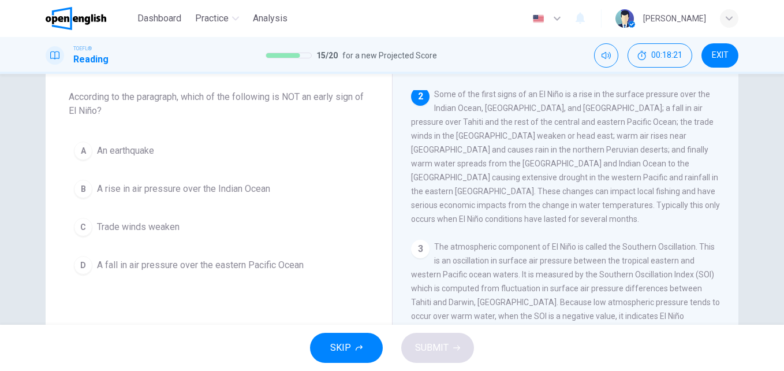
drag, startPoint x: 495, startPoint y: 98, endPoint x: 549, endPoint y: 100, distance: 53.8
click at [549, 100] on span "Some of the first signs of an El Niño is a rise in the surface pressure over th…" at bounding box center [565, 156] width 309 height 134
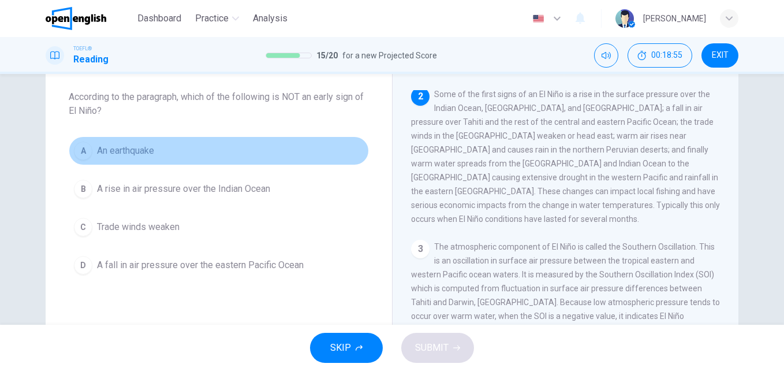
click at [129, 149] on span "An earthquake" at bounding box center [125, 151] width 57 height 14
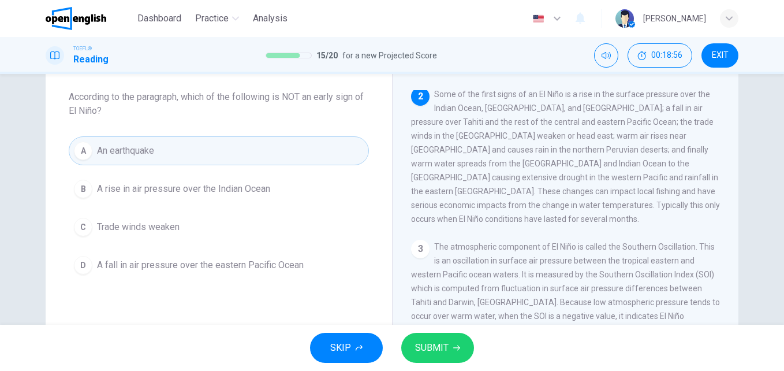
click at [425, 342] on span "SUBMIT" at bounding box center [431, 348] width 33 height 16
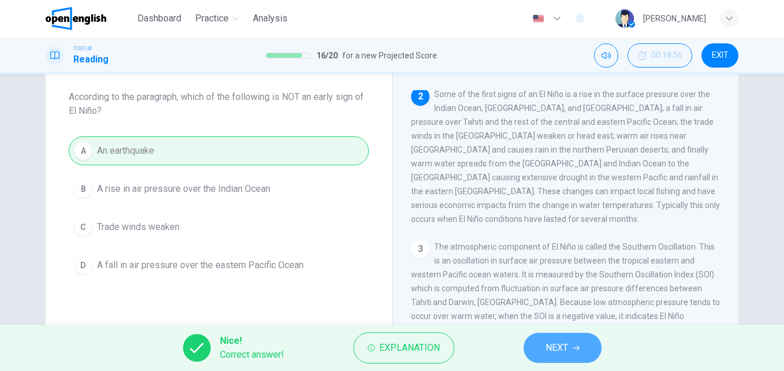
click at [561, 350] on span "NEXT" at bounding box center [557, 348] width 23 height 16
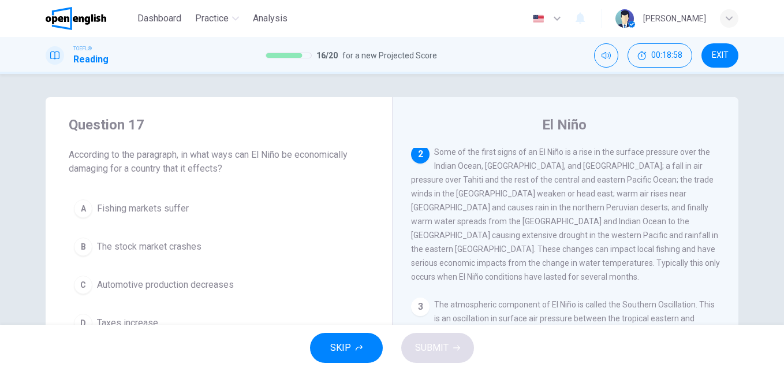
scroll to position [58, 0]
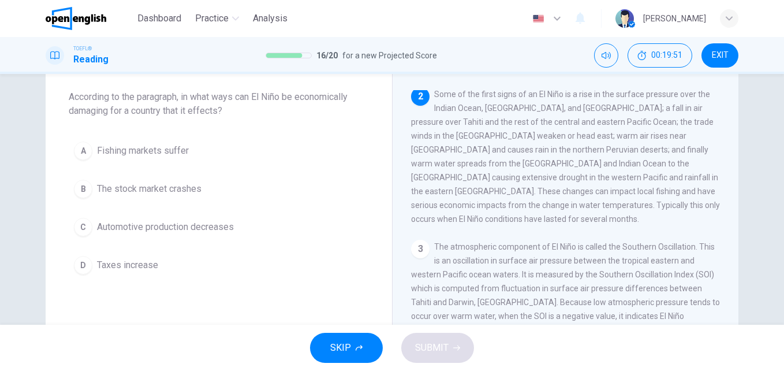
click at [130, 156] on span "Fishing markets suffer" at bounding box center [143, 151] width 92 height 14
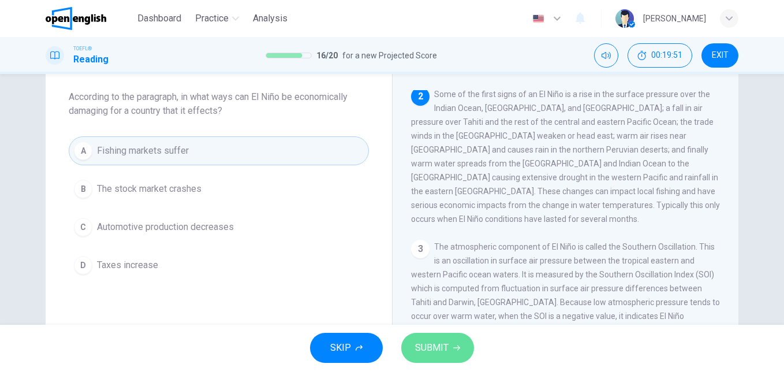
click at [448, 350] on button "SUBMIT" at bounding box center [437, 348] width 73 height 30
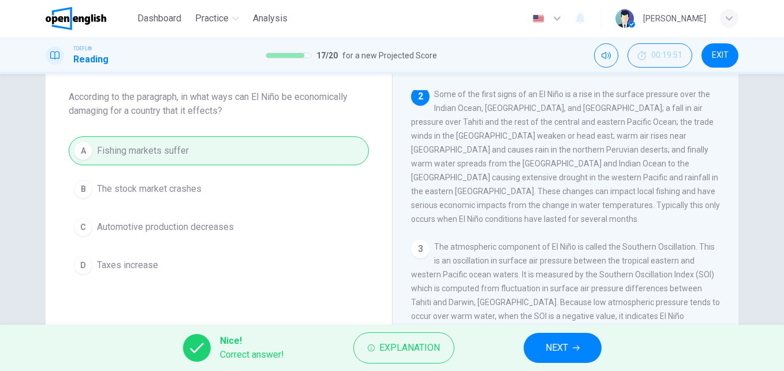
click at [565, 347] on span "NEXT" at bounding box center [557, 348] width 23 height 16
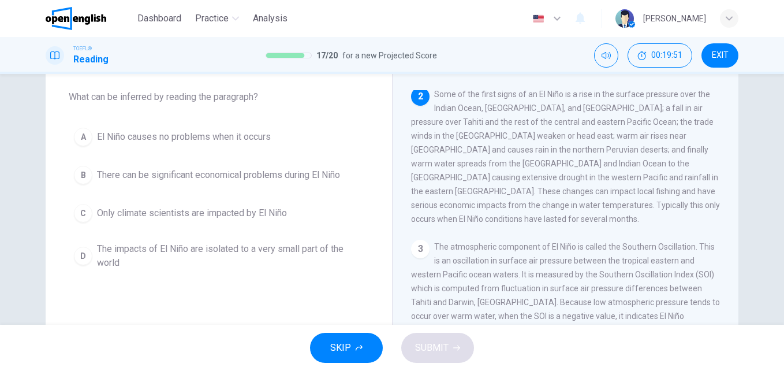
scroll to position [0, 0]
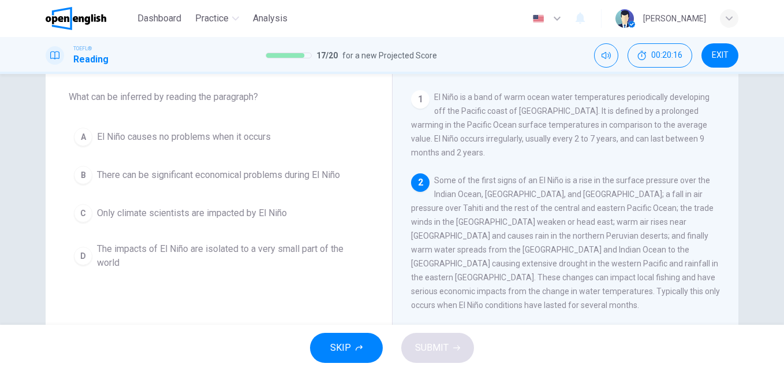
click at [136, 177] on span "There can be significant economical problems during El Niño" at bounding box center [218, 175] width 243 height 14
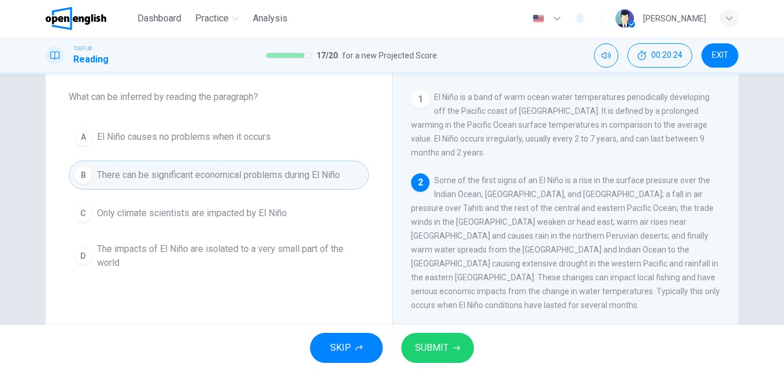
click at [431, 345] on span "SUBMIT" at bounding box center [431, 348] width 33 height 16
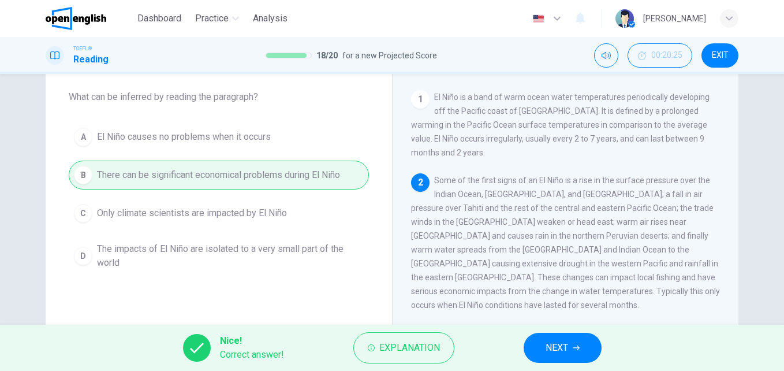
click at [568, 343] on span "NEXT" at bounding box center [557, 348] width 23 height 16
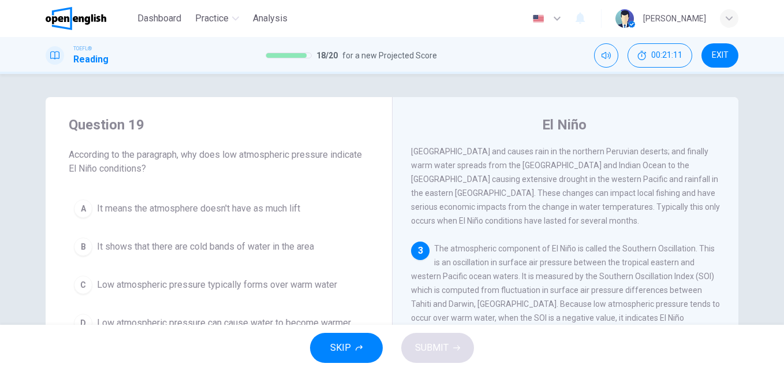
scroll to position [58, 0]
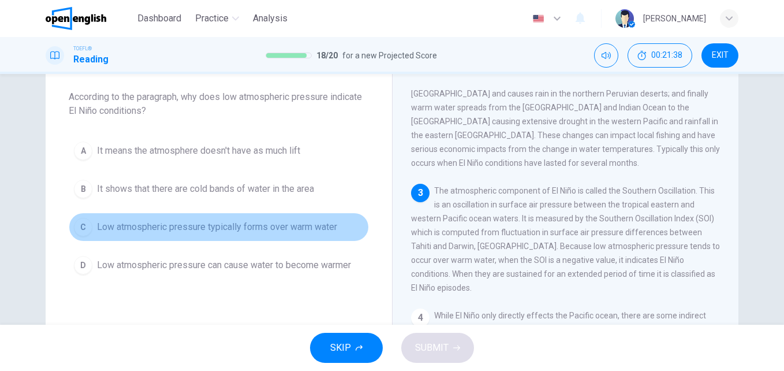
click at [293, 229] on span "Low atmospheric pressure typically forms over warm water" at bounding box center [217, 227] width 240 height 14
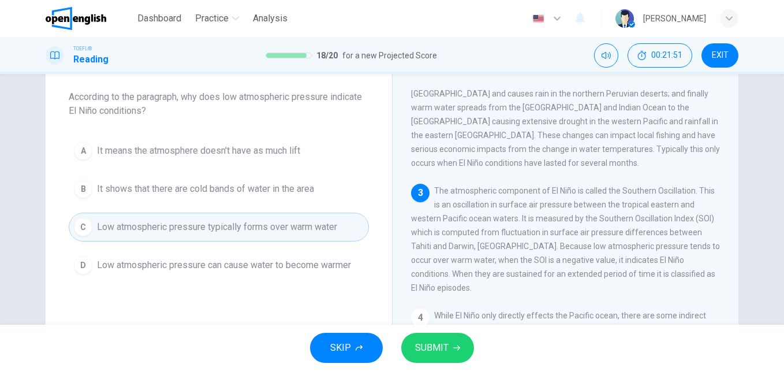
click at [453, 350] on icon "button" at bounding box center [456, 347] width 7 height 7
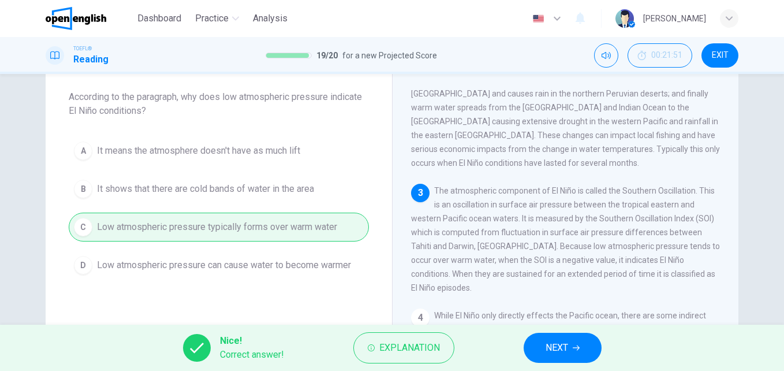
click at [568, 352] on span "NEXT" at bounding box center [557, 348] width 23 height 16
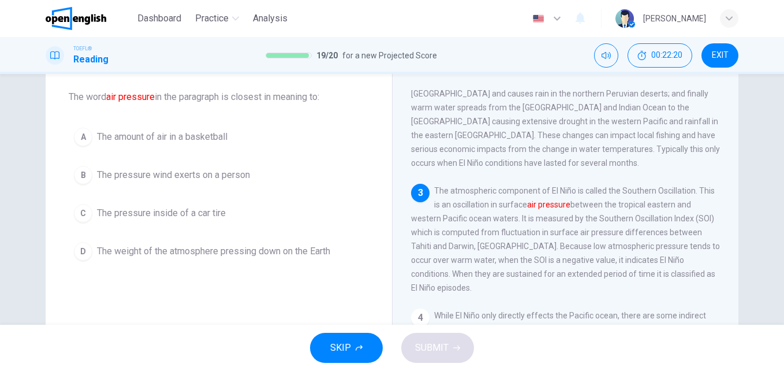
click at [100, 256] on span "The weight of the atmosphere pressing down on the Earth" at bounding box center [213, 251] width 233 height 14
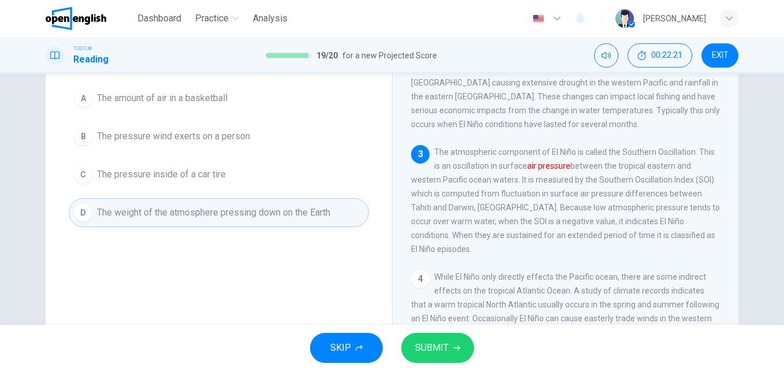
scroll to position [115, 0]
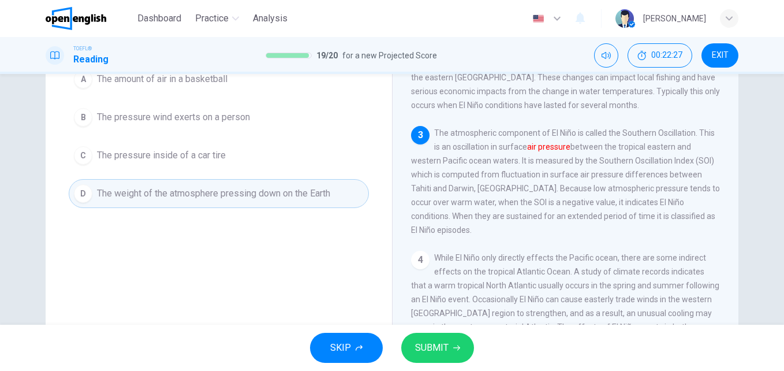
click at [455, 353] on button "SUBMIT" at bounding box center [437, 348] width 73 height 30
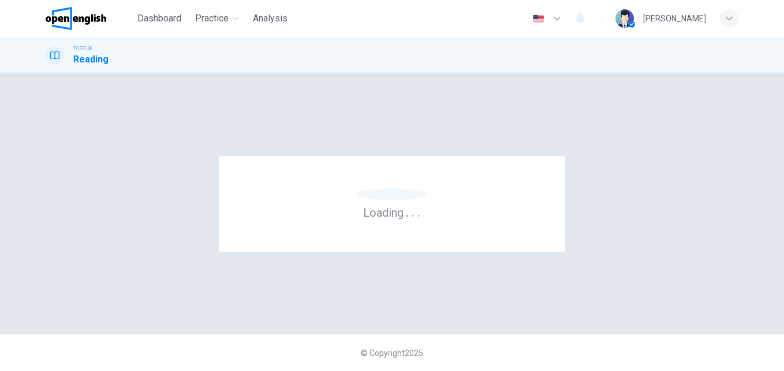
scroll to position [0, 0]
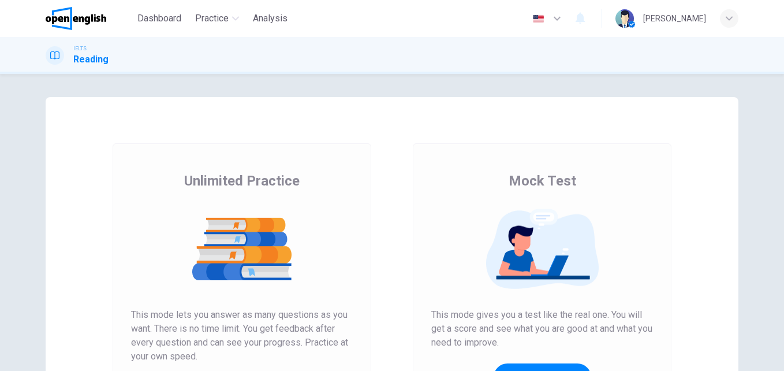
scroll to position [115, 0]
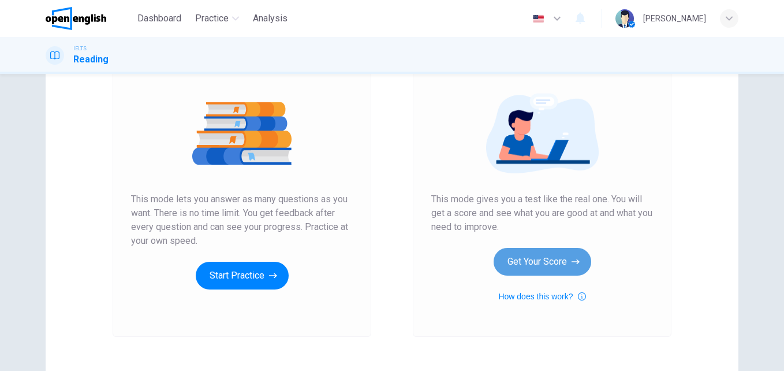
click at [539, 262] on button "Get Your Score" at bounding box center [543, 262] width 98 height 28
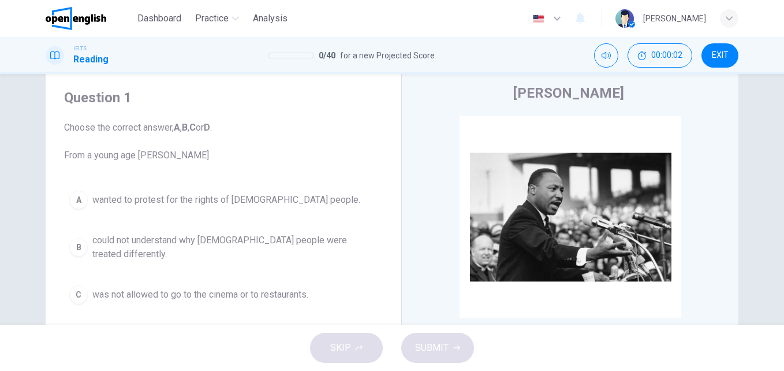
scroll to position [58, 0]
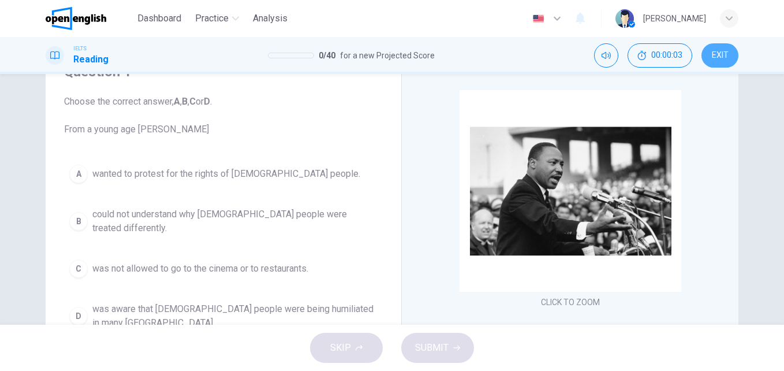
click at [704, 58] on button "EXIT" at bounding box center [720, 55] width 37 height 24
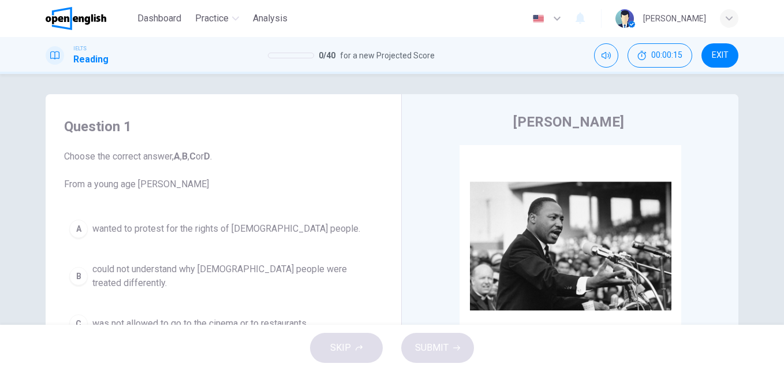
scroll to position [0, 0]
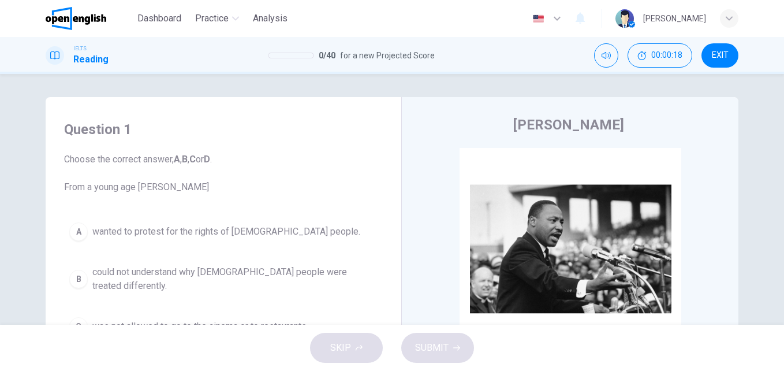
click at [734, 53] on button "EXIT" at bounding box center [720, 55] width 37 height 24
